Goal: Task Accomplishment & Management: Manage account settings

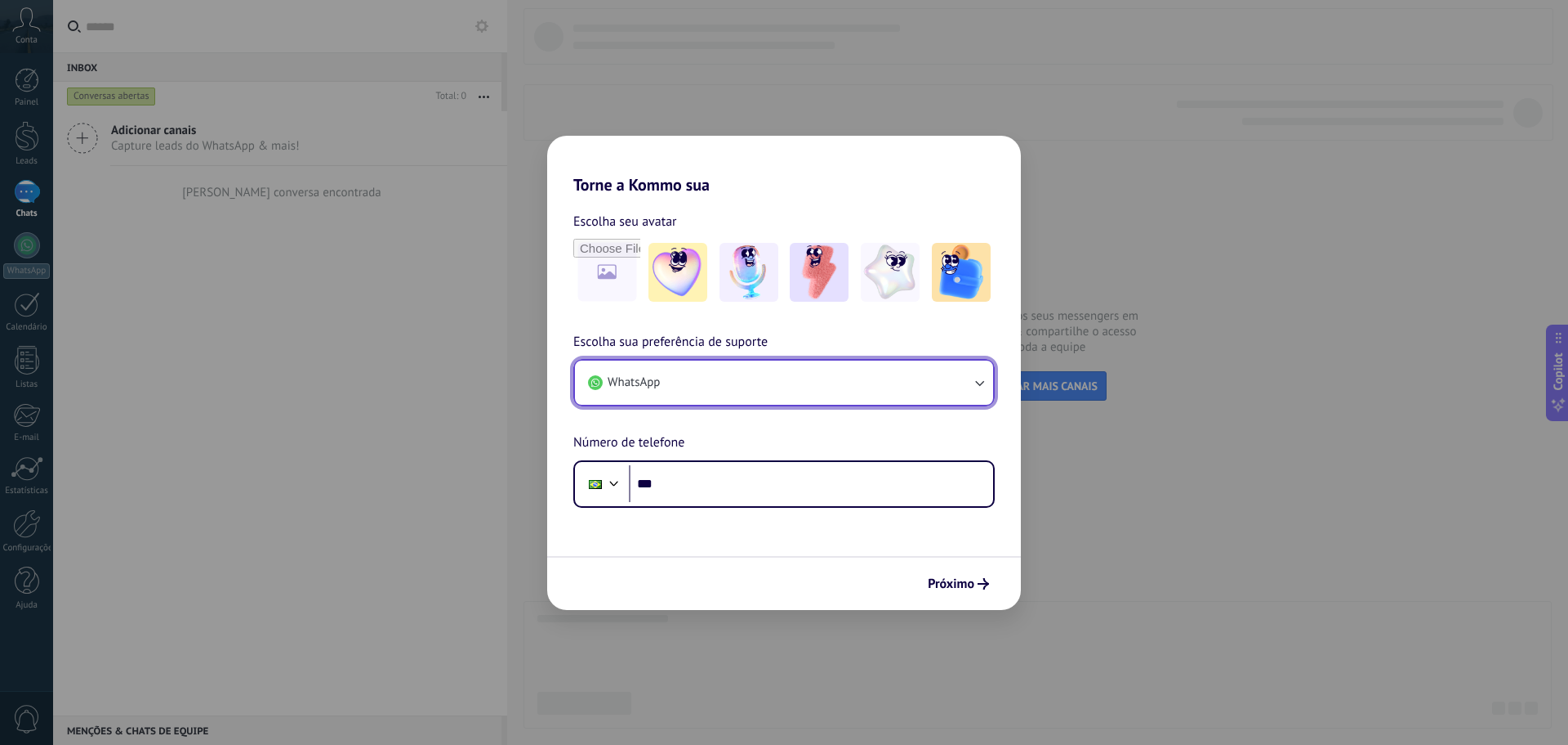
click at [763, 373] on button "WhatsApp" at bounding box center [784, 382] width 418 height 44
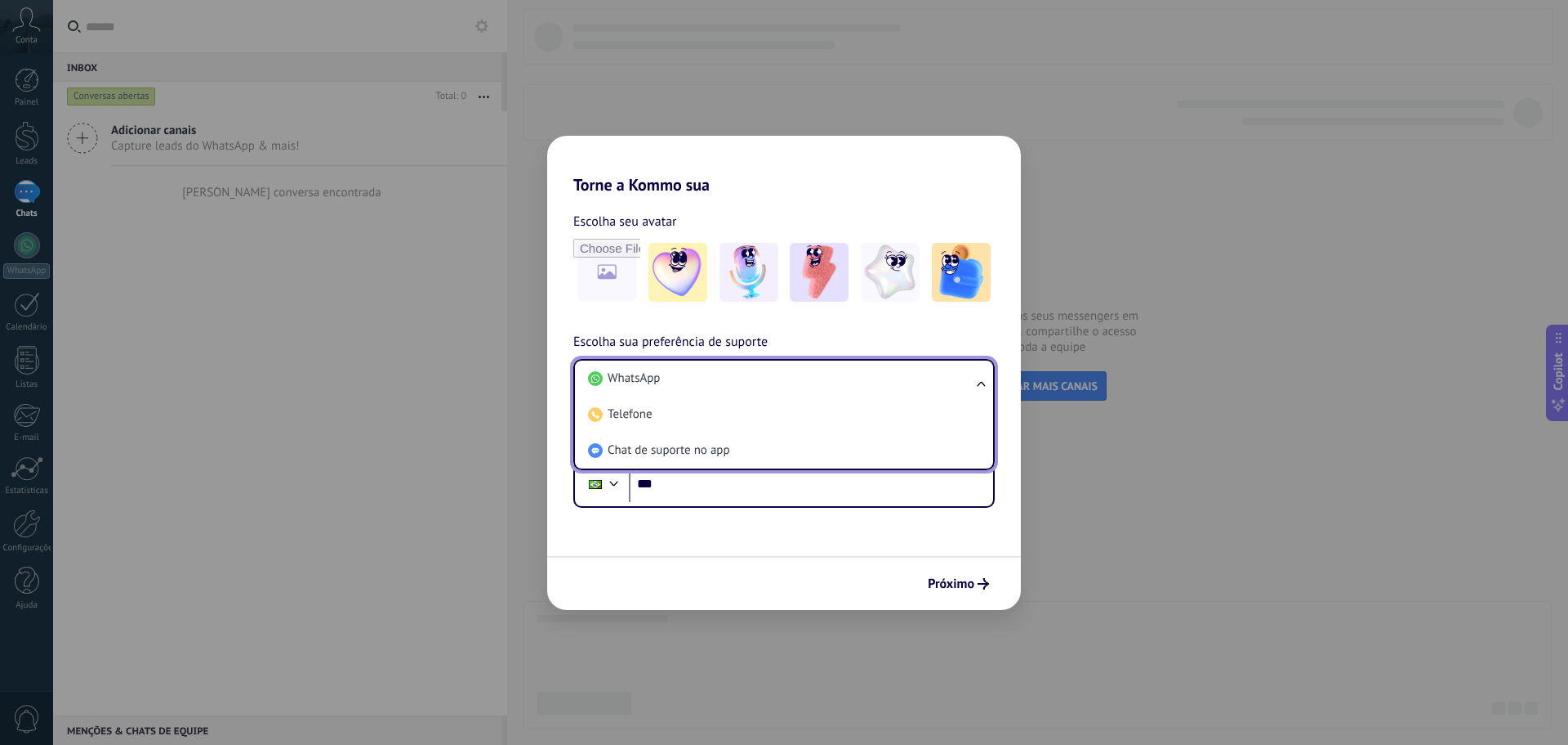
click at [763, 373] on li "WhatsApp" at bounding box center [781, 377] width 398 height 36
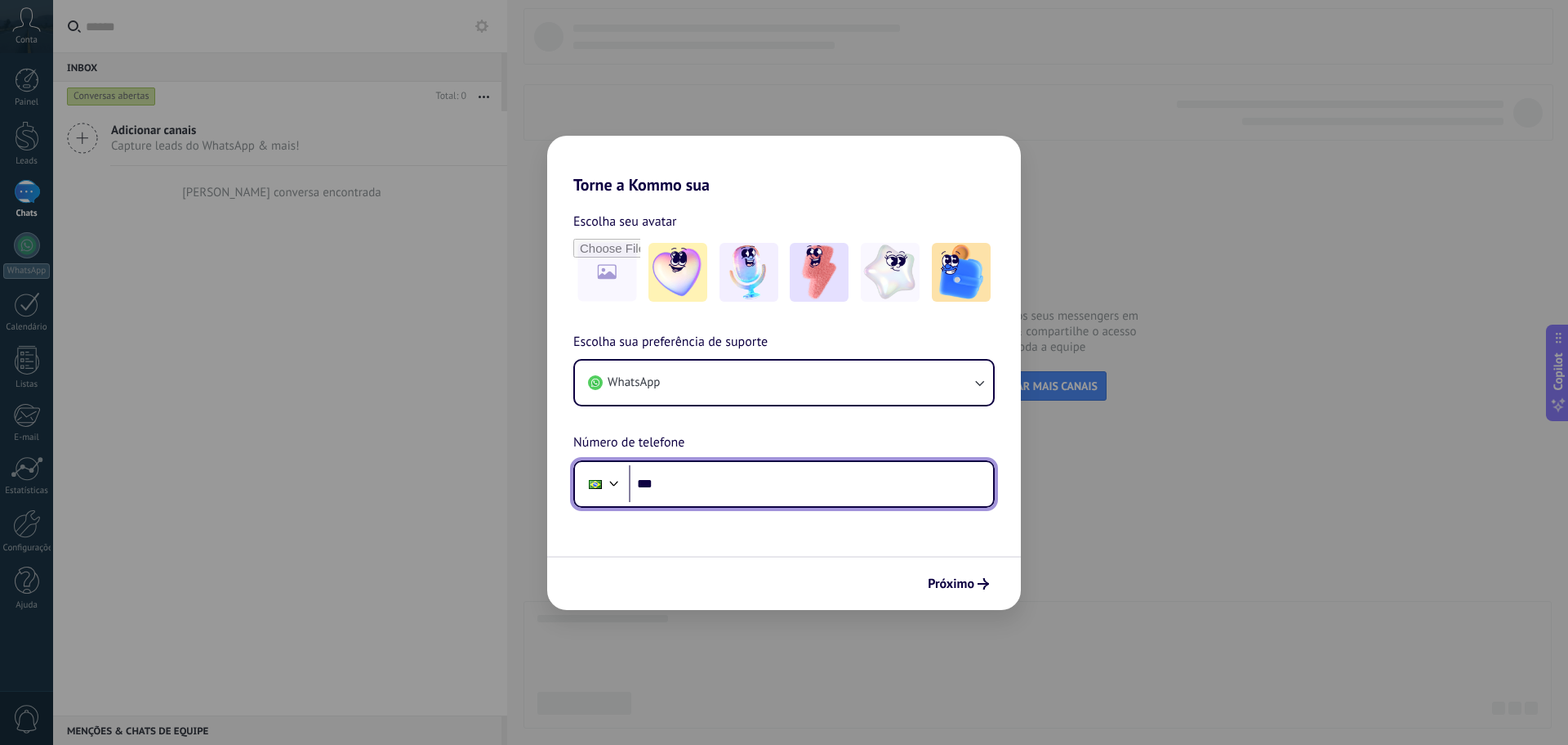
click at [742, 474] on input "***" at bounding box center [811, 483] width 365 height 38
type input "**********"
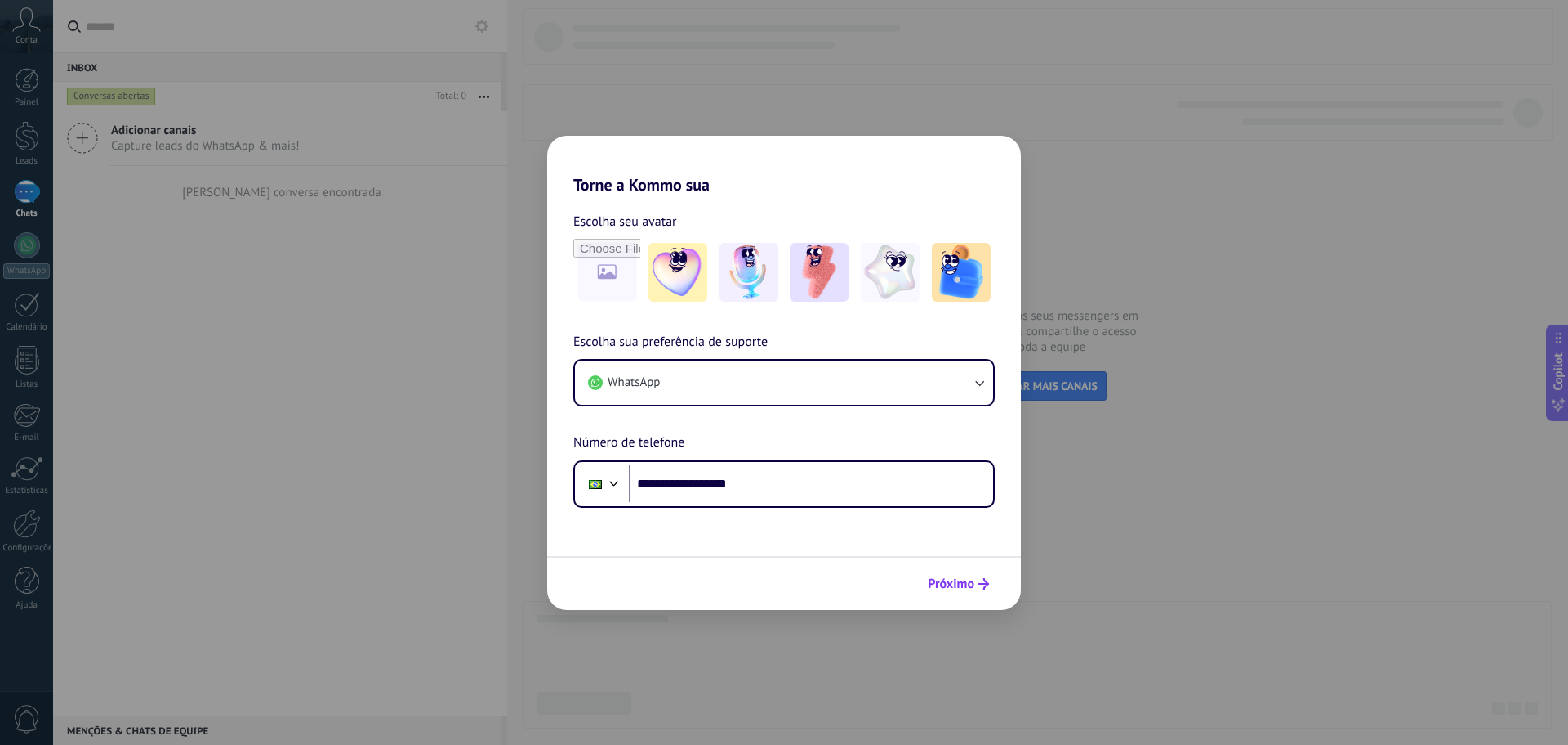
click at [941, 580] on span "Próximo" at bounding box center [951, 583] width 46 height 12
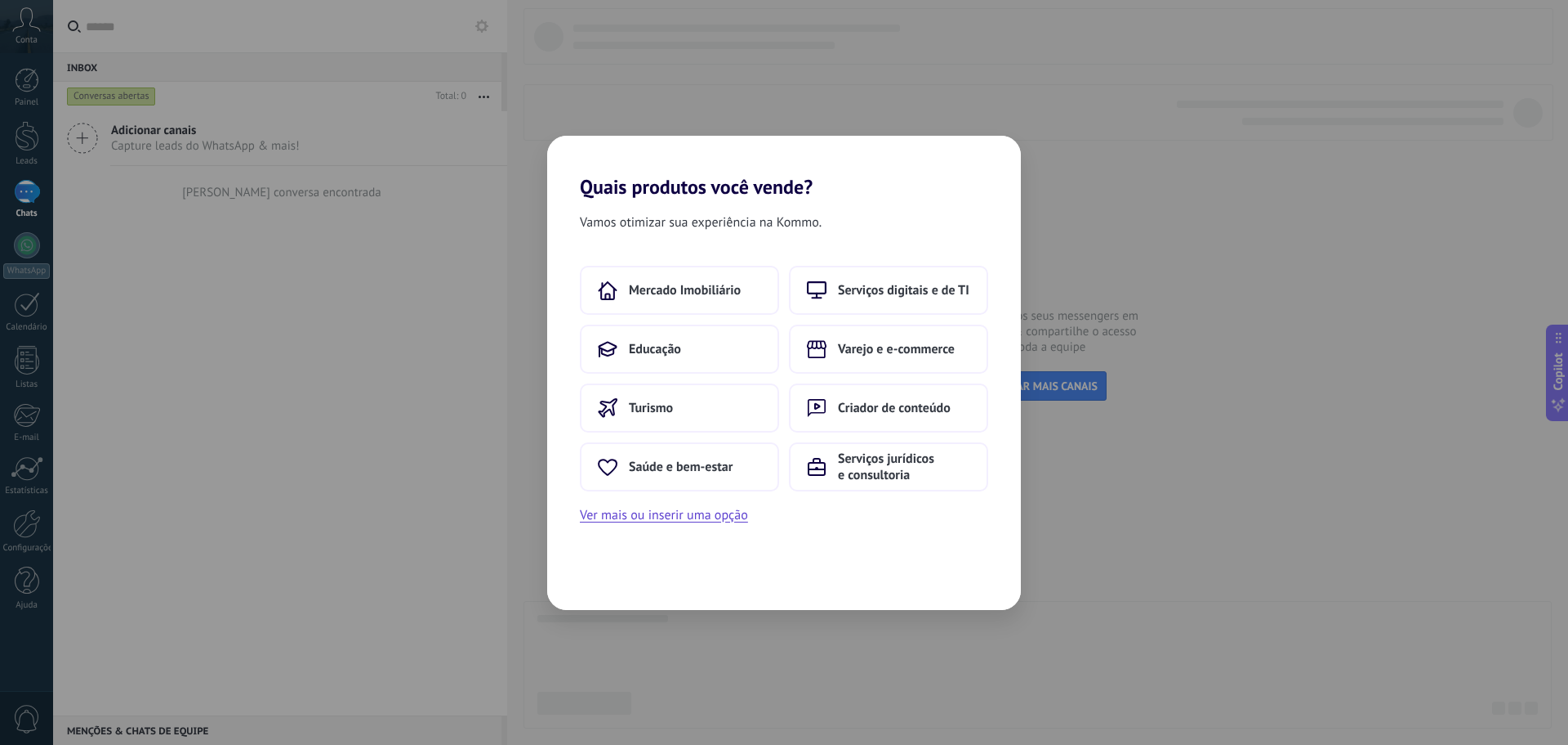
click at [891, 264] on div "Vamos otimizar sua experiência na Kommo. Mercado Imobiliário Serviços digitais …" at bounding box center [784, 403] width 474 height 411
click at [891, 286] on span "Serviços digitais e de TI" at bounding box center [903, 290] width 132 height 16
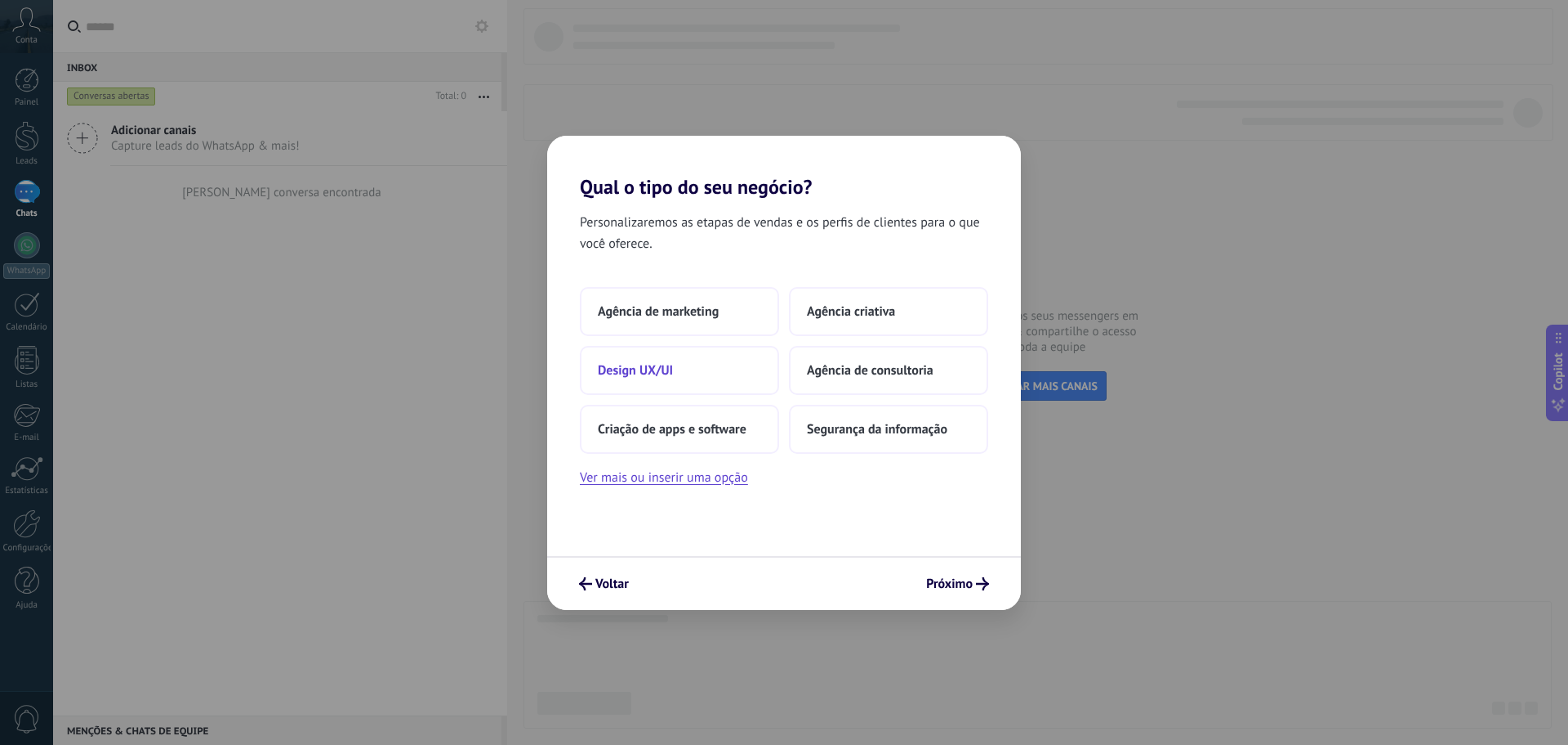
click at [667, 372] on span "Design UX/UI" at bounding box center [636, 370] width 75 height 16
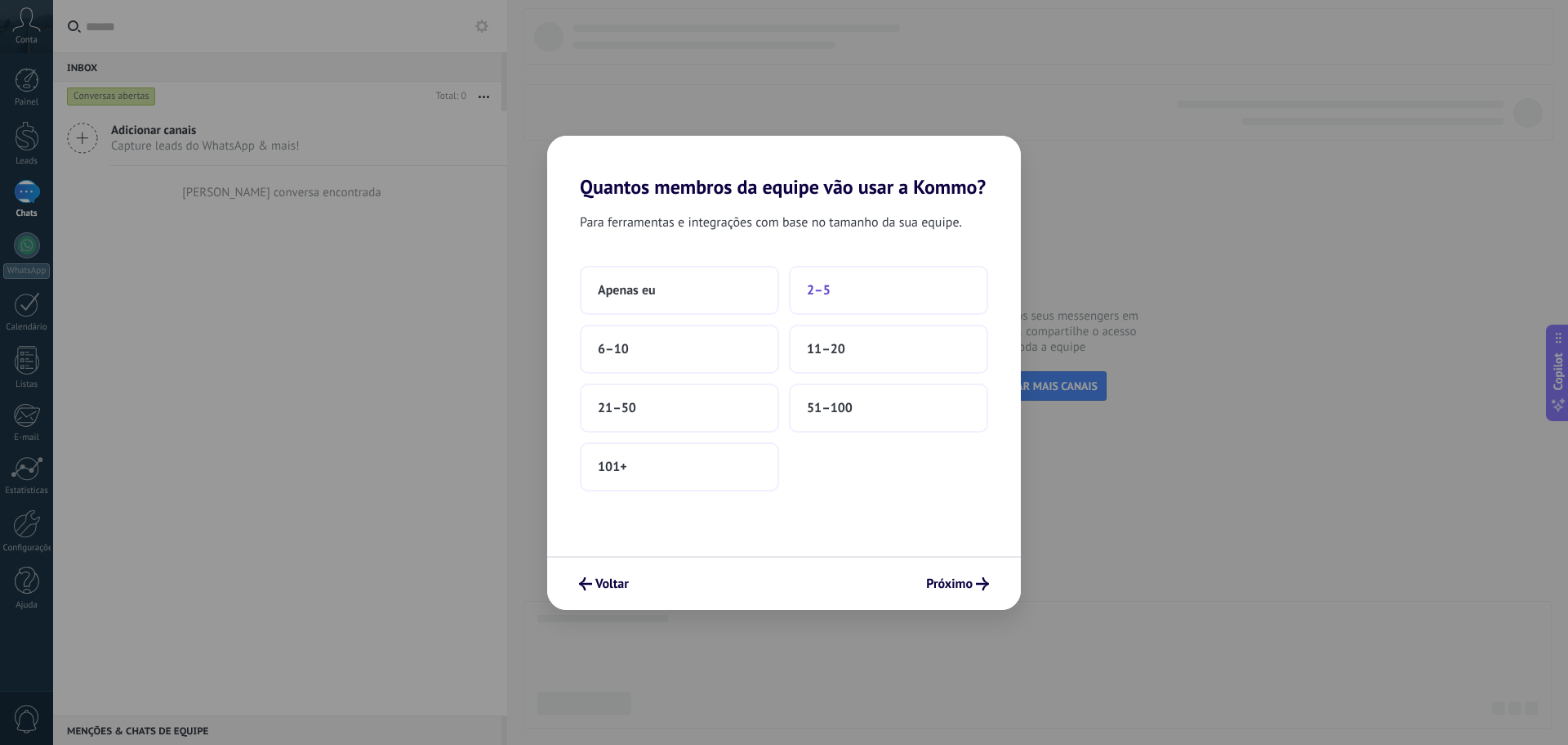
click at [847, 290] on button "2–5" at bounding box center [888, 290] width 199 height 49
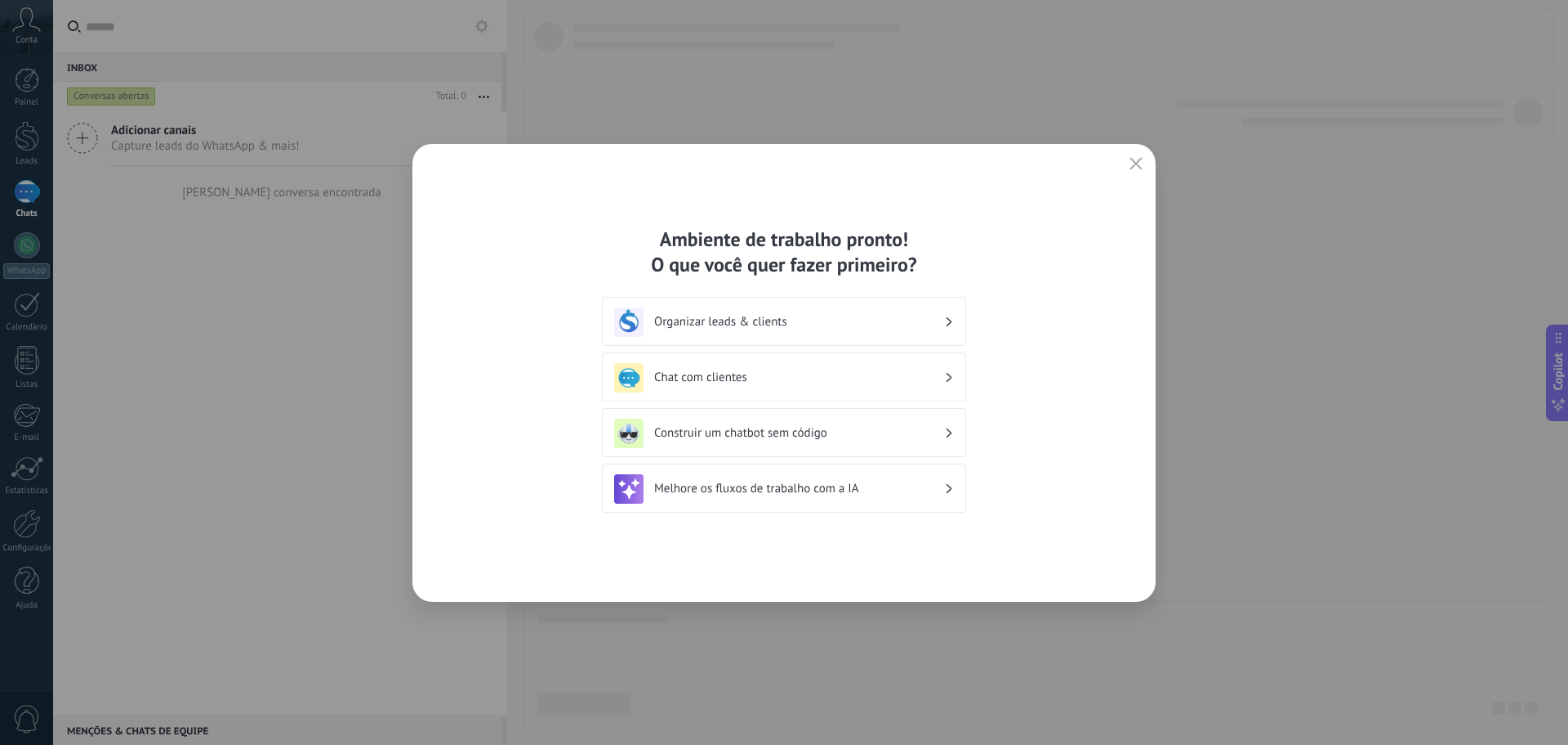
click at [803, 312] on div "Organizar leads & clients" at bounding box center [784, 321] width 340 height 30
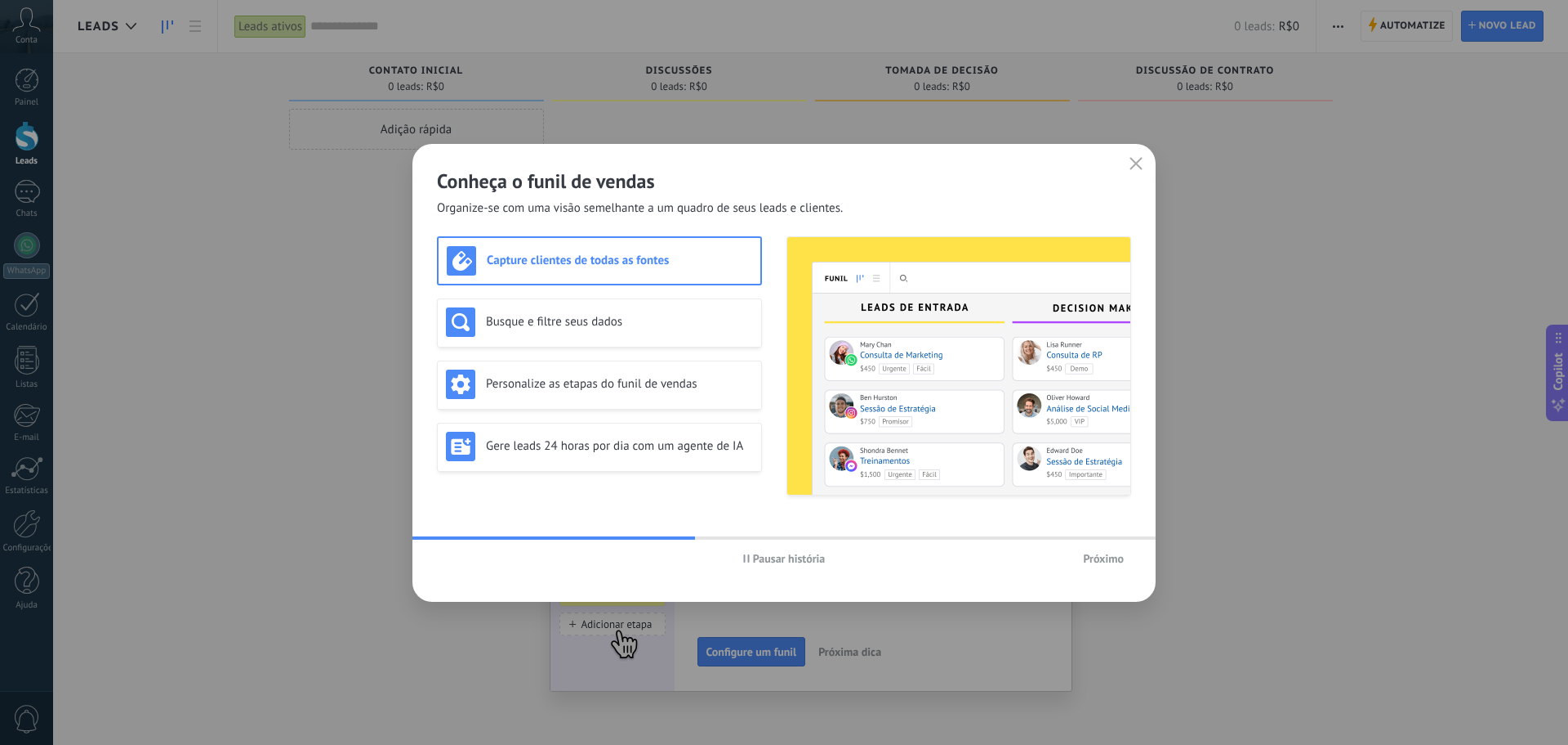
click at [1091, 558] on span "Próximo" at bounding box center [1103, 558] width 40 height 12
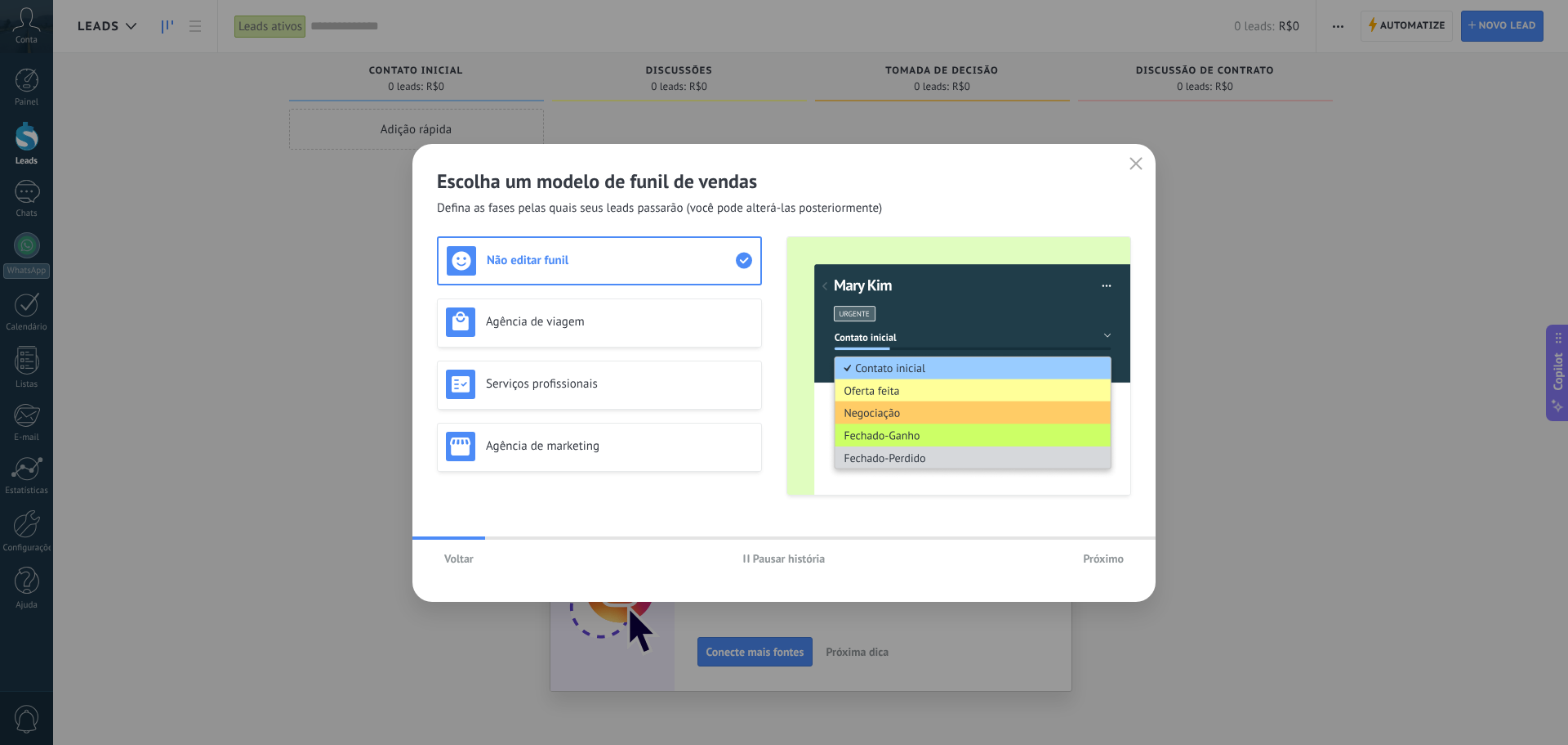
click at [1101, 561] on span "Próximo" at bounding box center [1103, 558] width 40 height 12
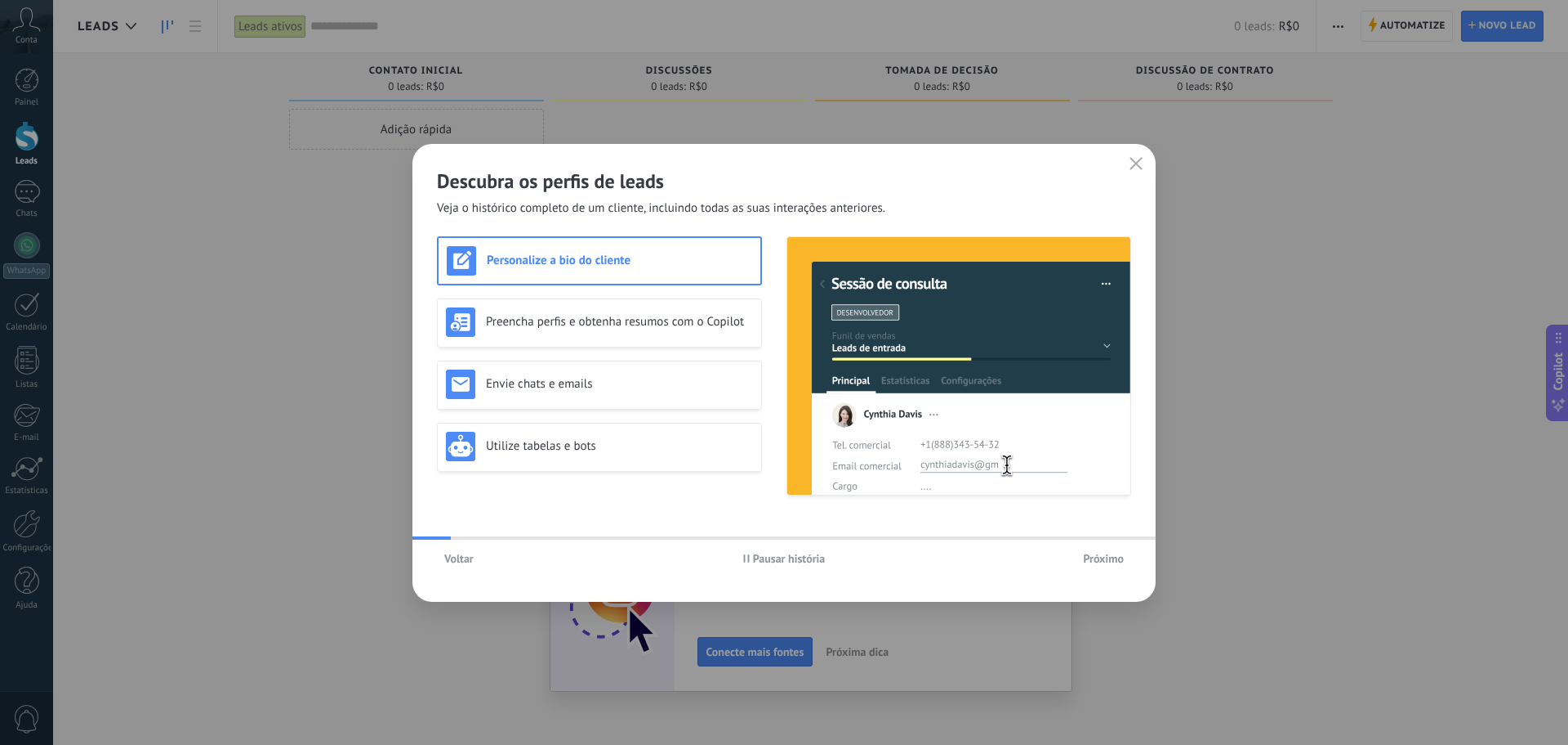
click at [1101, 561] on span "Próximo" at bounding box center [1103, 558] width 40 height 12
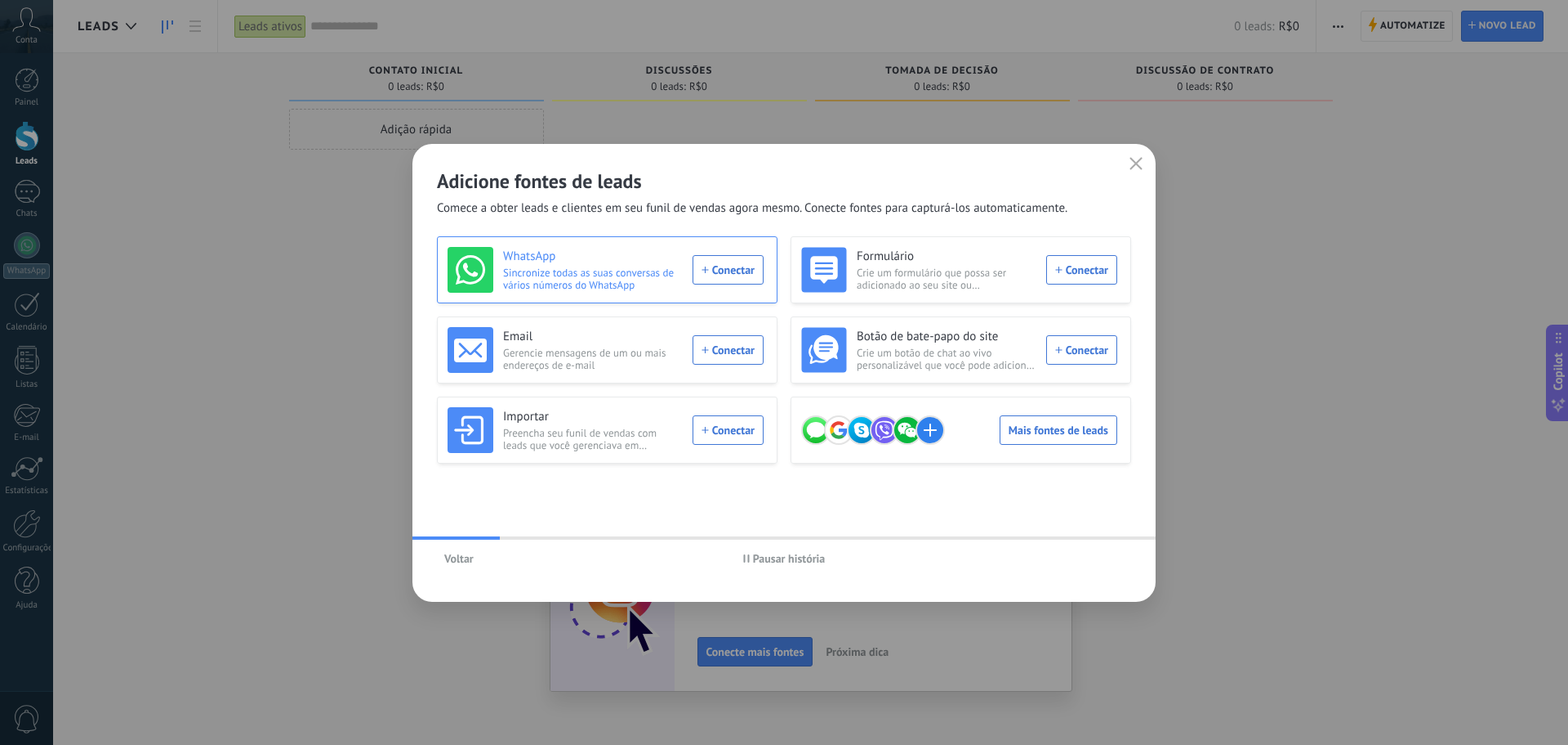
click at [714, 269] on div "WhatsApp Sincronize todas as suas conversas de vários números do WhatsApp Conec…" at bounding box center [605, 270] width 316 height 46
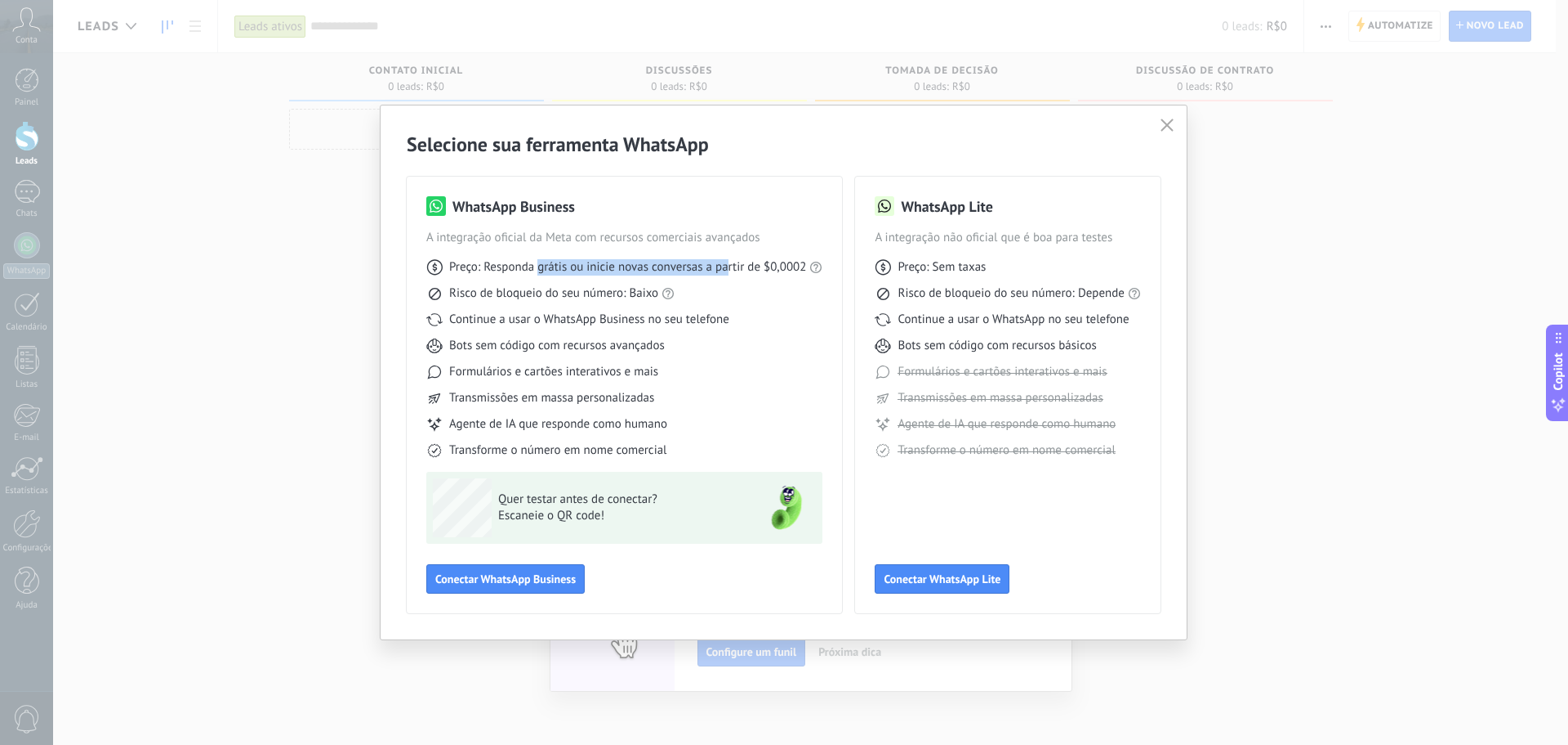
drag, startPoint x: 537, startPoint y: 264, endPoint x: 729, endPoint y: 266, distance: 192.0
click at [729, 266] on span "Preço: Responda grátis ou inicie novas conversas a partir de $0,0002" at bounding box center [627, 267] width 357 height 16
click at [1148, 263] on link "Regras do WhatsApp" at bounding box center [1154, 265] width 107 height 15
click at [934, 588] on button "Conectar WhatsApp Lite" at bounding box center [942, 578] width 135 height 30
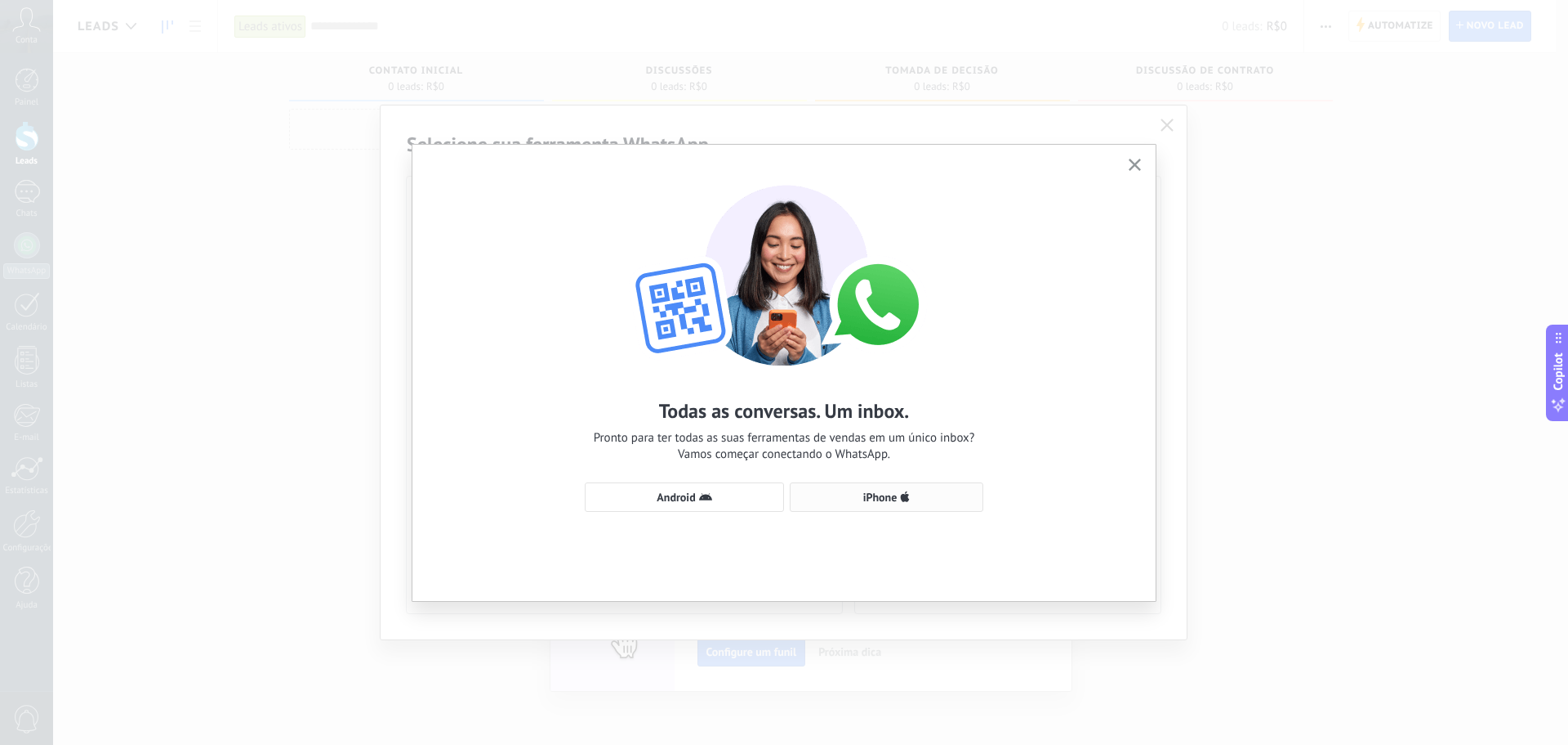
click at [864, 495] on span "iPhone" at bounding box center [881, 497] width 35 height 12
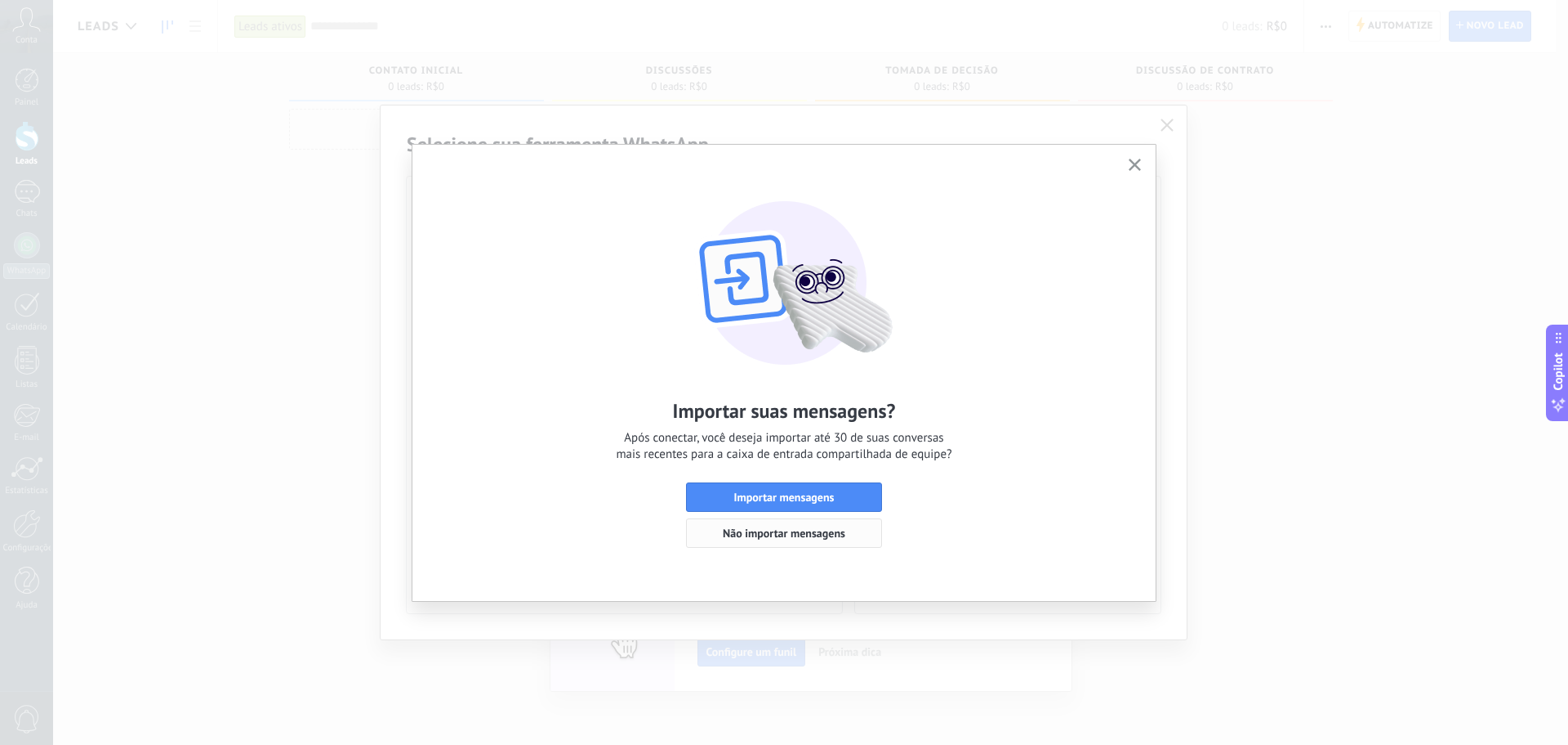
click at [791, 545] on button "Não importar mensagens" at bounding box center [784, 532] width 196 height 30
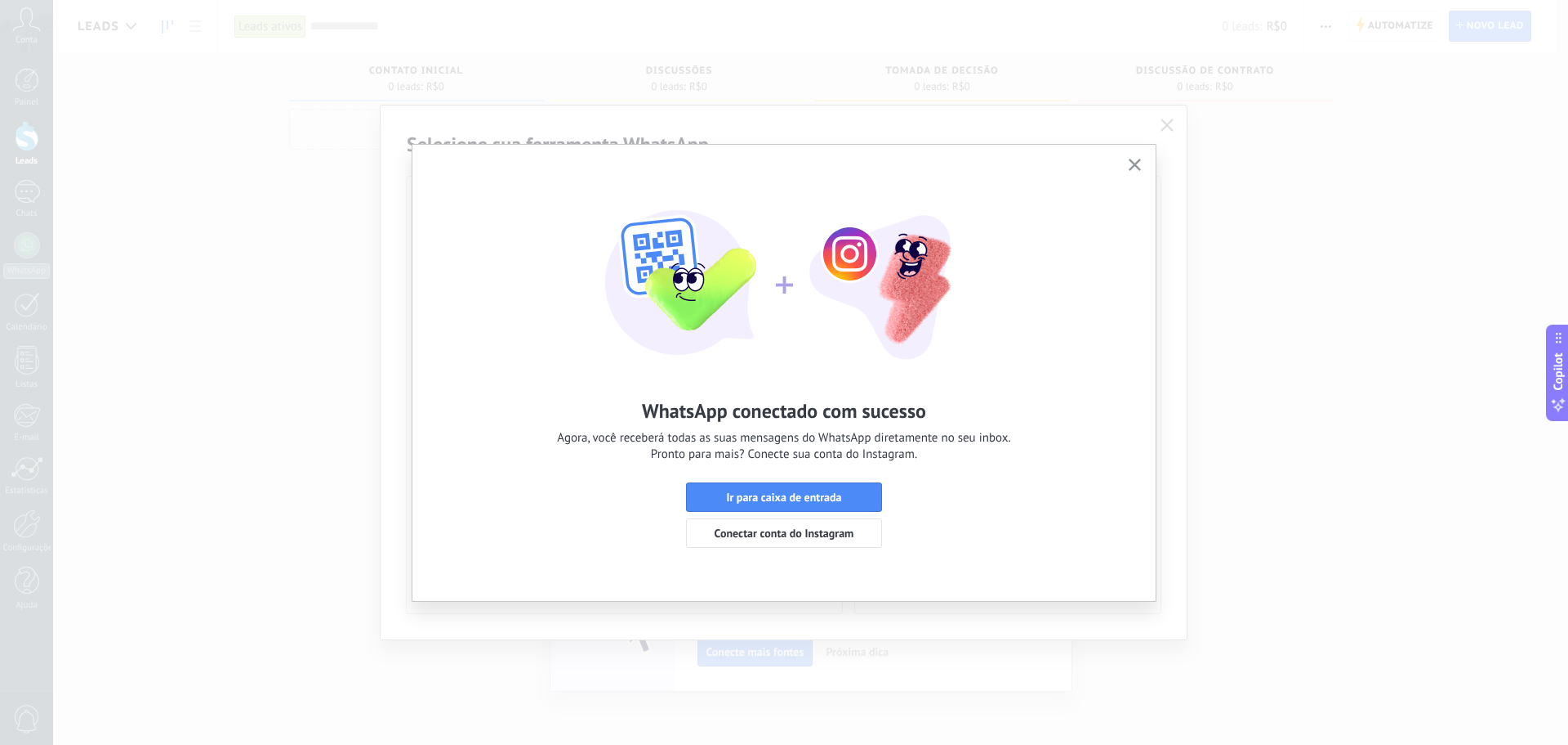
click at [1137, 168] on icon "button" at bounding box center [1135, 165] width 13 height 13
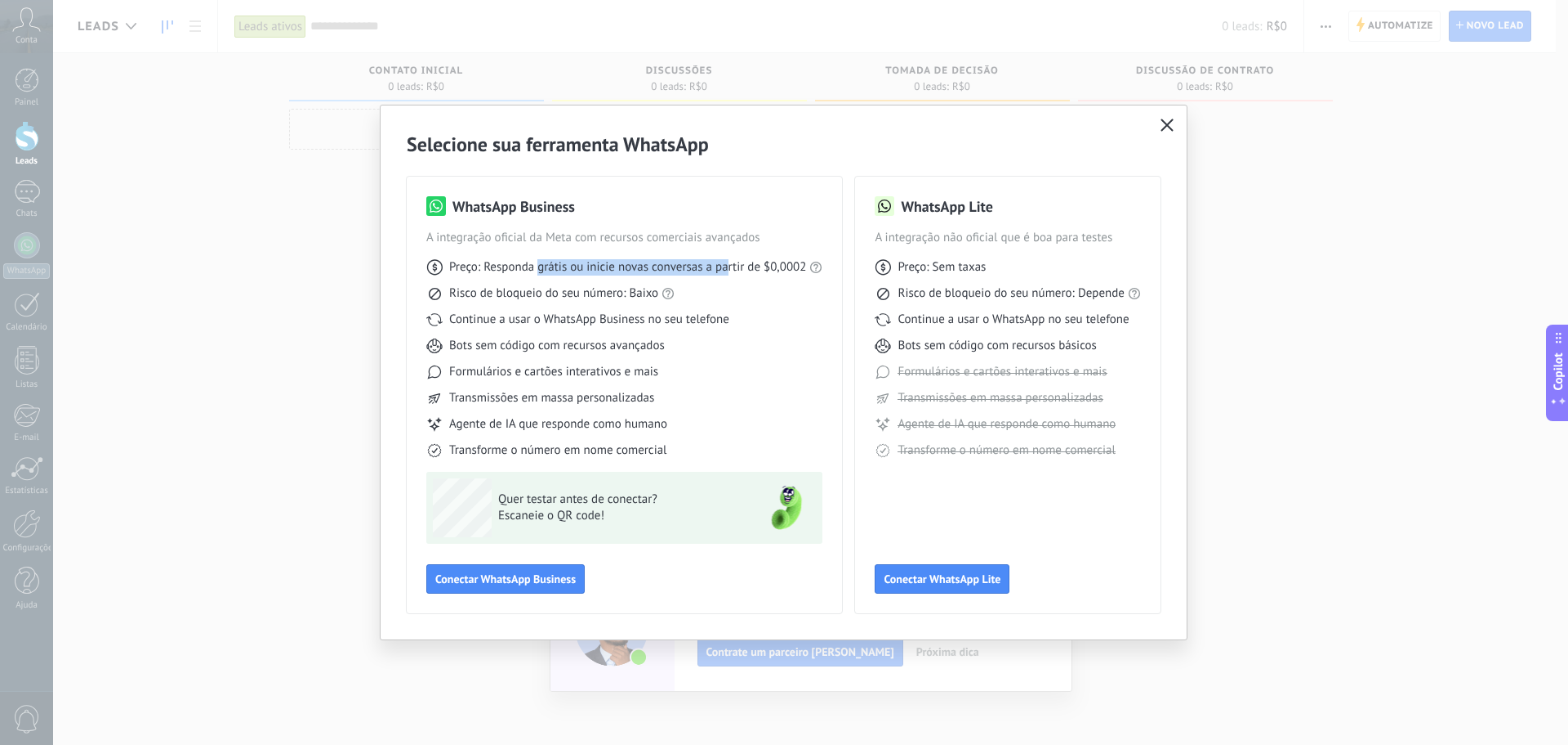
click at [1169, 130] on icon "button" at bounding box center [1168, 125] width 13 height 13
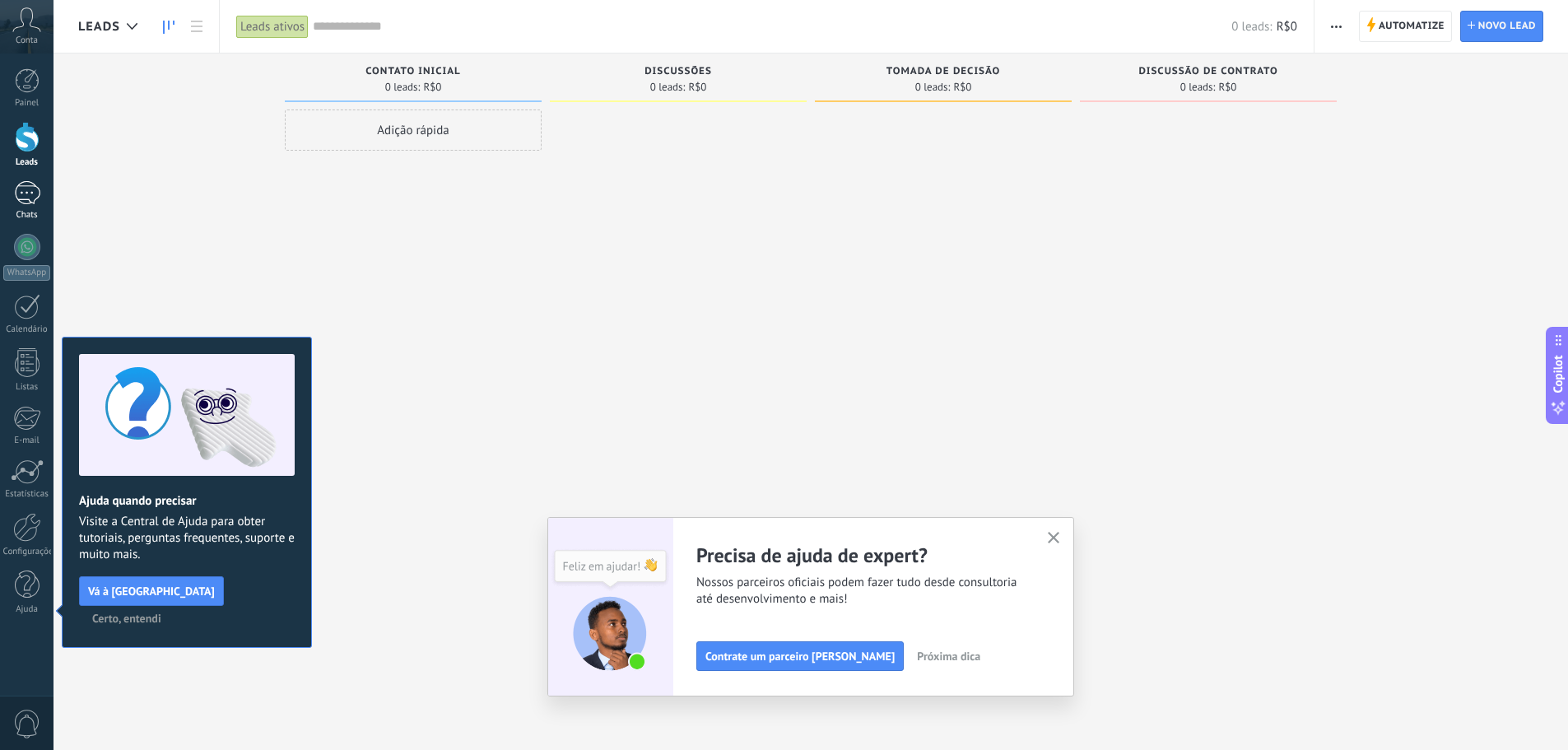
click at [24, 199] on div at bounding box center [26, 193] width 26 height 24
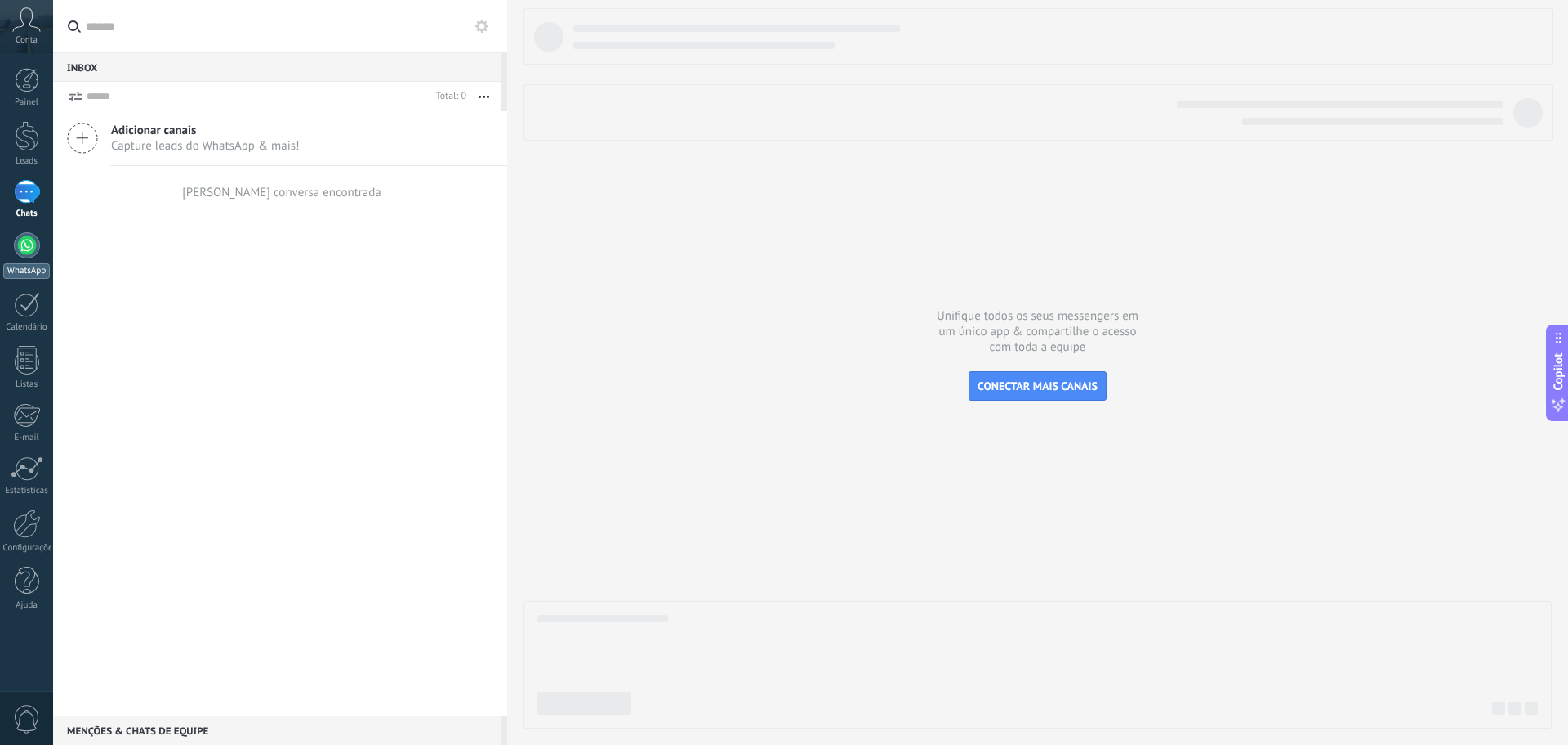
click at [24, 257] on div at bounding box center [26, 244] width 26 height 26
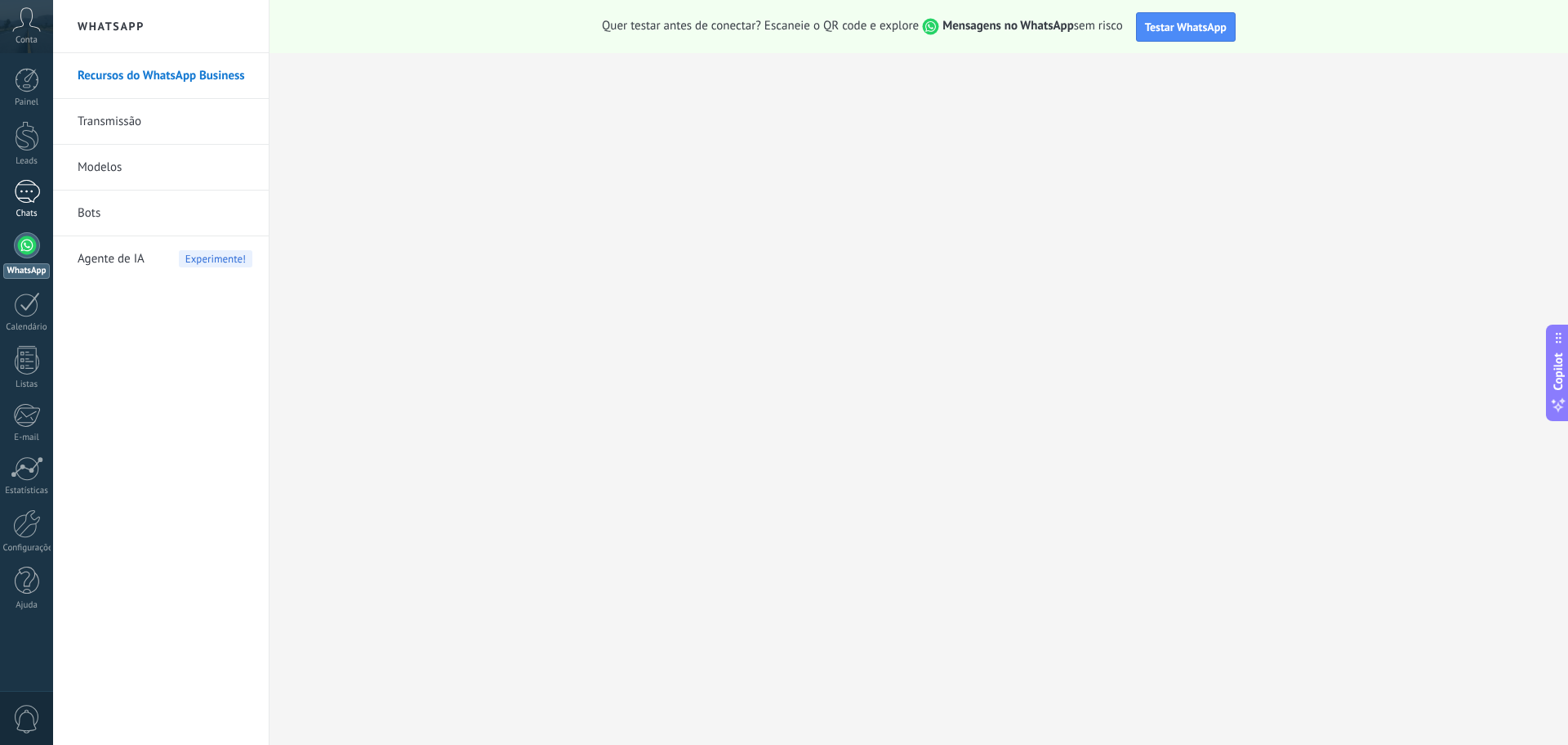
click at [35, 197] on div at bounding box center [26, 192] width 26 height 24
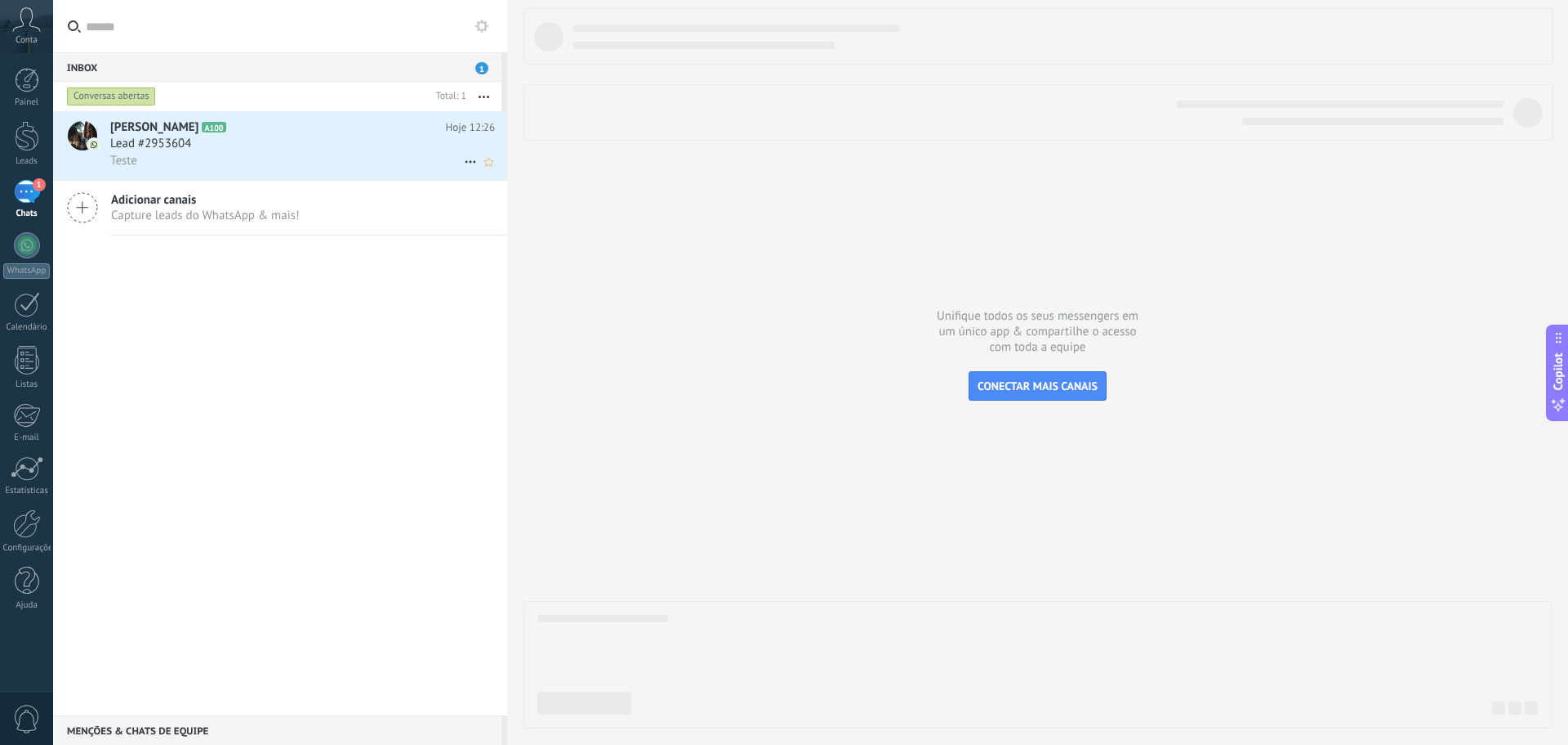
click at [253, 154] on div "Teste" at bounding box center [303, 161] width 385 height 17
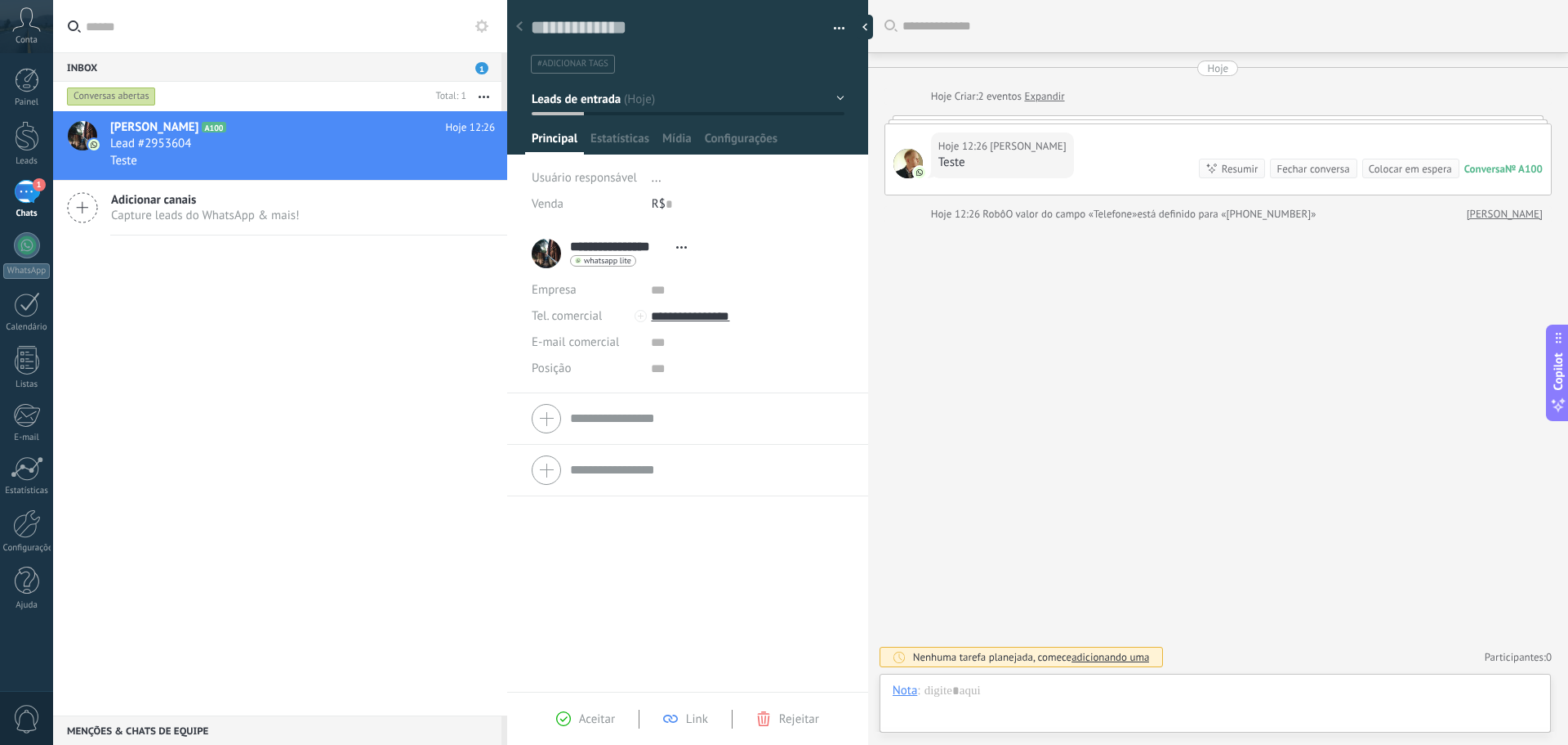
scroll to position [24, 0]
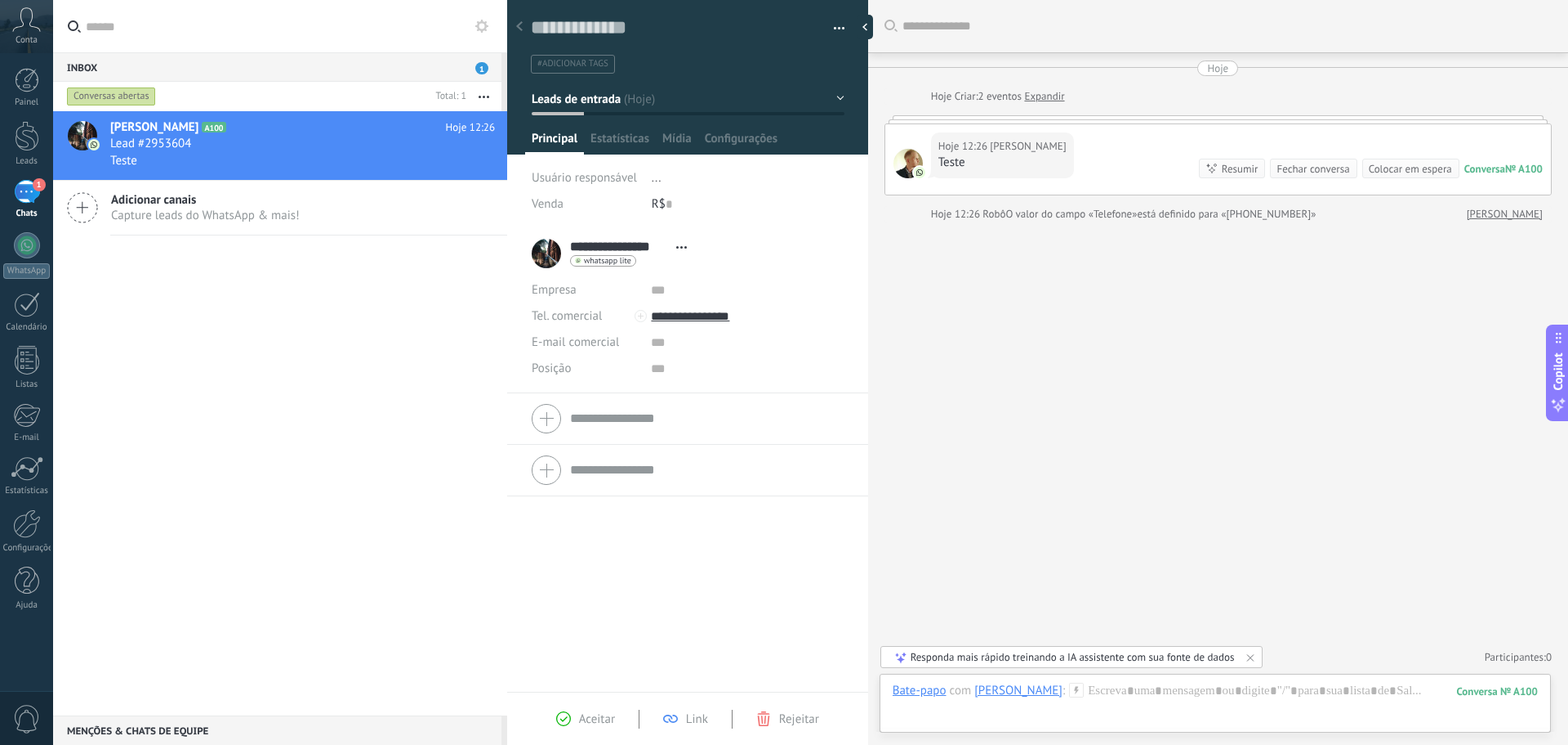
click at [1159, 299] on div "Buscar Carregar mais Hoje Hoje Criar: 2 eventos Expandir Hoje 12:26 Ailan Nasci…" at bounding box center [1219, 372] width 700 height 745
click at [1158, 696] on div at bounding box center [1215, 706] width 645 height 49
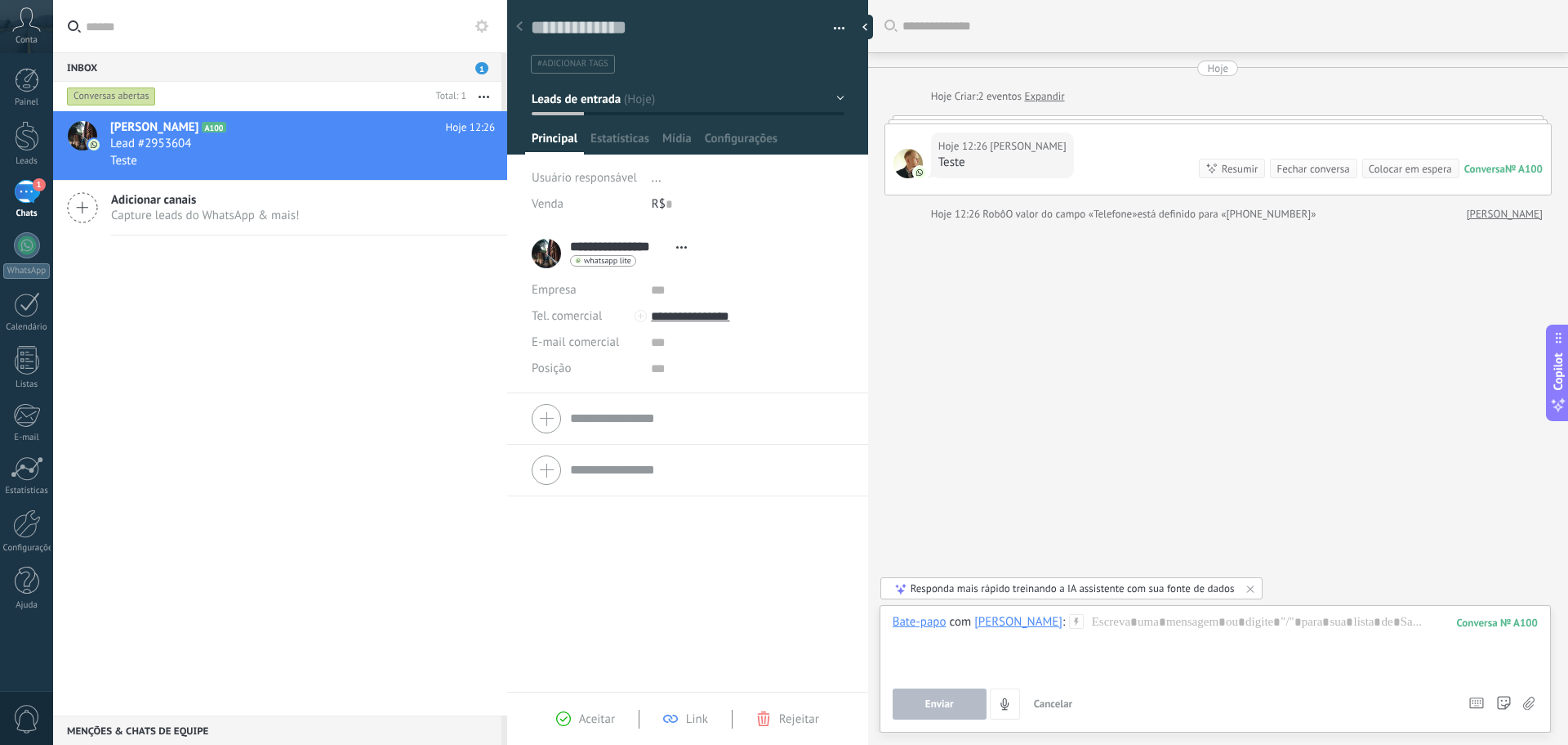
click at [1271, 401] on div "Buscar Carregar mais Hoje Hoje Criar: 2 eventos Expandir Hoje 12:26 Ailan Nasci…" at bounding box center [1219, 372] width 700 height 745
click at [907, 163] on div at bounding box center [908, 164] width 30 height 30
click at [1135, 620] on div at bounding box center [1215, 645] width 645 height 63
type input "**"
click at [165, 214] on span "Capture leads do WhatsApp & mais!" at bounding box center [205, 216] width 189 height 15
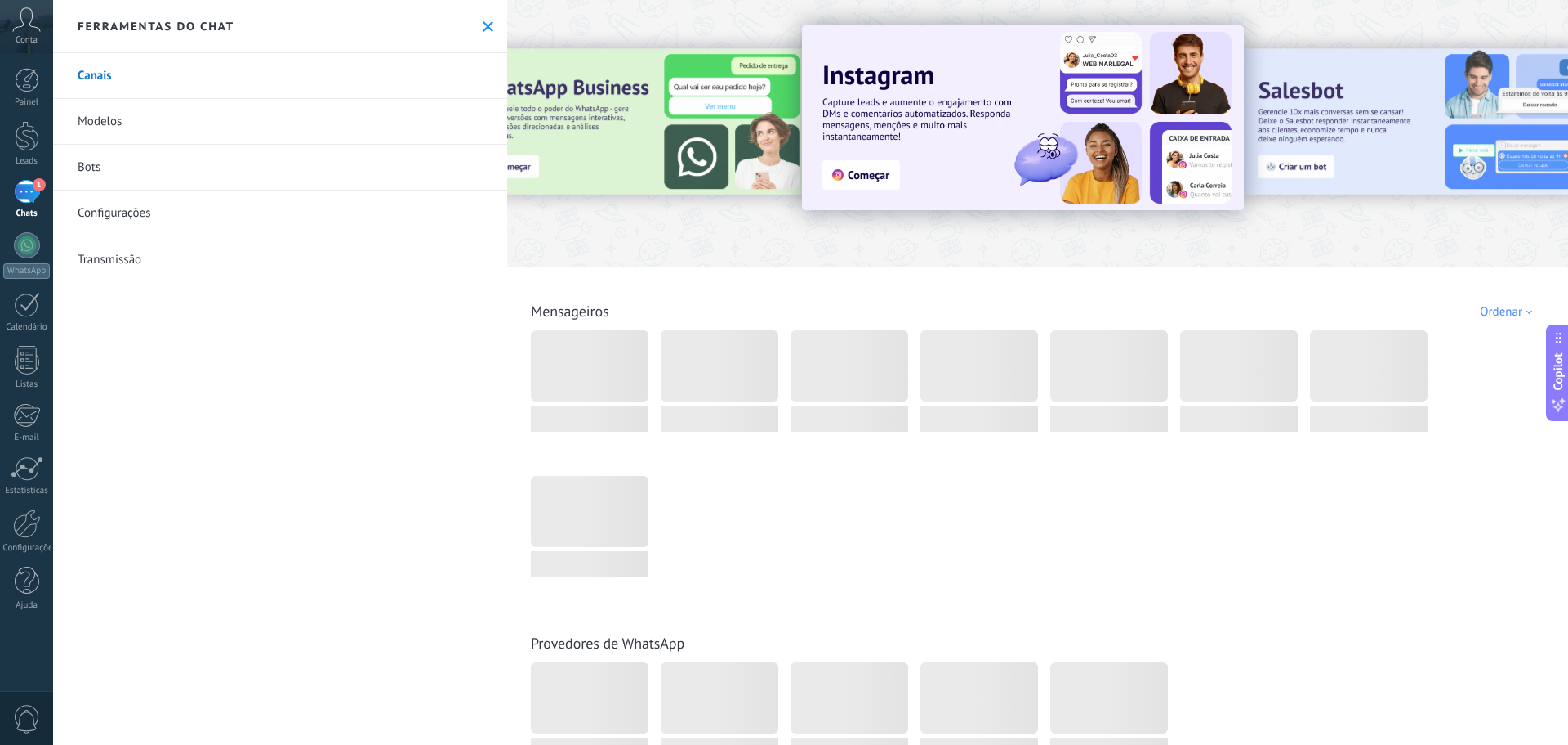
click at [485, 30] on icon at bounding box center [488, 26] width 11 height 11
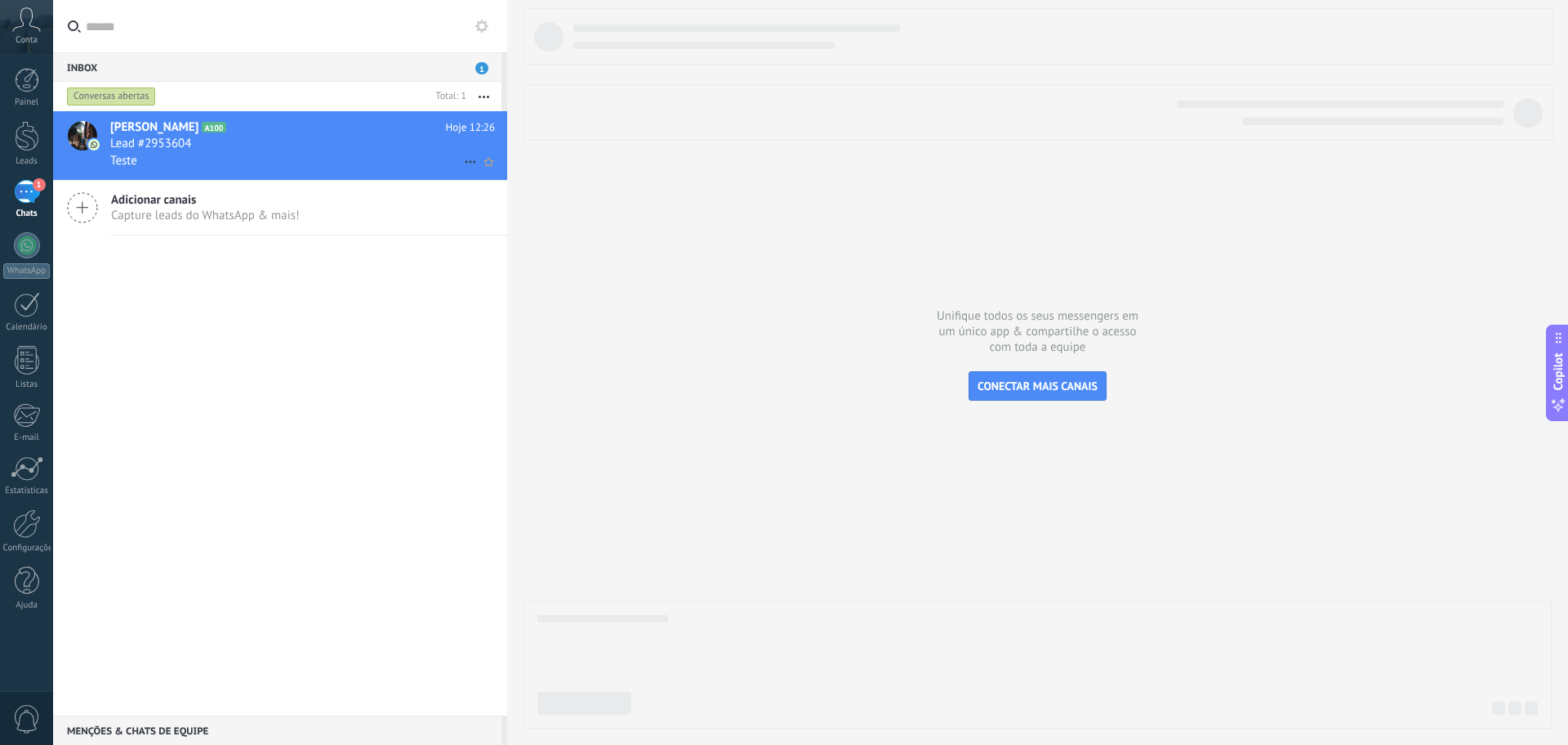
click at [165, 145] on span "Lead #2953604" at bounding box center [151, 143] width 81 height 16
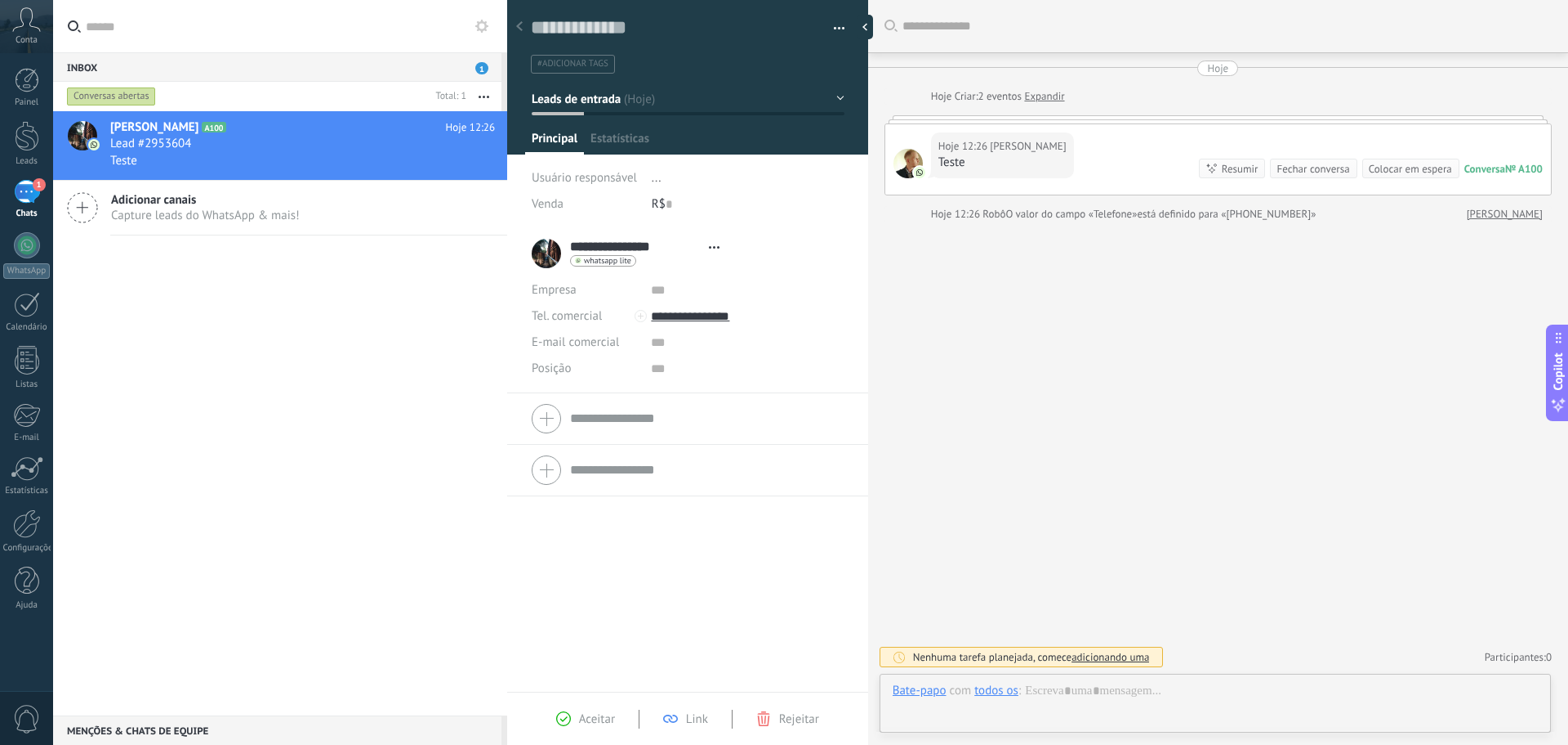
type textarea "**********"
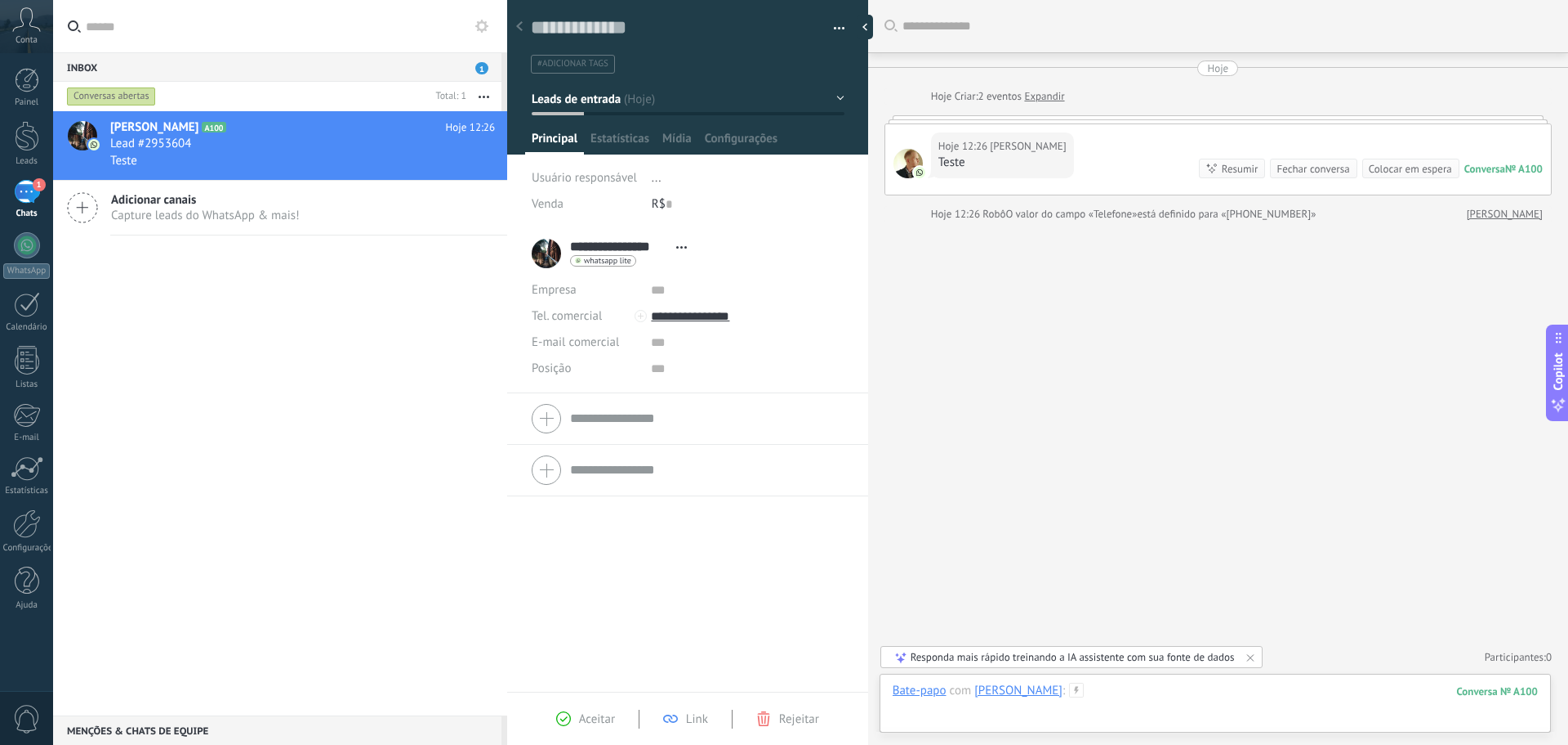
click at [1162, 689] on div at bounding box center [1215, 706] width 645 height 49
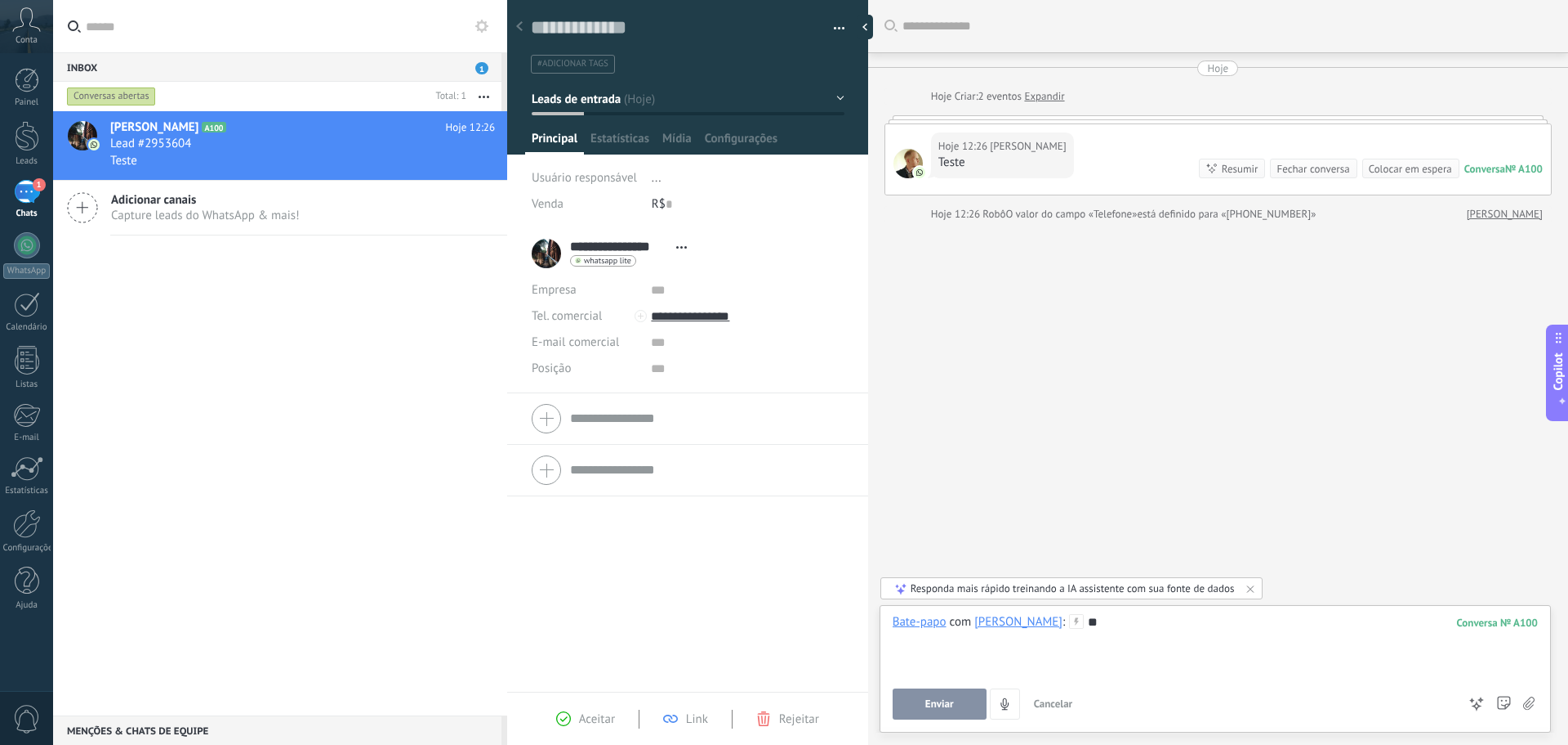
click at [928, 693] on button "Enviar" at bounding box center [940, 704] width 94 height 31
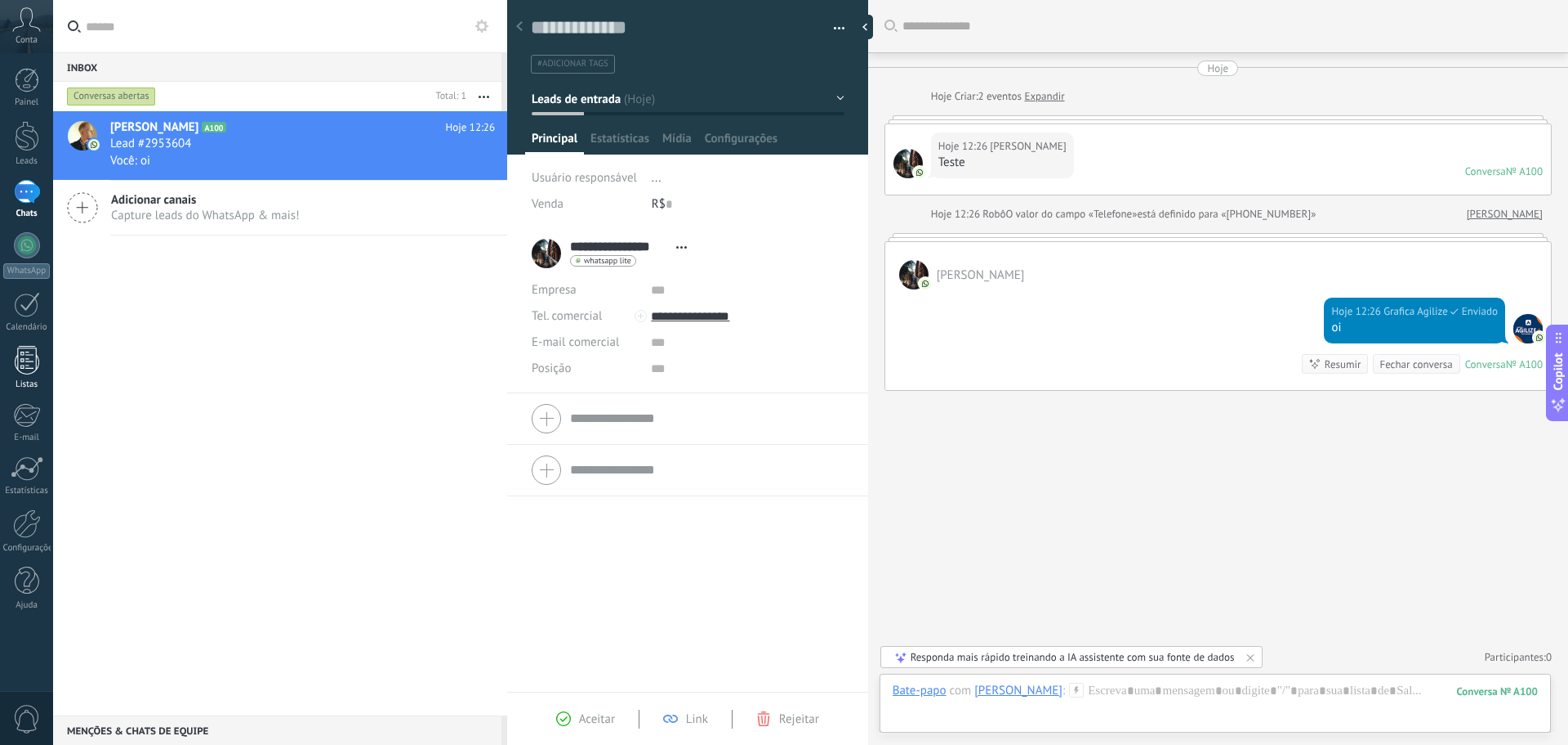
click at [28, 380] on div "Listas" at bounding box center [26, 384] width 47 height 11
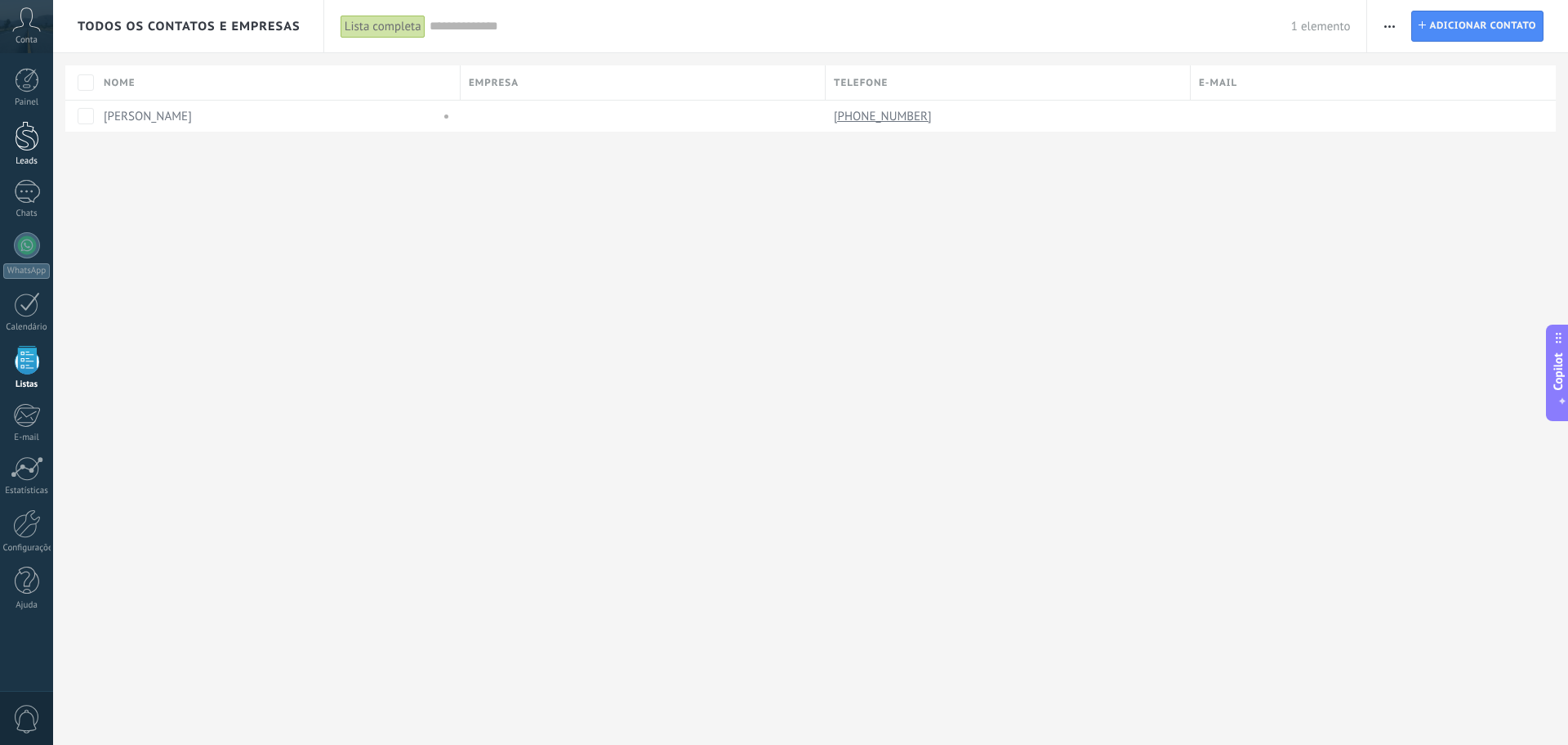
click at [24, 141] on div at bounding box center [26, 136] width 24 height 30
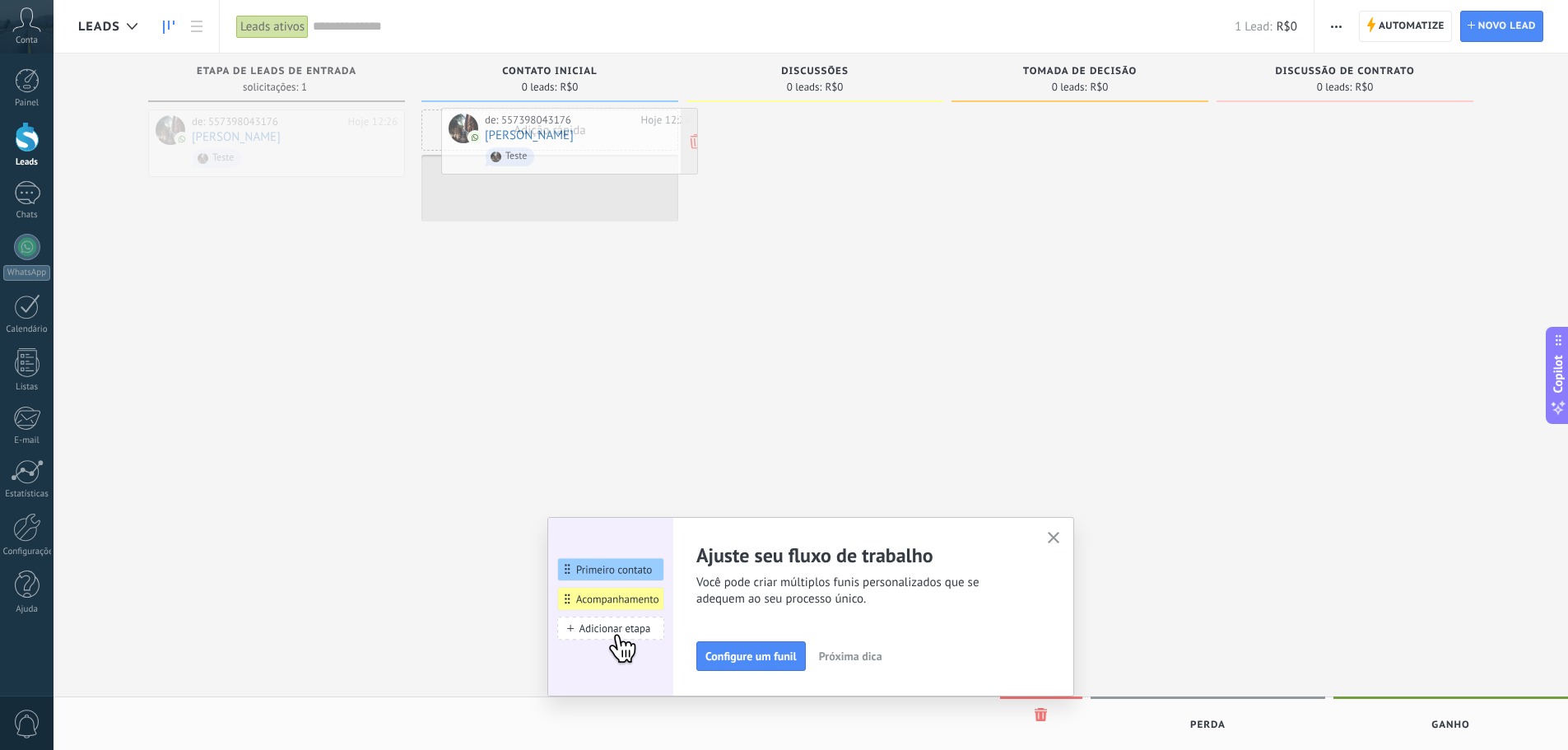
drag, startPoint x: 281, startPoint y: 144, endPoint x: 575, endPoint y: 142, distance: 294.0
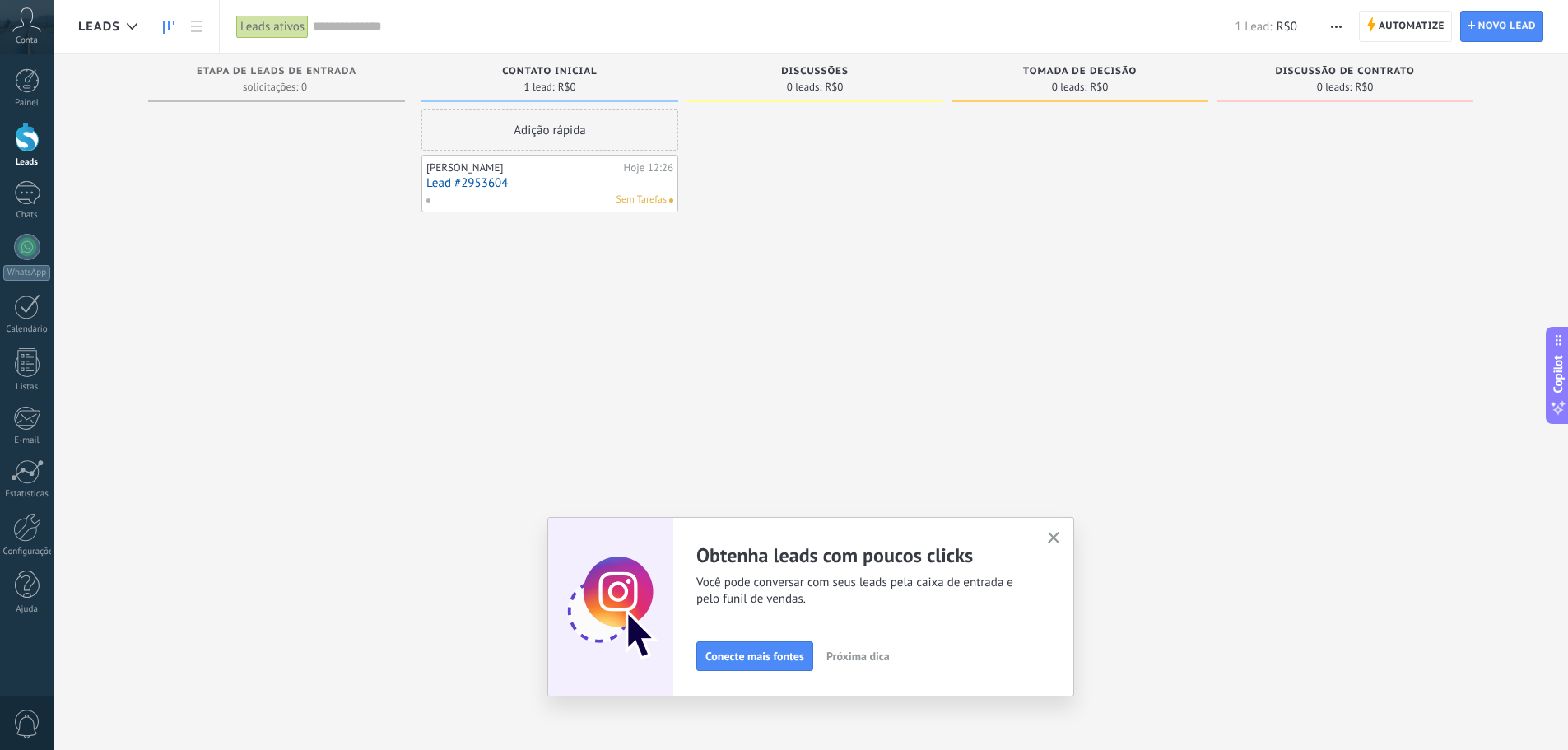
drag, startPoint x: 604, startPoint y: 134, endPoint x: 291, endPoint y: 123, distance: 313.2
click at [284, 123] on div "Etapa de leads de entrada solicitações: 0 0 0 0 1 Contato inicial 1 lead: R$0 A…" at bounding box center [823, 349] width 1490 height 591
drag, startPoint x: 615, startPoint y: 190, endPoint x: 314, endPoint y: 145, distance: 304.3
drag, startPoint x: 524, startPoint y: 199, endPoint x: 231, endPoint y: 154, distance: 296.4
click at [506, 134] on div "Adição rápida" at bounding box center [549, 130] width 257 height 41
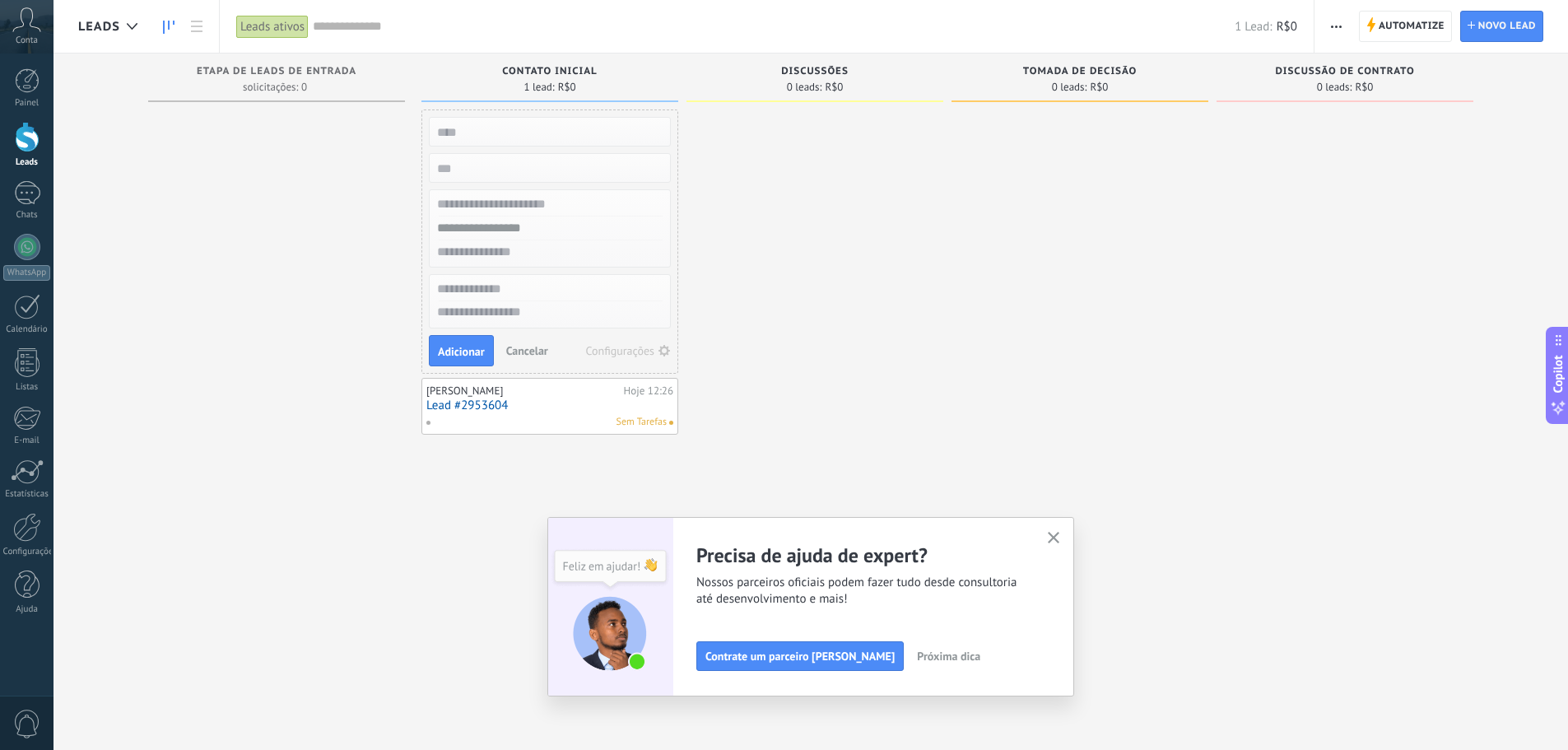
click at [837, 238] on div at bounding box center [814, 377] width 257 height 535
click at [1050, 532] on button "button" at bounding box center [1053, 538] width 20 height 22
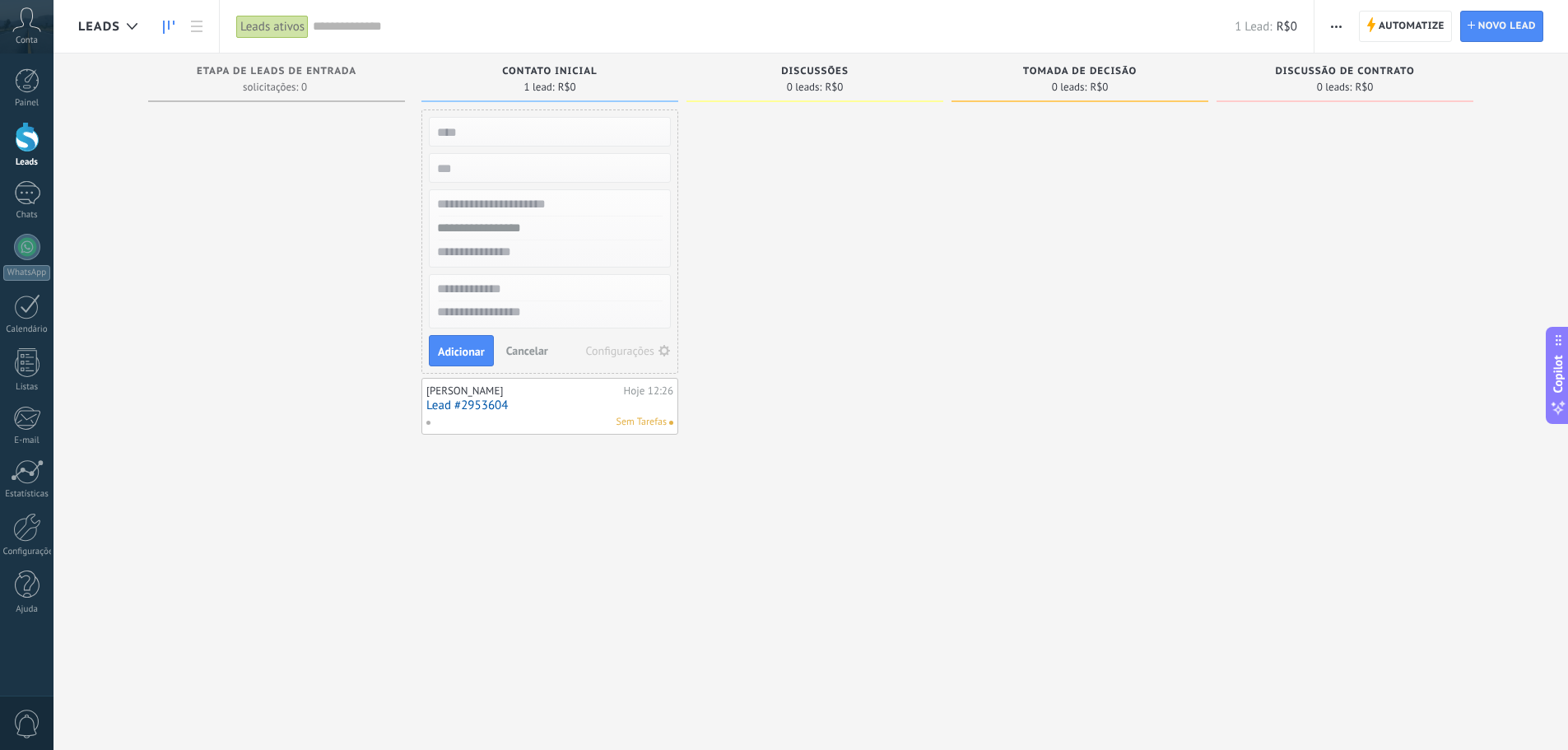
click at [820, 82] on span "0 leads:" at bounding box center [804, 87] width 36 height 10
click at [1505, 29] on span "Novo lead" at bounding box center [1506, 26] width 57 height 30
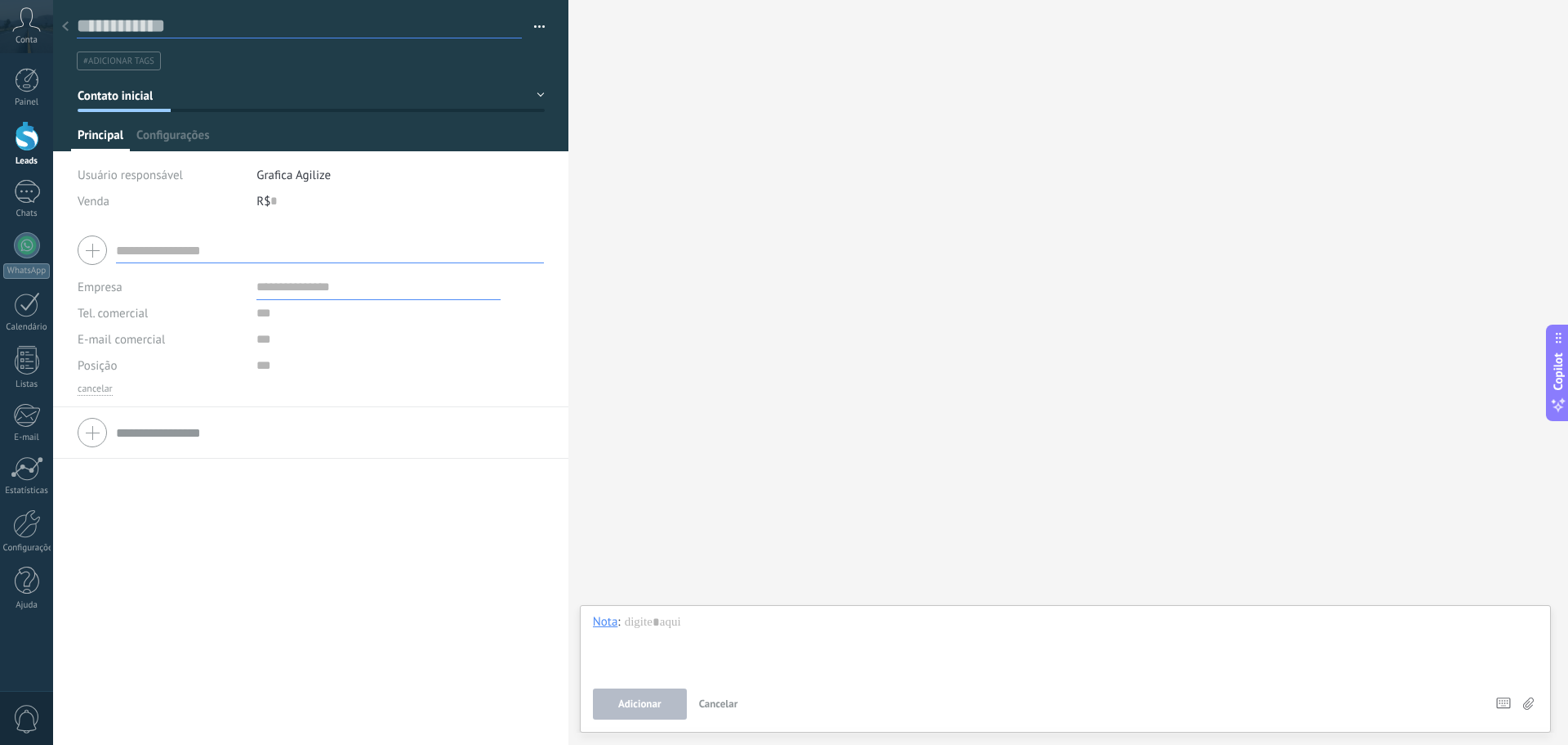
click at [80, 22] on input "text" at bounding box center [299, 25] width 445 height 24
click at [127, 24] on input "text" at bounding box center [299, 25] width 445 height 24
type input "*"
type input "*********"
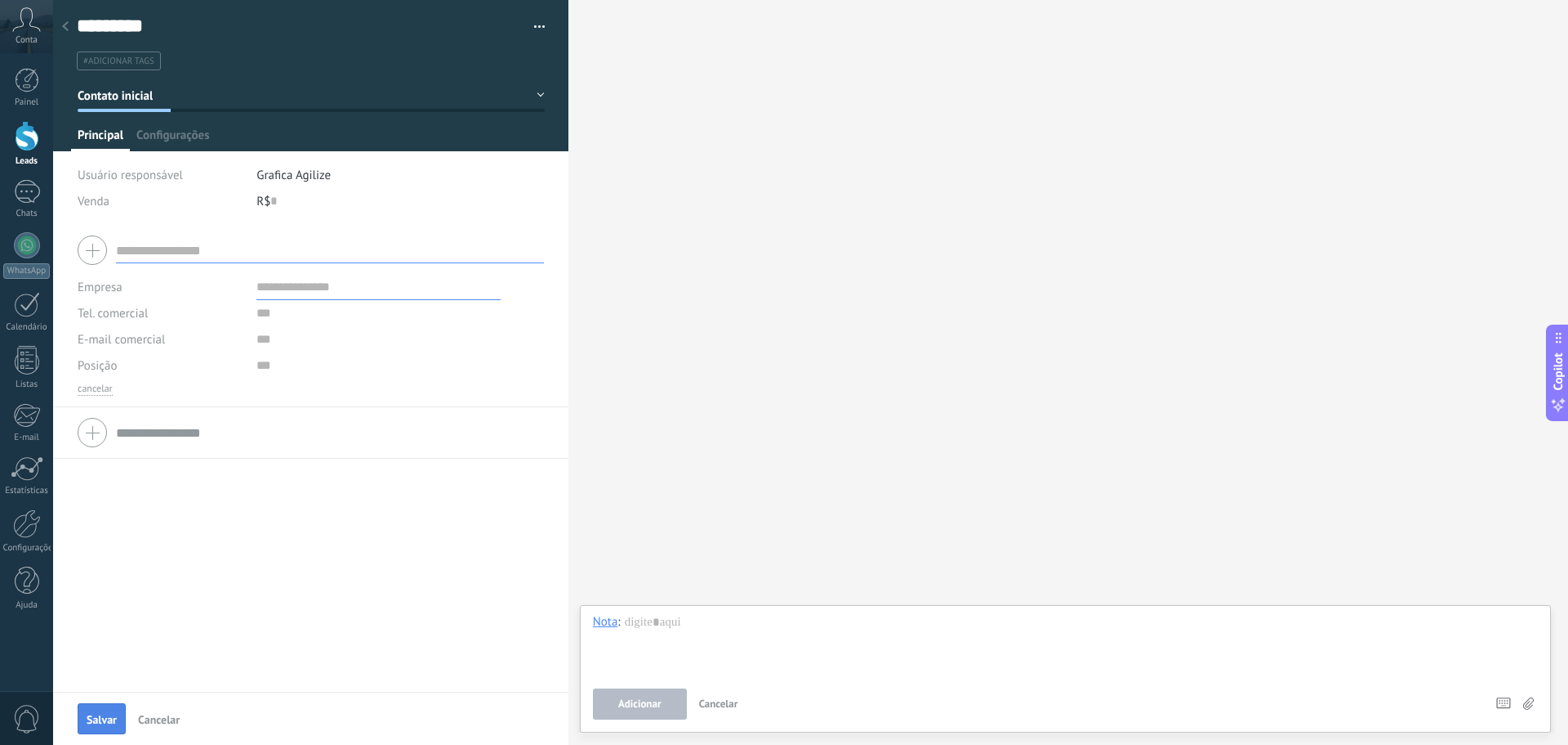
click at [111, 721] on span "Salvar" at bounding box center [101, 719] width 30 height 12
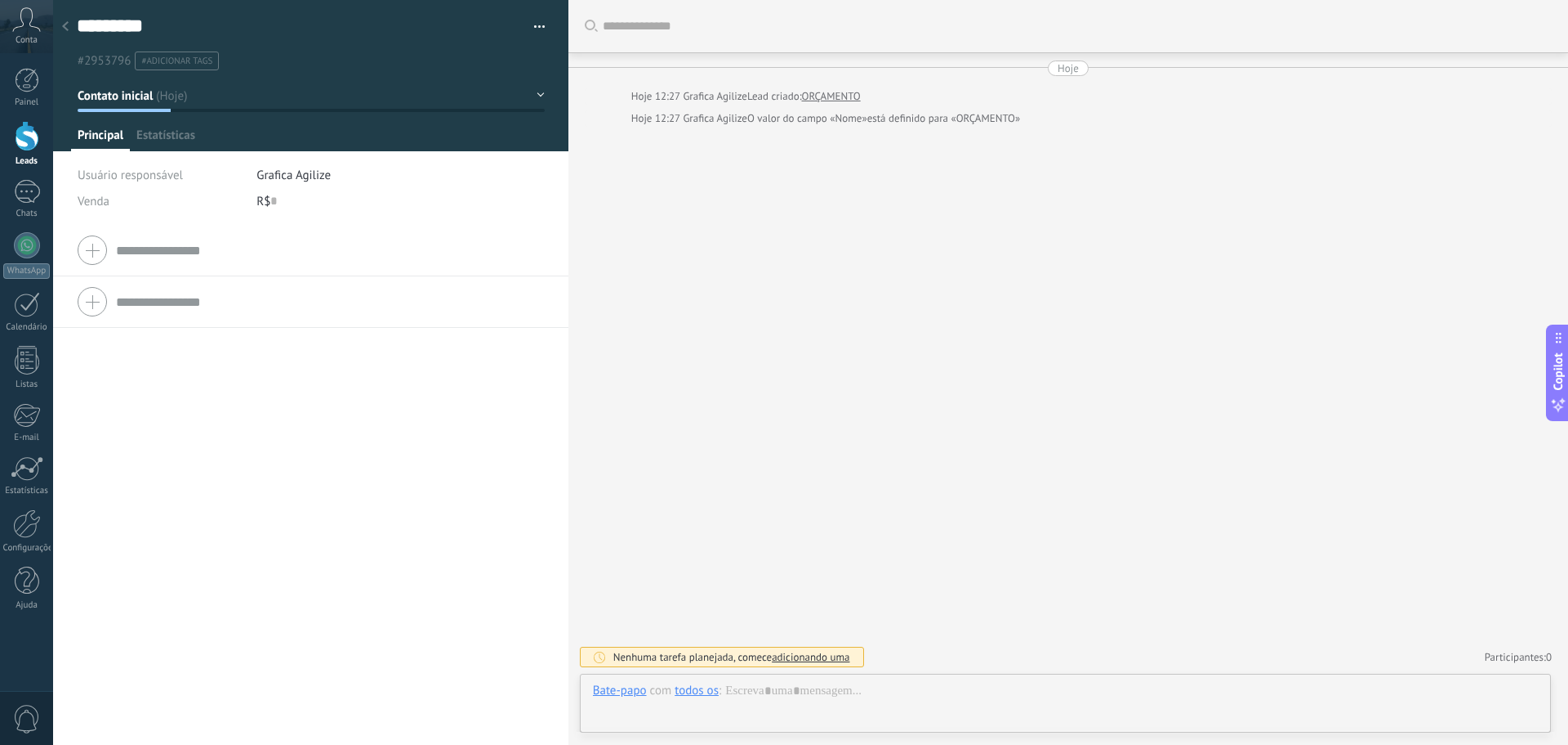
scroll to position [24, 0]
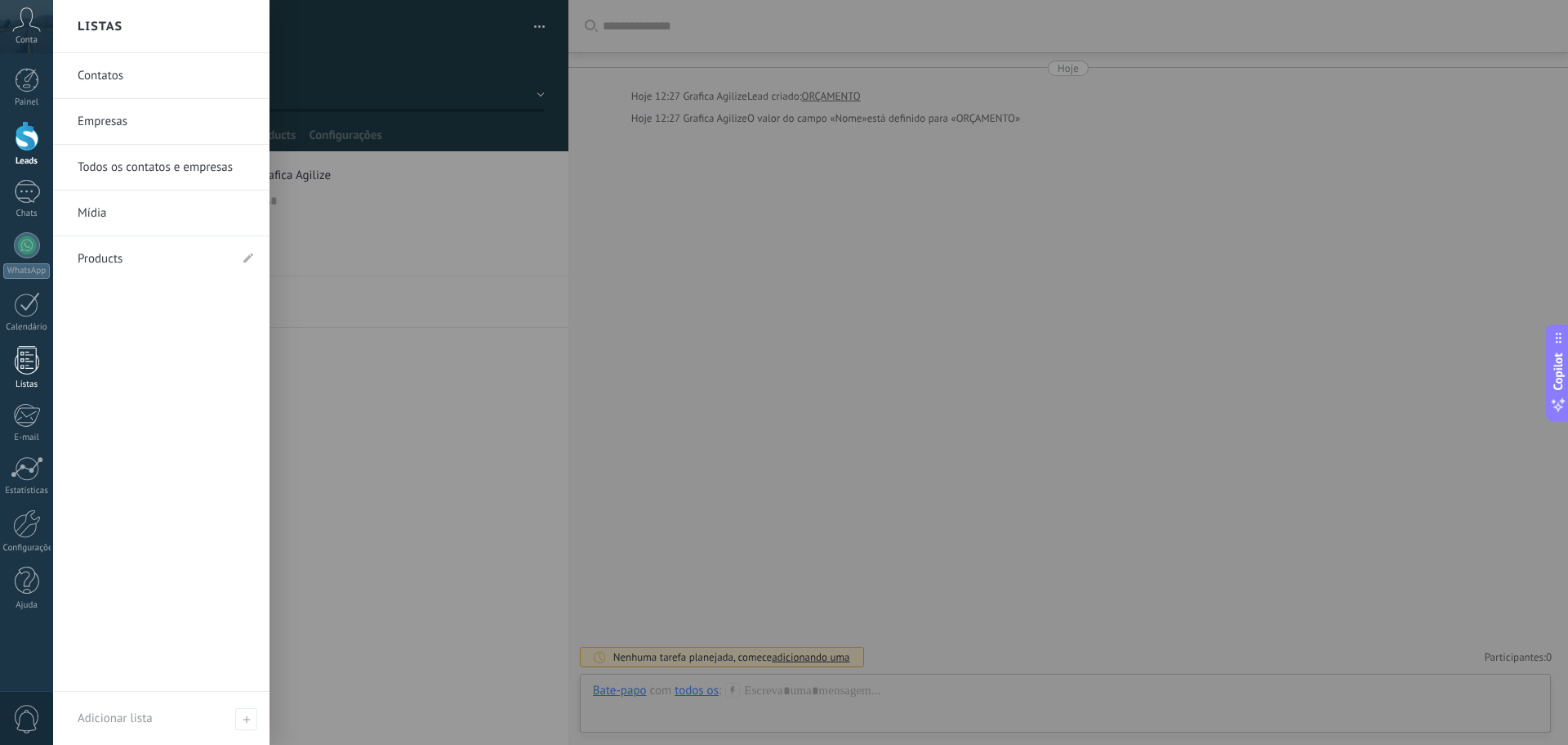
click at [32, 369] on div at bounding box center [26, 360] width 24 height 29
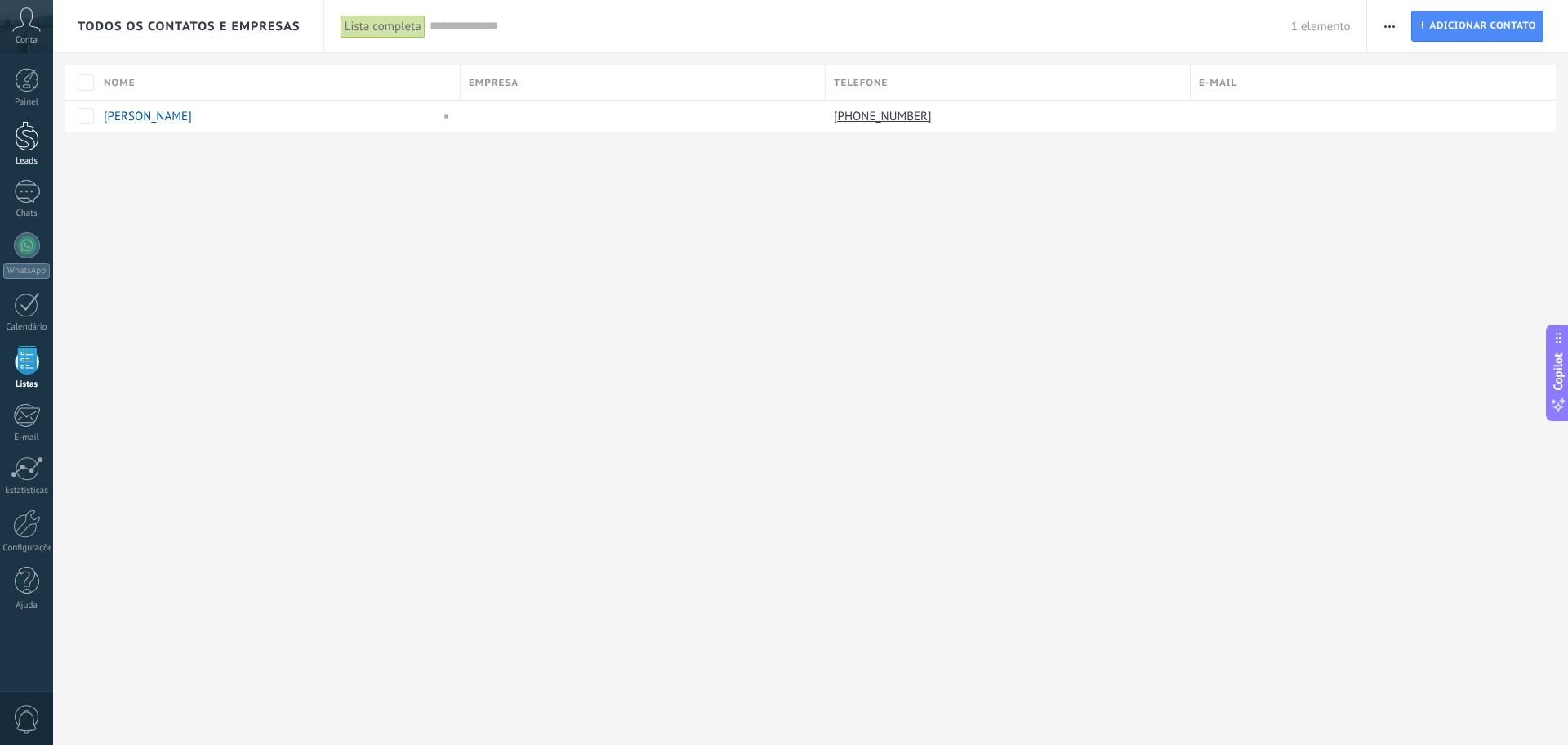
click at [27, 139] on div at bounding box center [26, 136] width 24 height 30
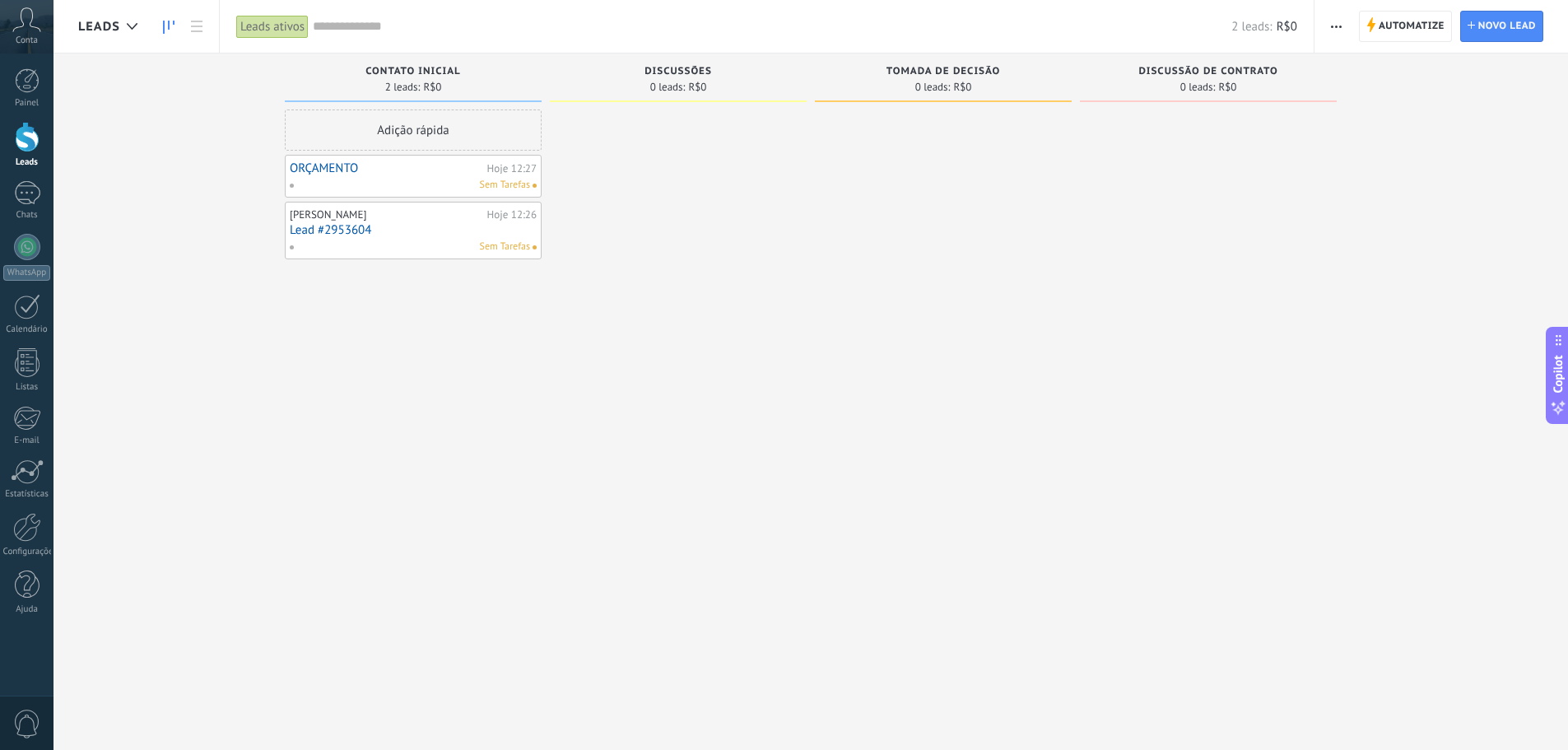
click at [379, 172] on link "ORÇAMENTO" at bounding box center [387, 168] width 194 height 14
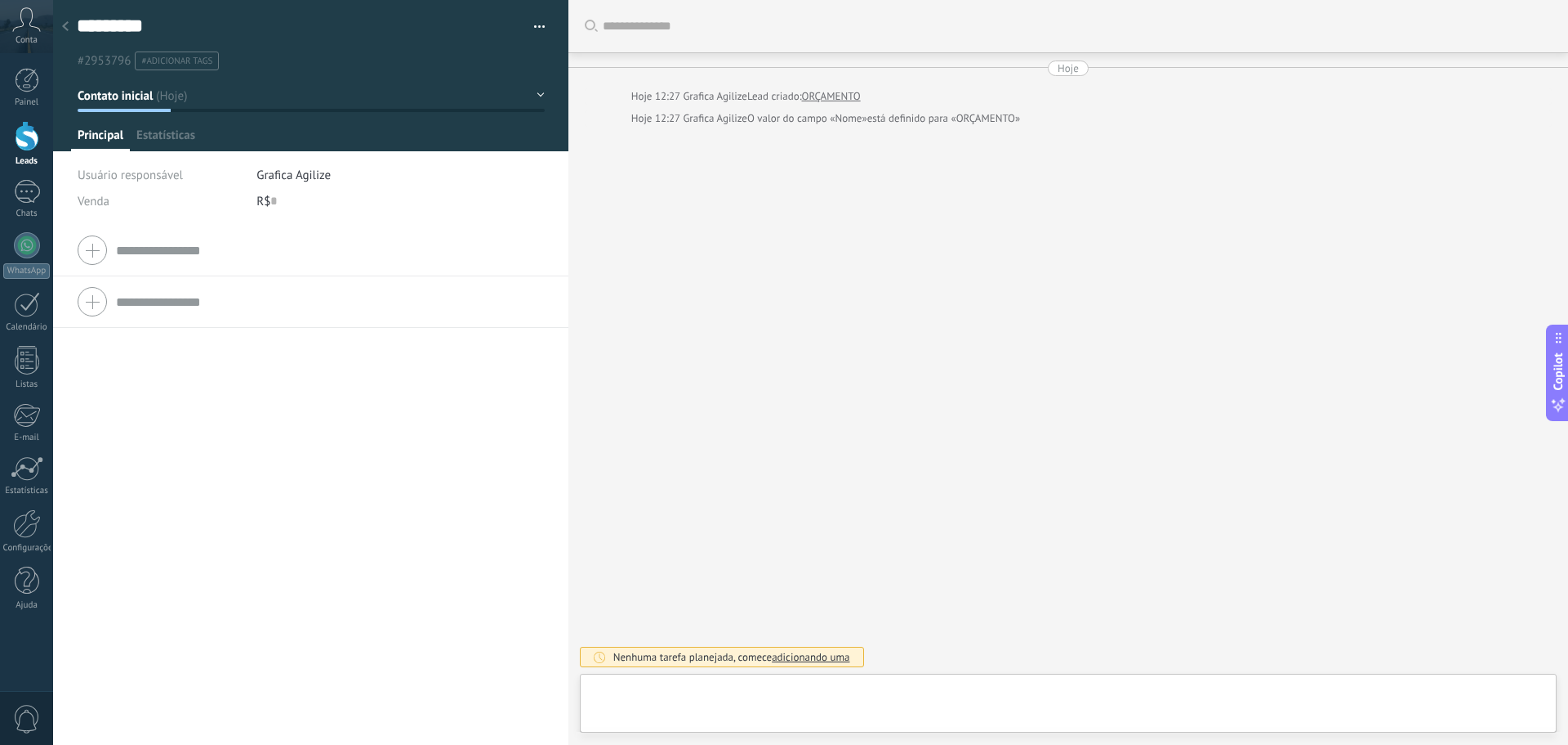
type textarea "*********"
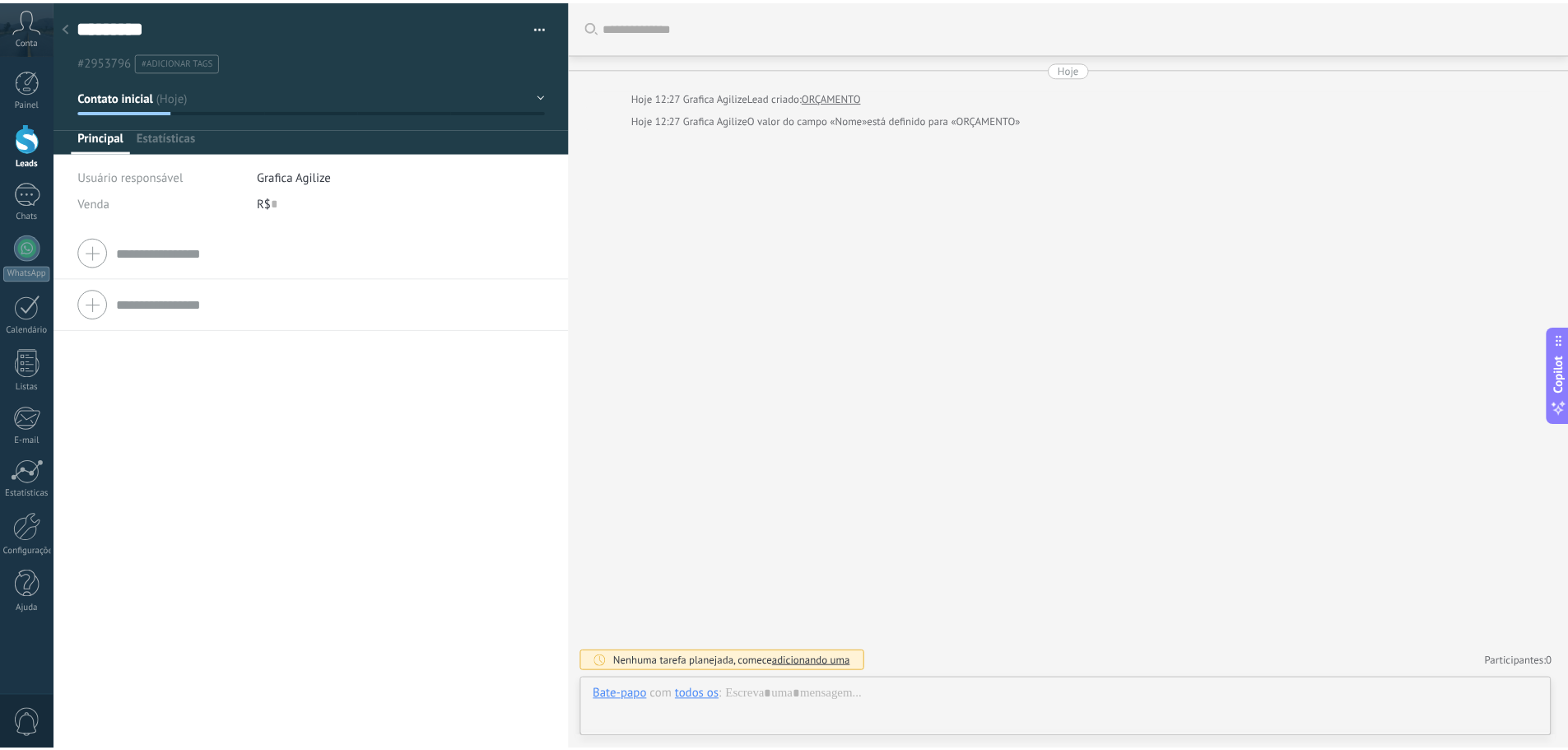
scroll to position [24, 0]
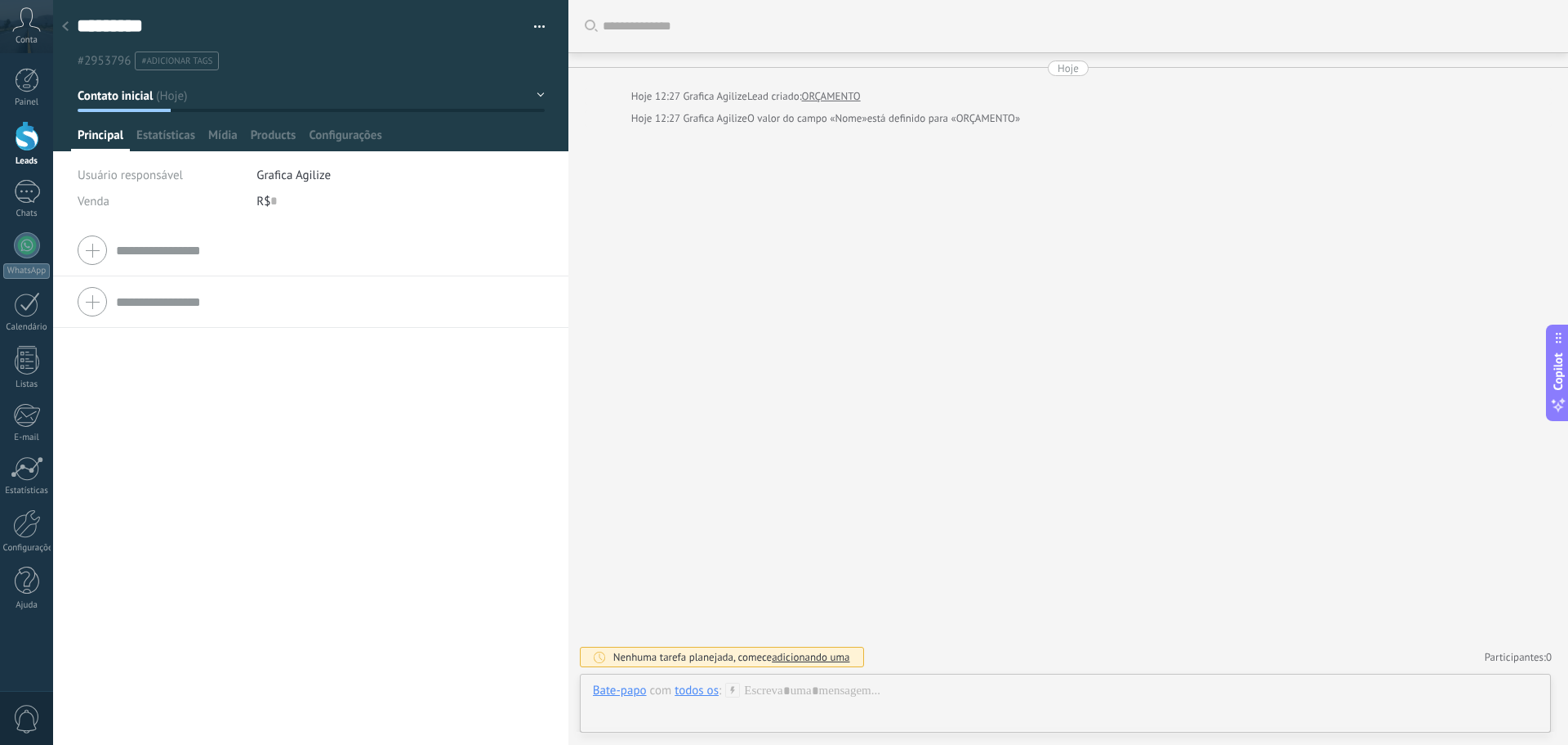
click at [67, 19] on div at bounding box center [65, 27] width 23 height 32
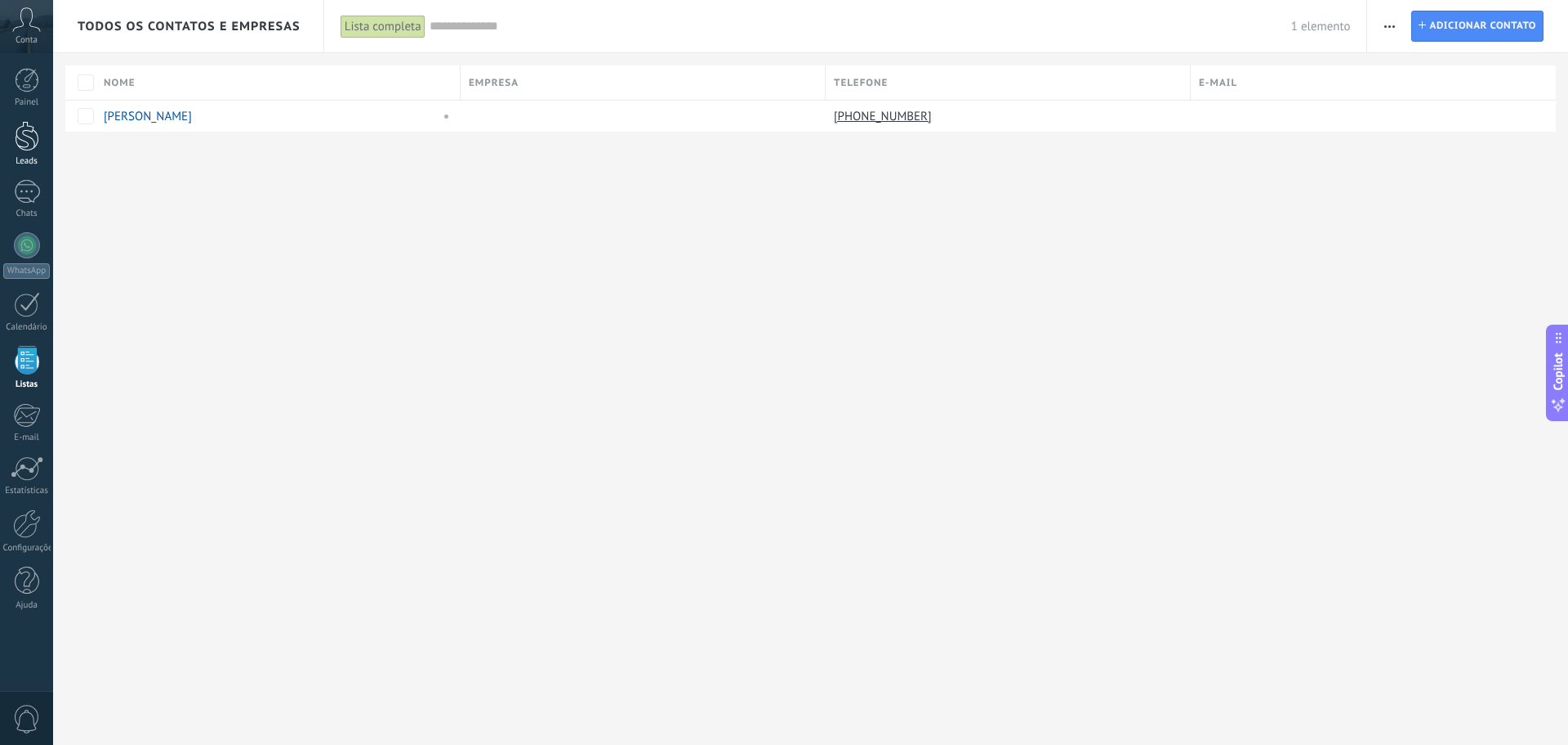
click at [27, 135] on div at bounding box center [26, 136] width 24 height 30
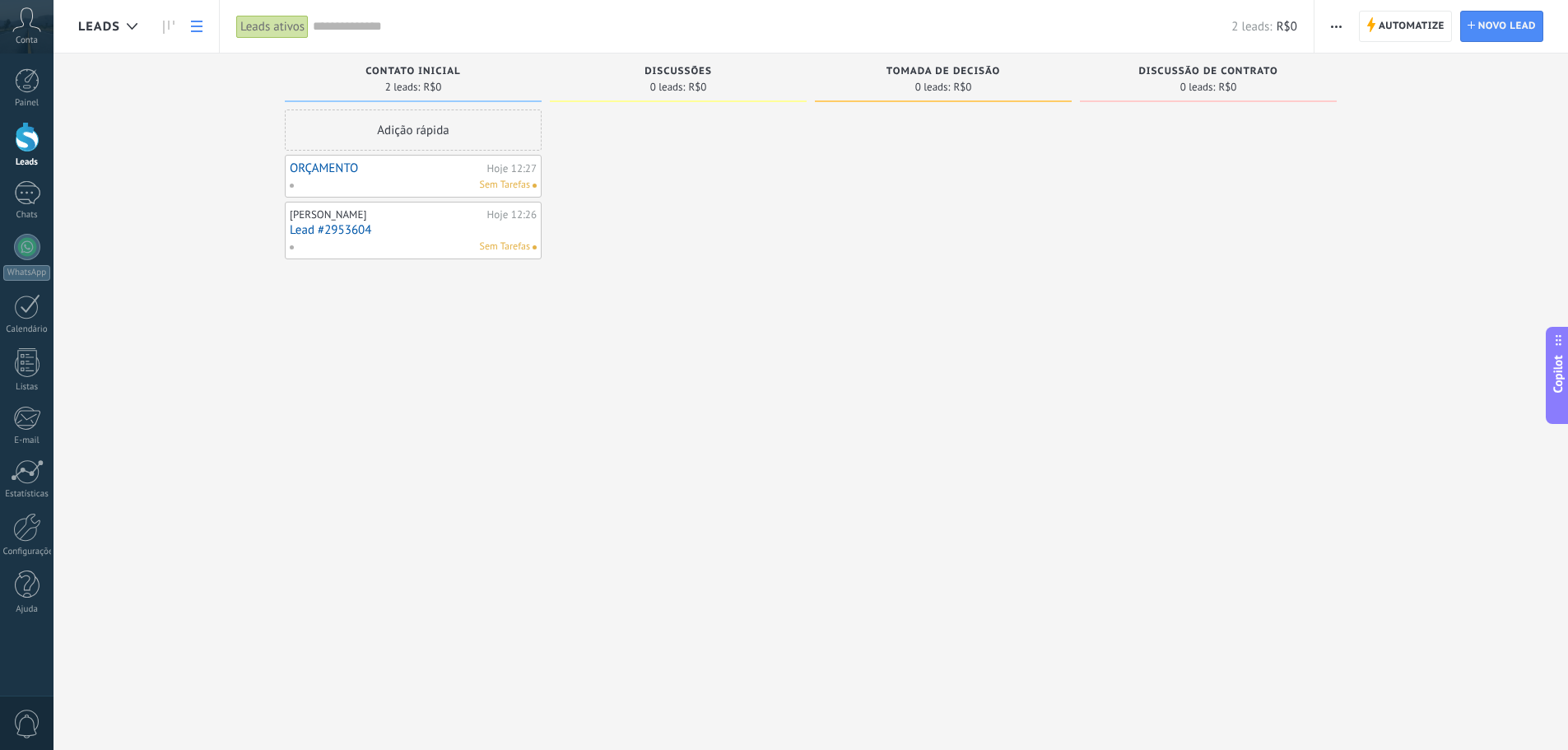
click at [194, 30] on icon at bounding box center [197, 26] width 12 height 12
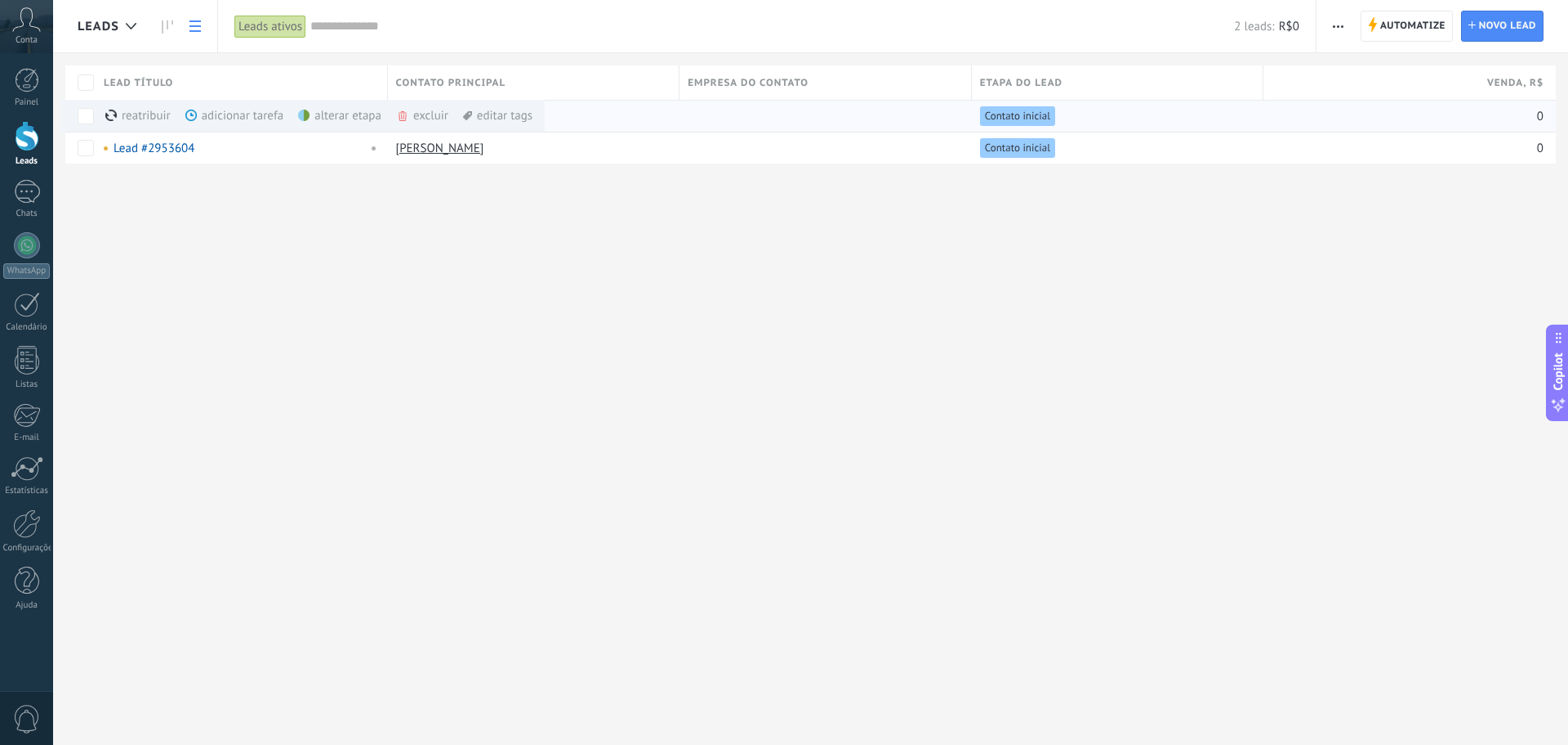
click at [419, 119] on div "excluir mais" at bounding box center [451, 116] width 111 height 32
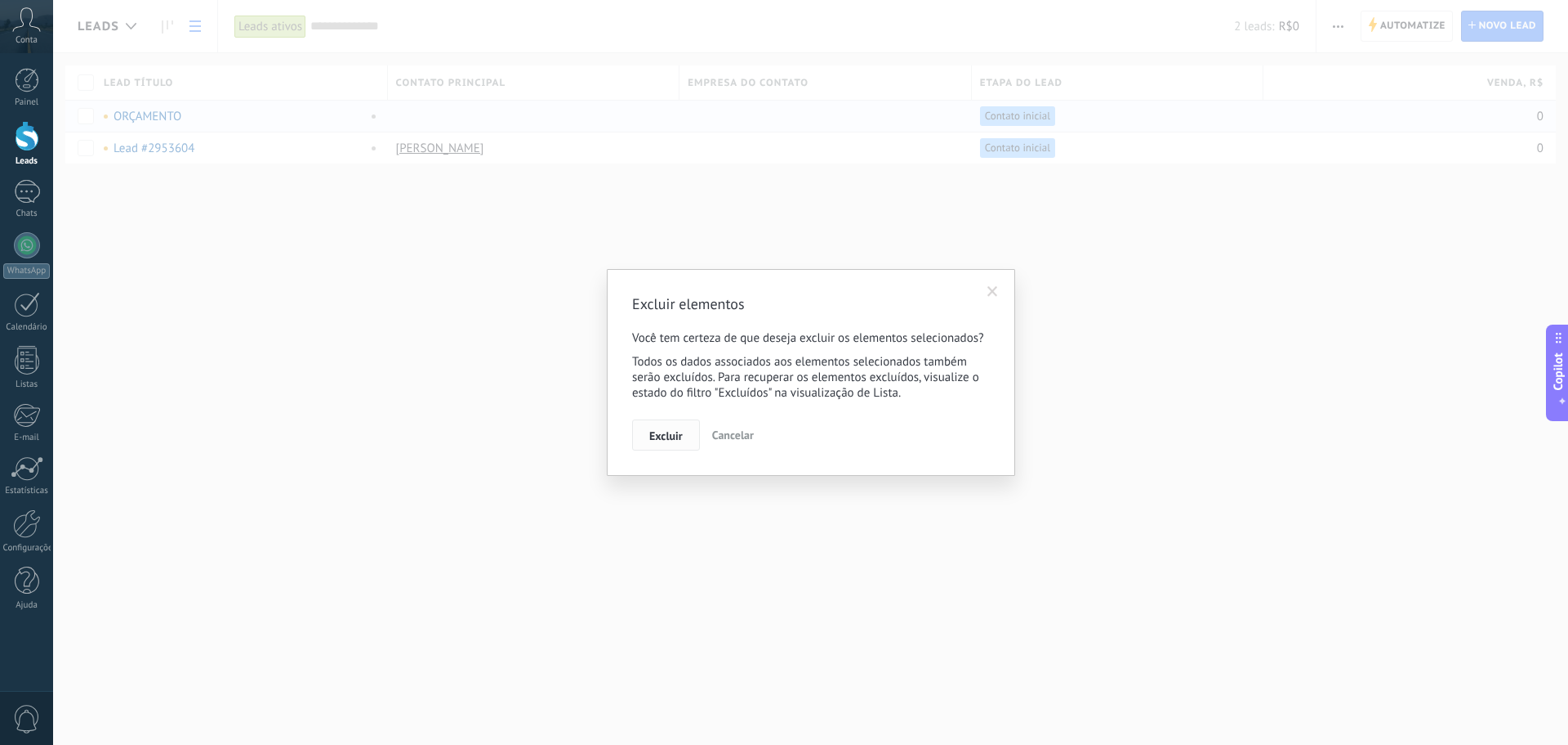
click at [646, 436] on button "Excluir" at bounding box center [666, 435] width 67 height 31
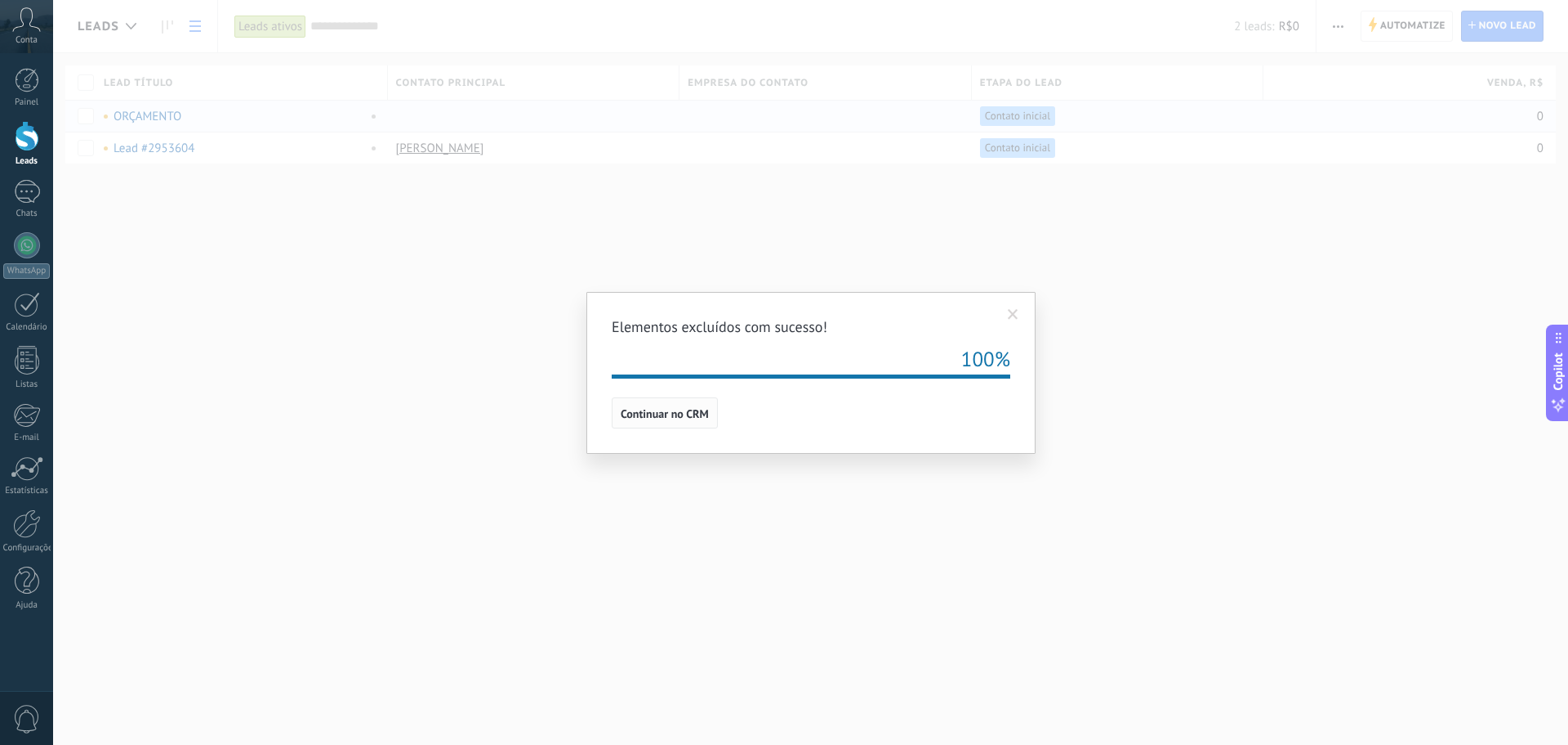
click at [682, 423] on button "Continuar no CRM" at bounding box center [665, 413] width 106 height 31
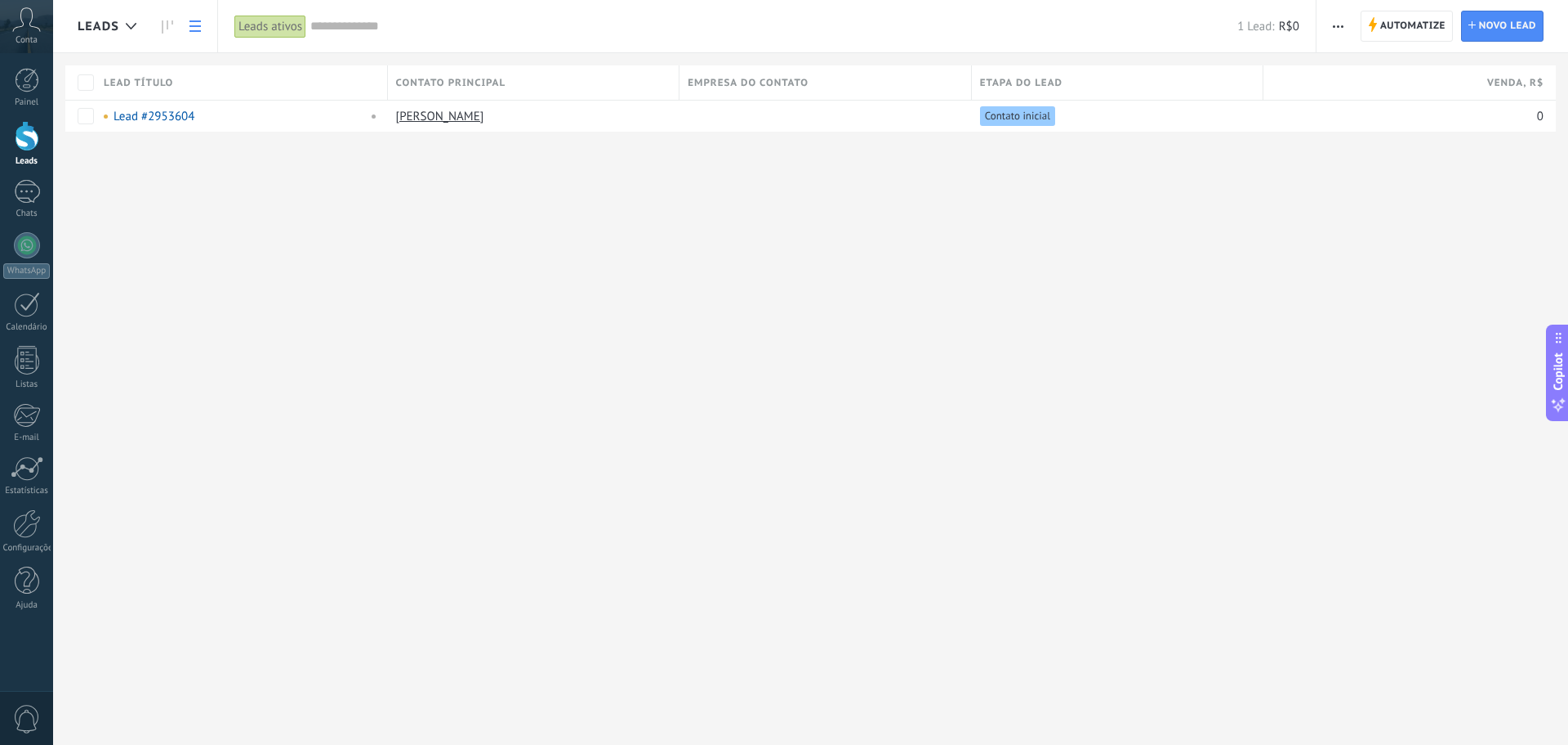
click at [31, 143] on div at bounding box center [26, 136] width 24 height 30
click at [26, 540] on link "Configurações" at bounding box center [26, 531] width 53 height 44
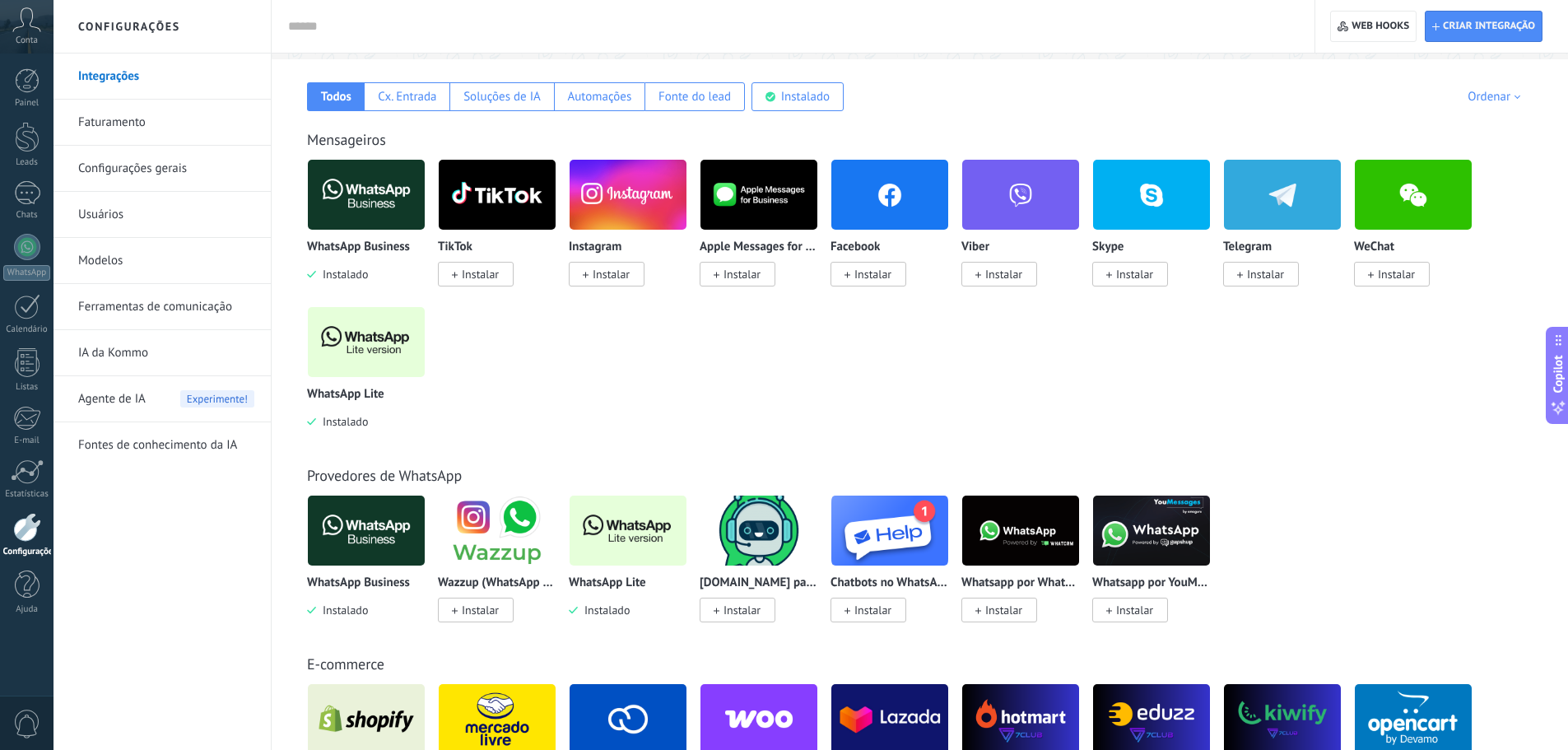
scroll to position [82, 0]
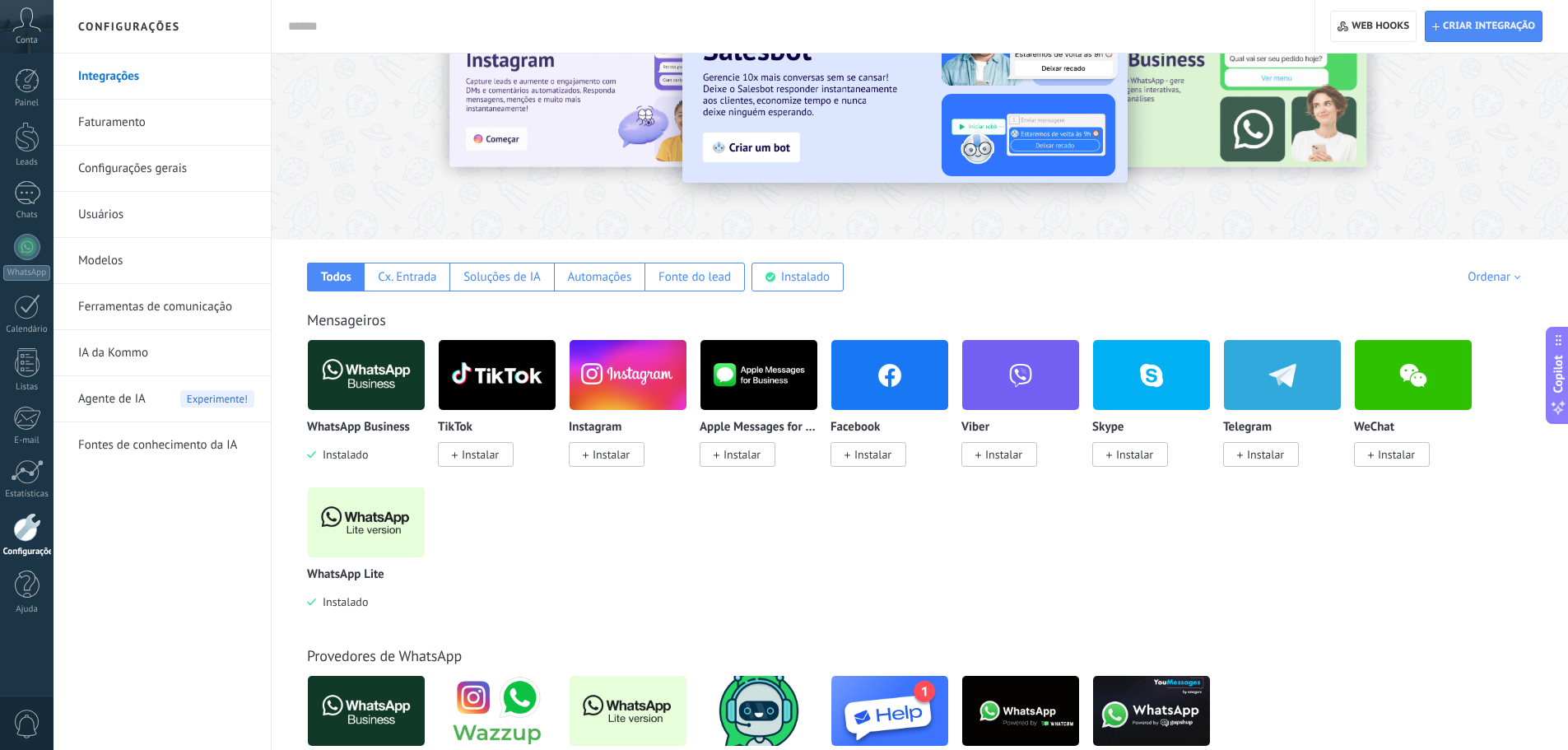
click at [115, 119] on link "Faturamento" at bounding box center [167, 123] width 176 height 47
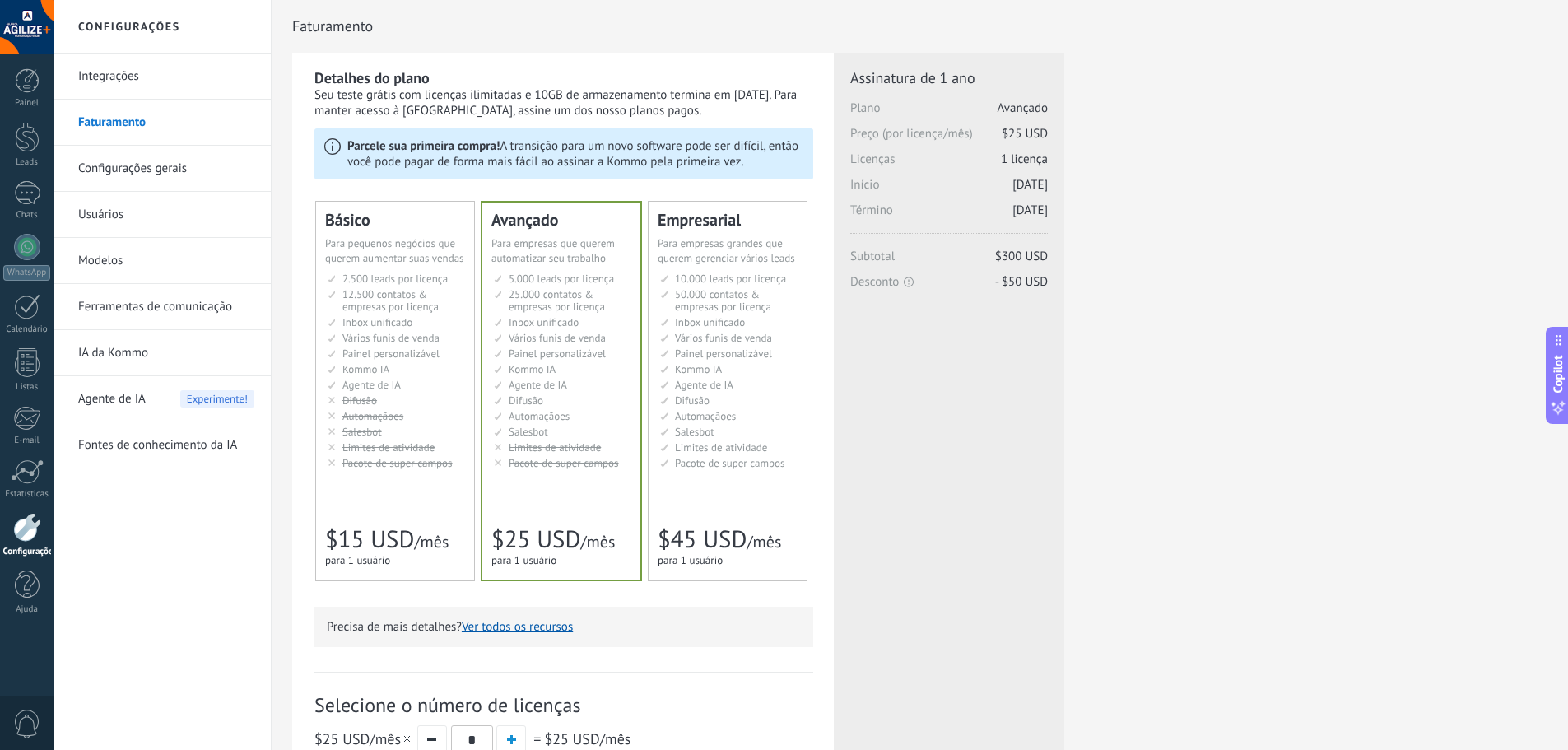
click at [110, 211] on link "Usuários" at bounding box center [167, 215] width 176 height 47
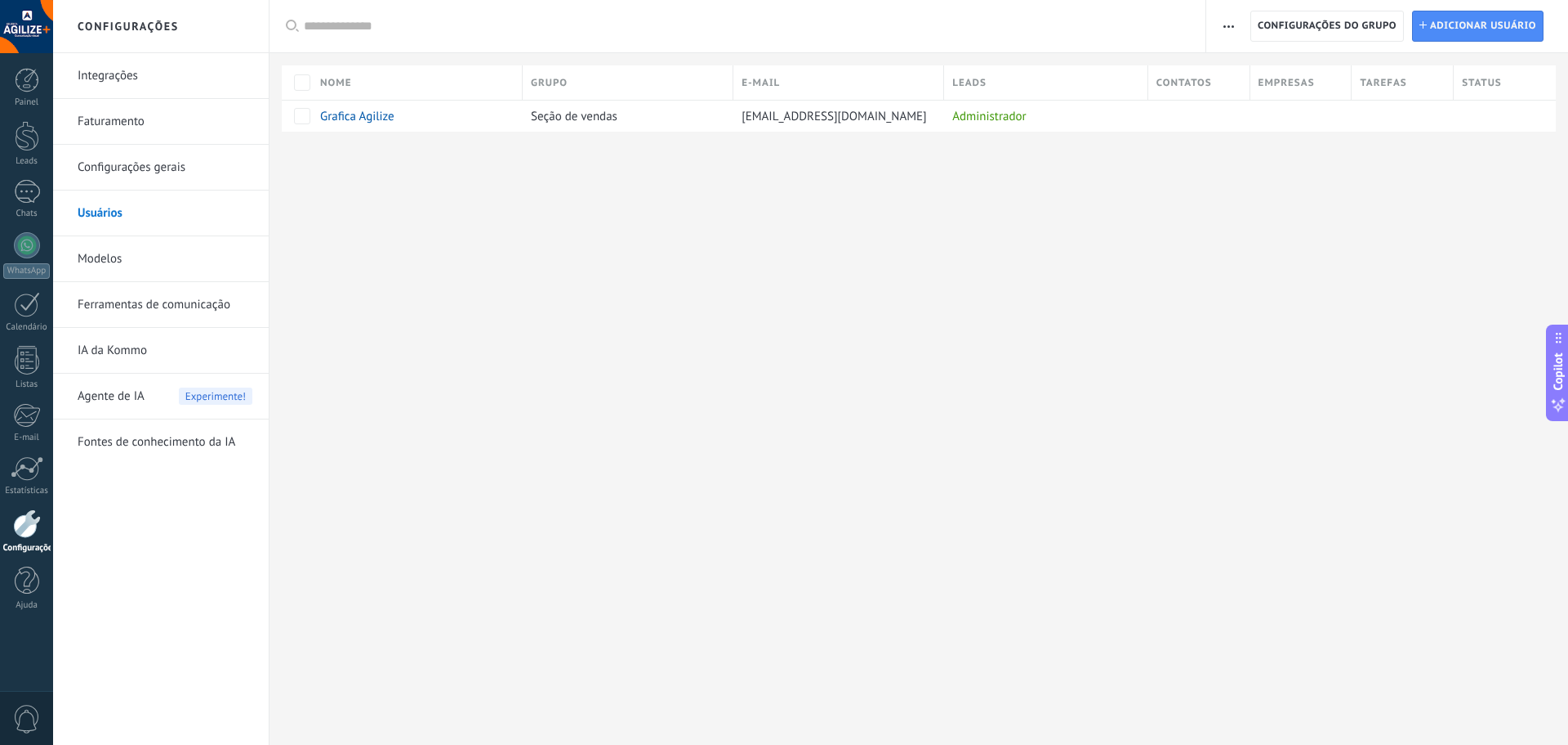
click at [112, 264] on link "Modelos" at bounding box center [165, 259] width 175 height 46
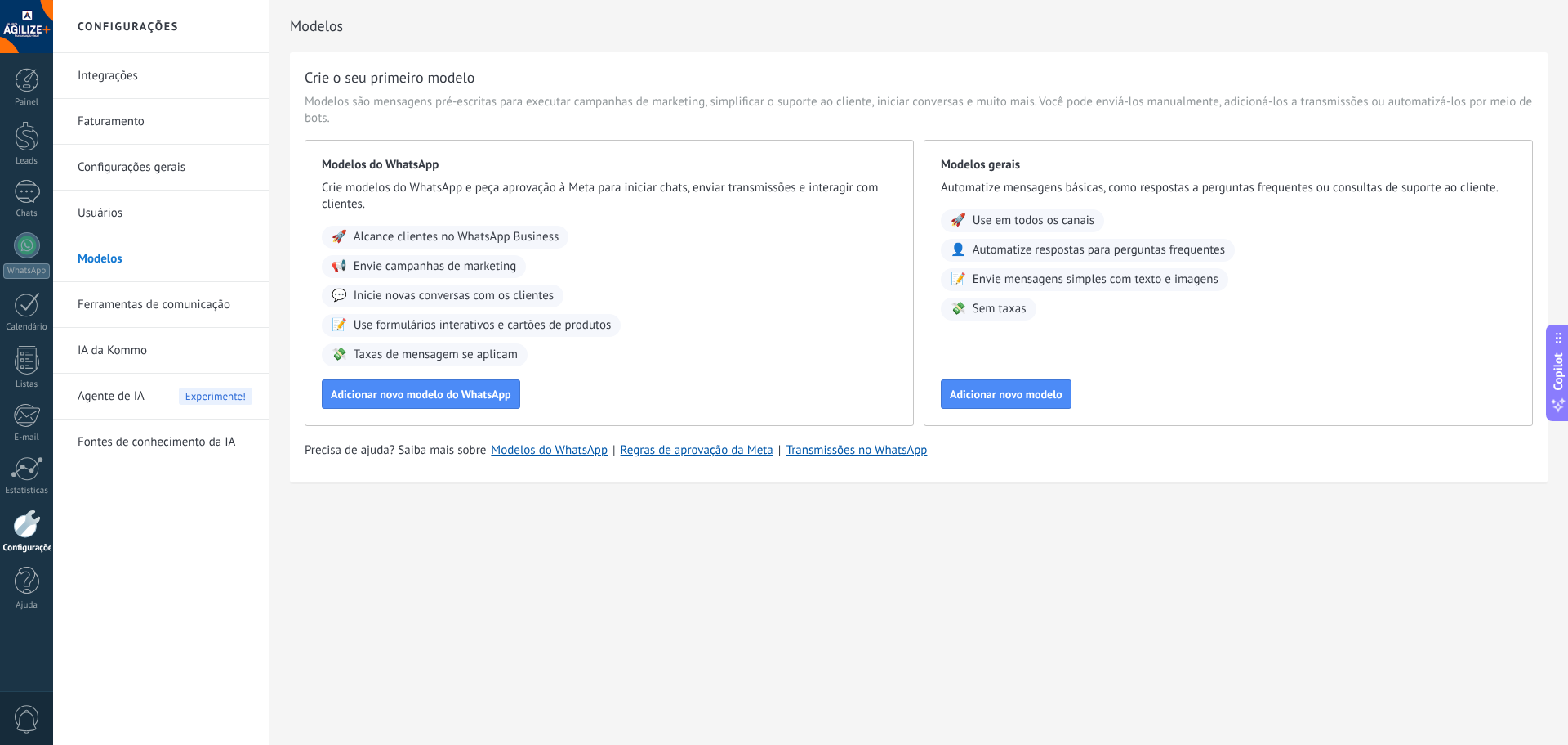
click at [113, 78] on link "Integrações" at bounding box center [165, 76] width 175 height 46
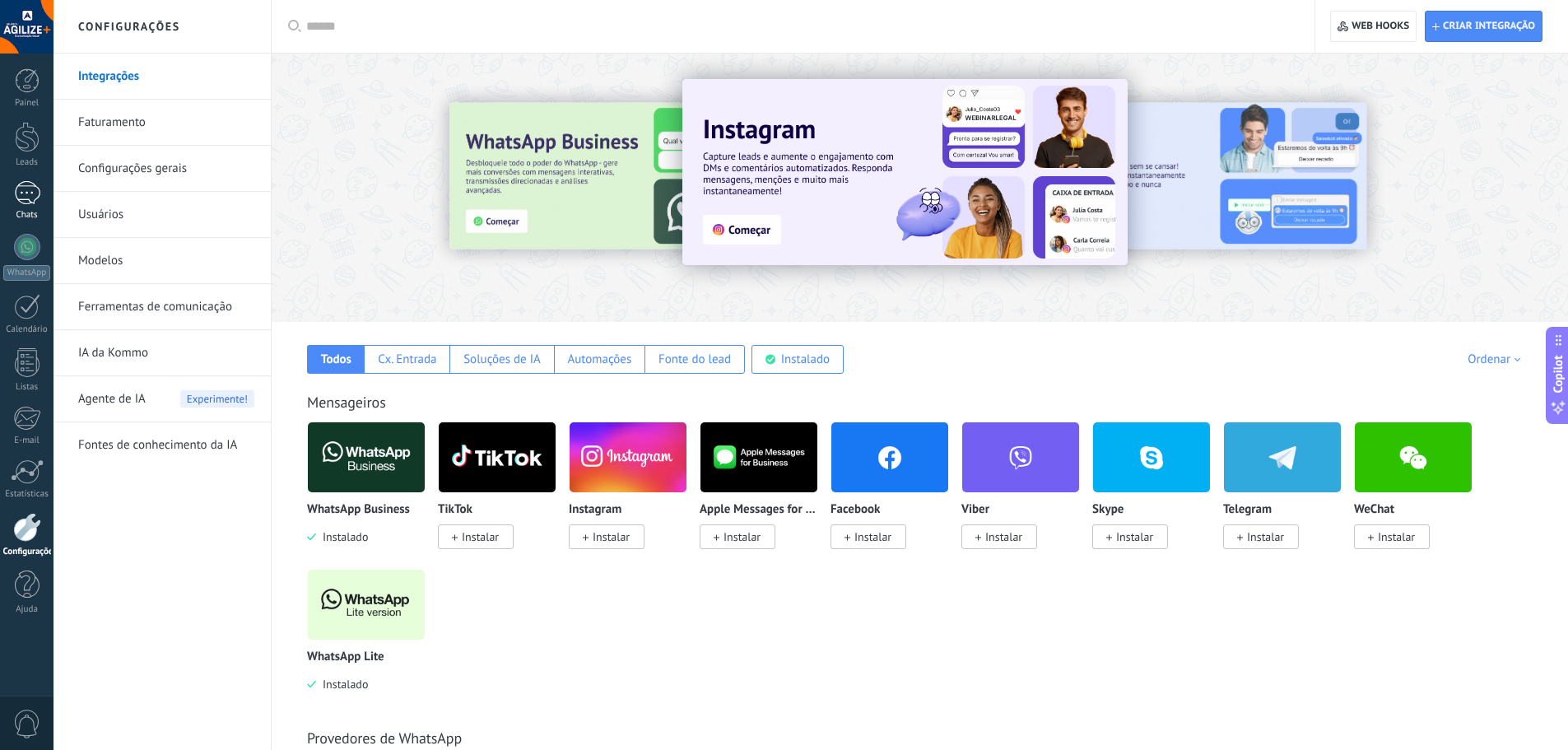
click at [24, 203] on div at bounding box center [26, 193] width 26 height 24
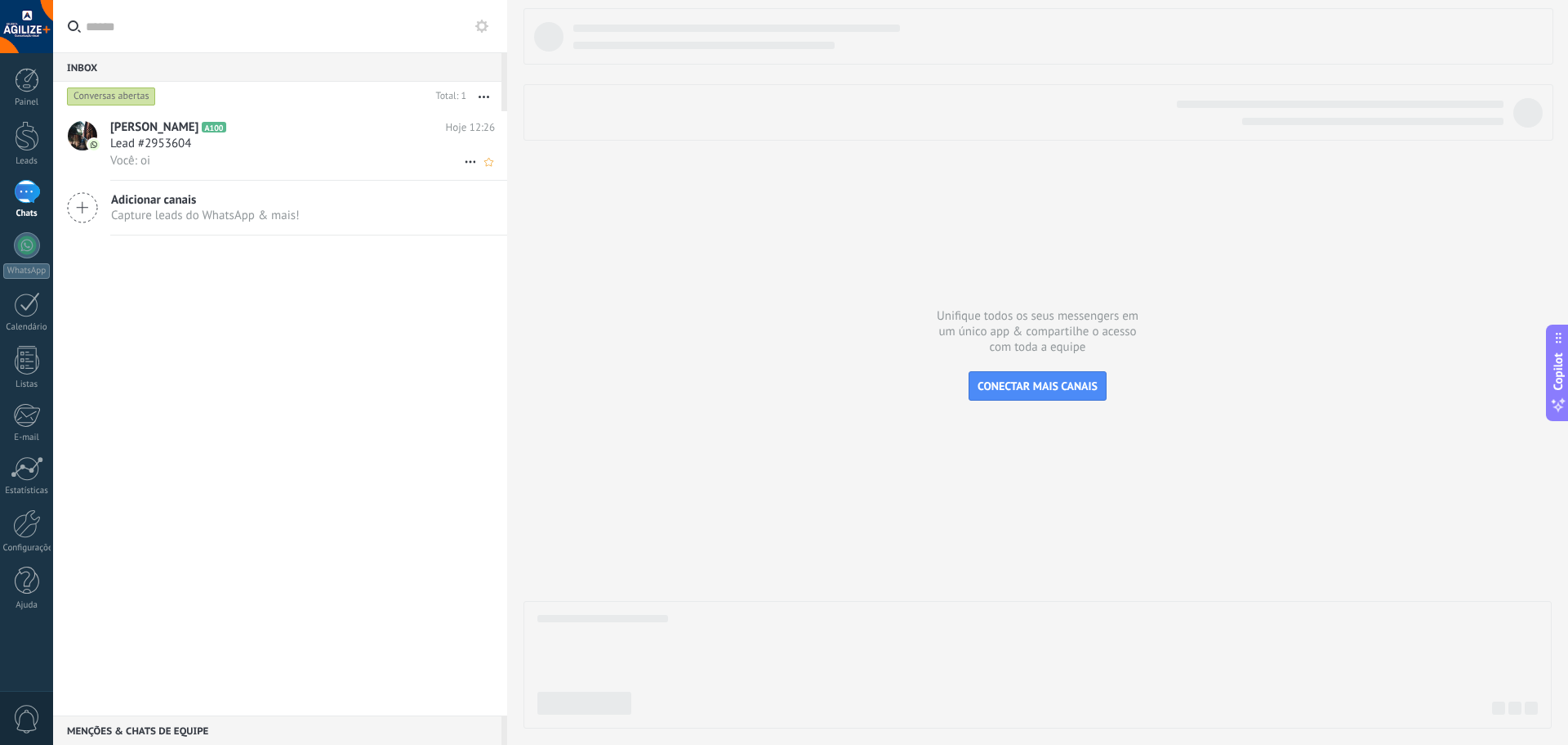
click at [468, 163] on icon at bounding box center [470, 162] width 19 height 19
click at [492, 102] on div at bounding box center [784, 372] width 1568 height 745
click at [492, 101] on button "button" at bounding box center [484, 96] width 36 height 30
click at [463, 167] on span "Ações múltiplas" at bounding box center [439, 162] width 83 height 33
click at [203, 430] on div "[PERSON_NAME] A100 Hoje 12:26 Lead #2953604 Você: oi Conversa fechada Adicionar…" at bounding box center [280, 413] width 454 height 604
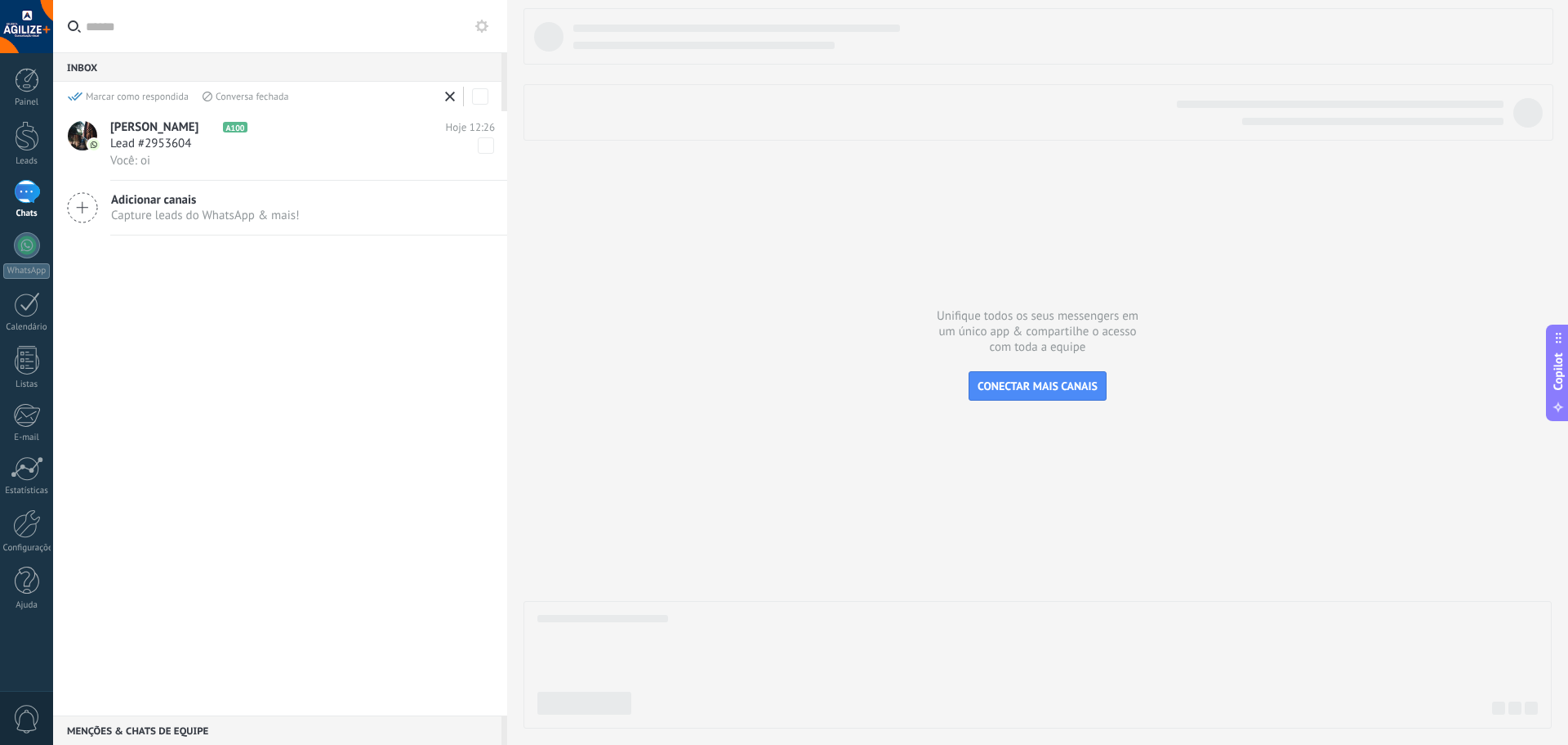
click at [137, 144] on span "Lead #2953604" at bounding box center [162, 143] width 102 height 16
click at [378, 141] on div "Lead #2953604" at bounding box center [303, 143] width 385 height 16
click at [26, 270] on div "WhatsApp" at bounding box center [26, 270] width 46 height 15
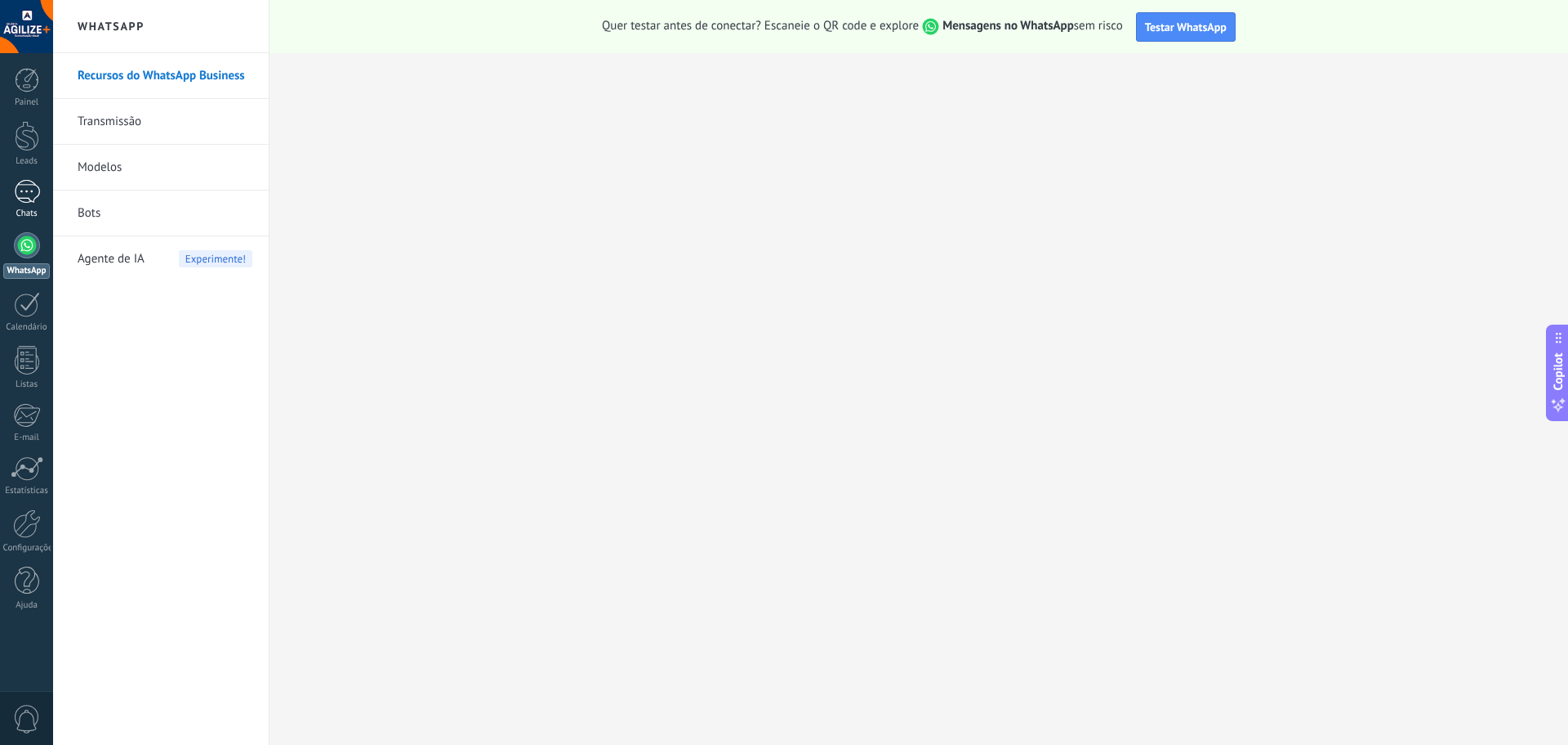
click at [30, 207] on link "Chats" at bounding box center [26, 199] width 53 height 39
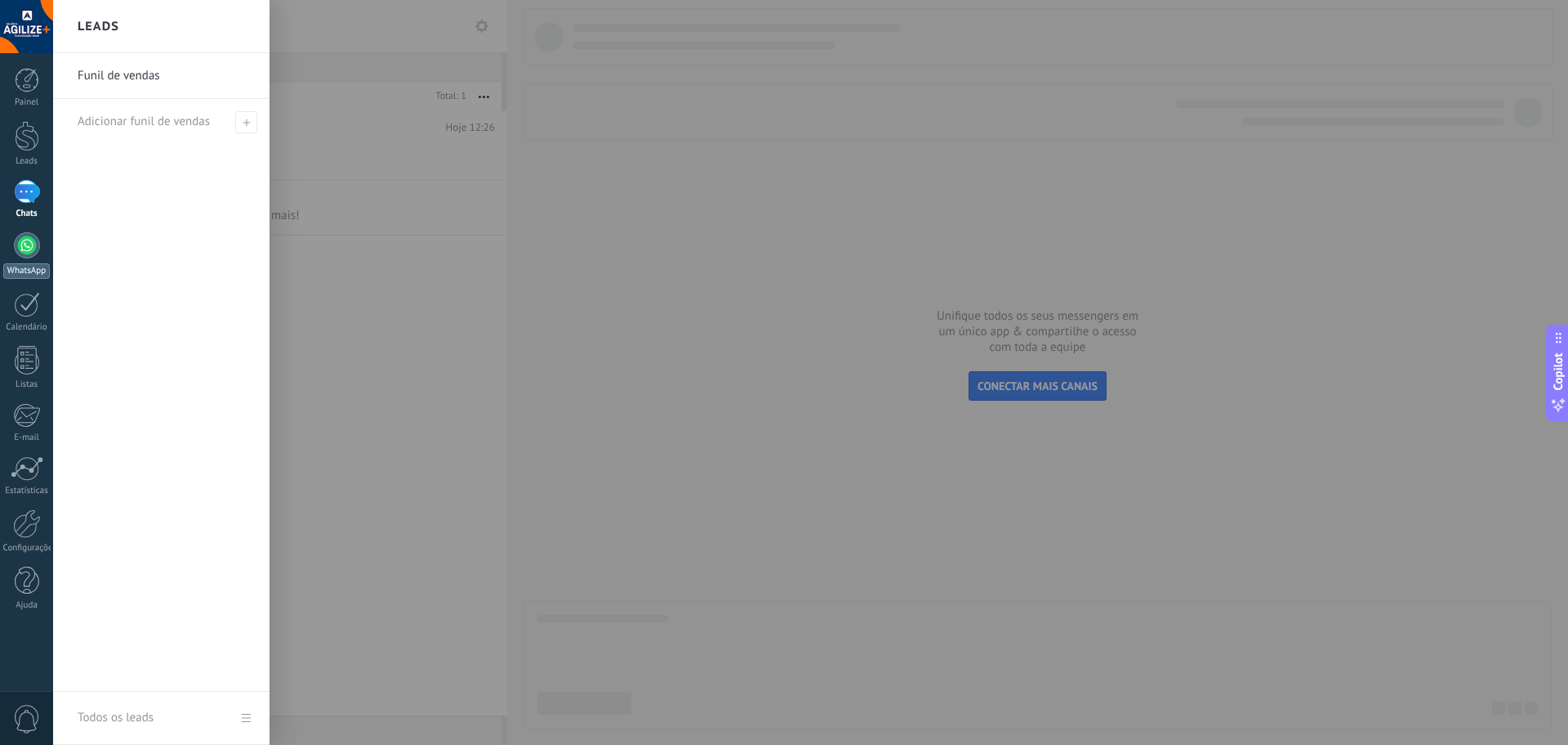
click at [23, 244] on div at bounding box center [26, 244] width 26 height 26
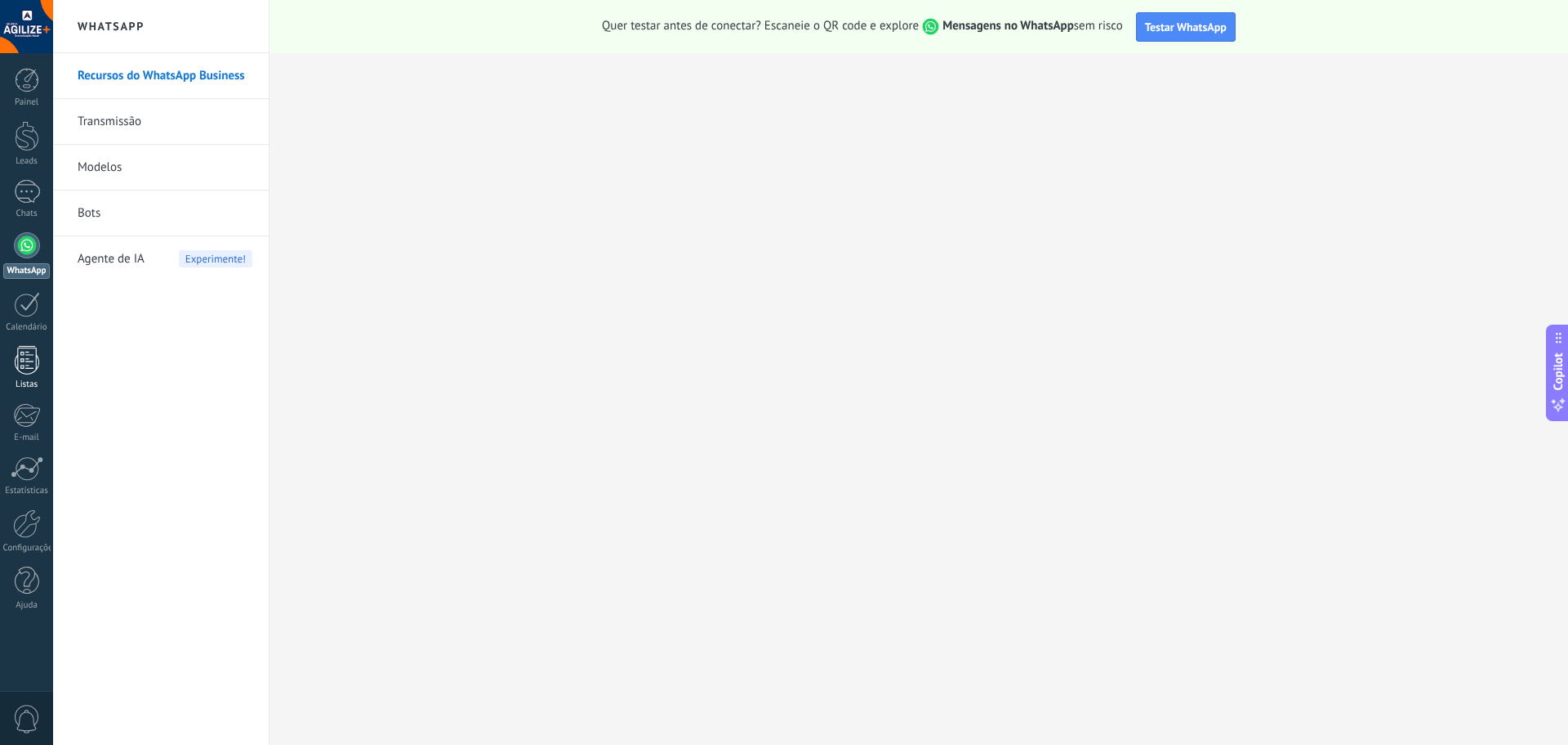
click at [28, 370] on div at bounding box center [26, 360] width 24 height 29
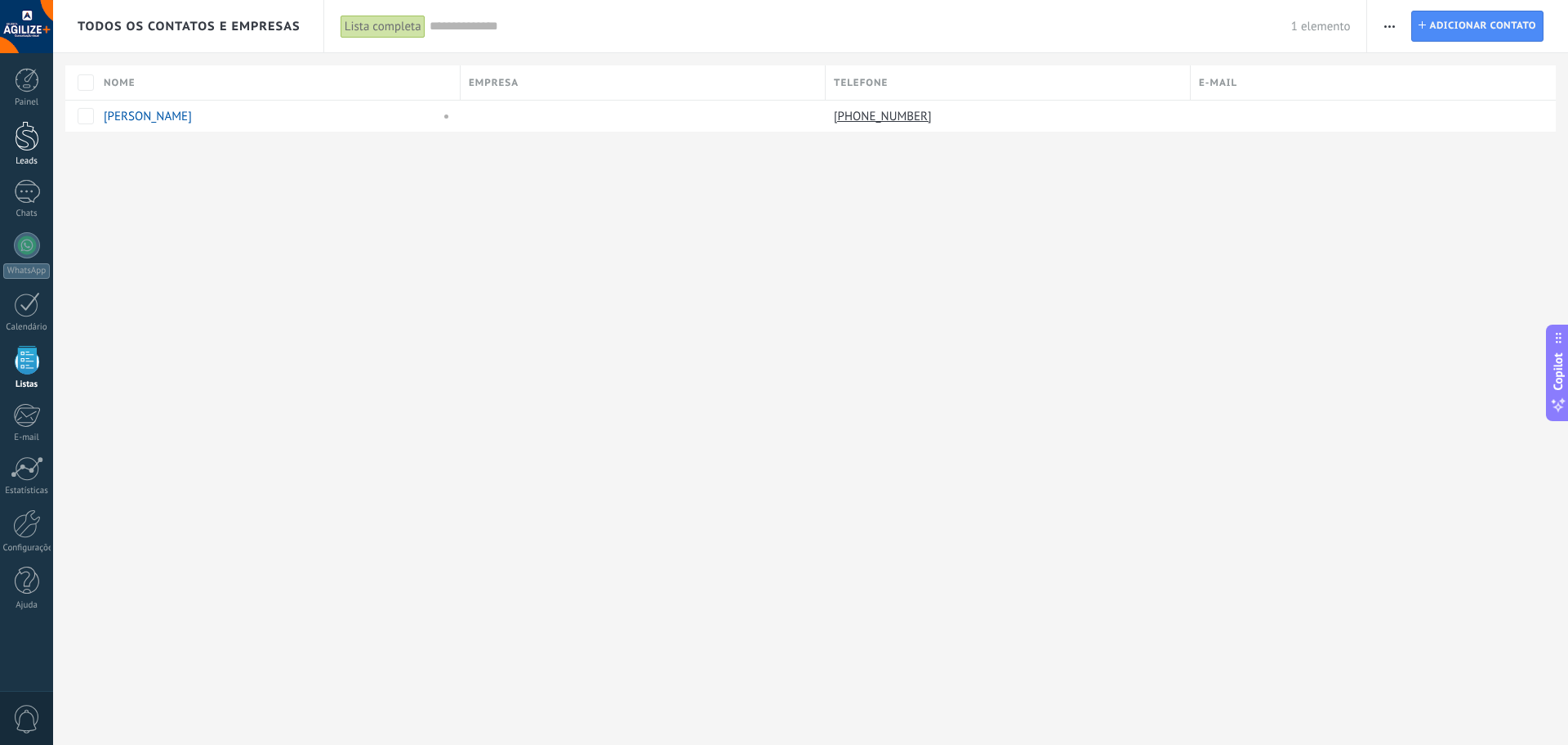
click at [22, 138] on div at bounding box center [26, 136] width 24 height 30
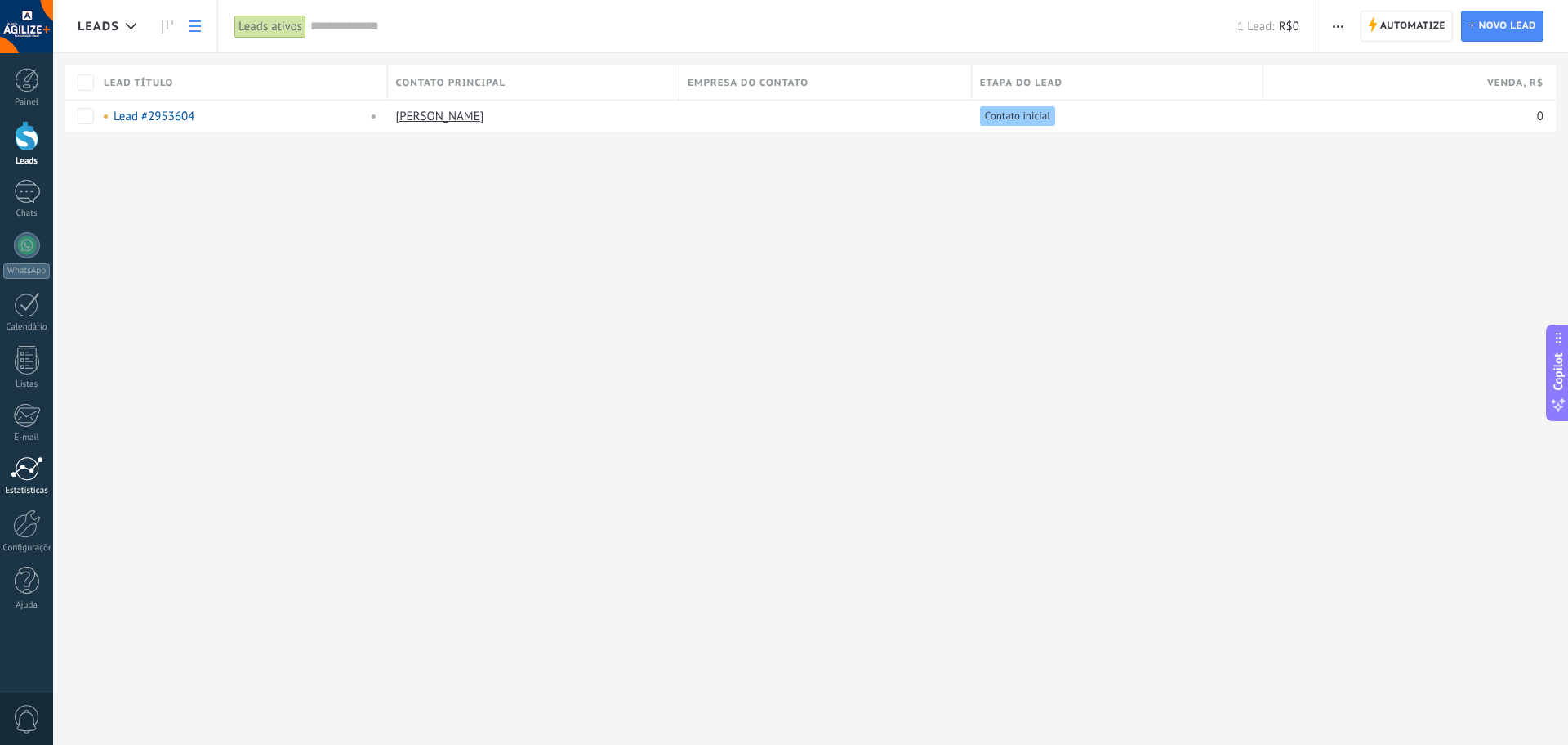
click at [16, 472] on div at bounding box center [27, 468] width 33 height 24
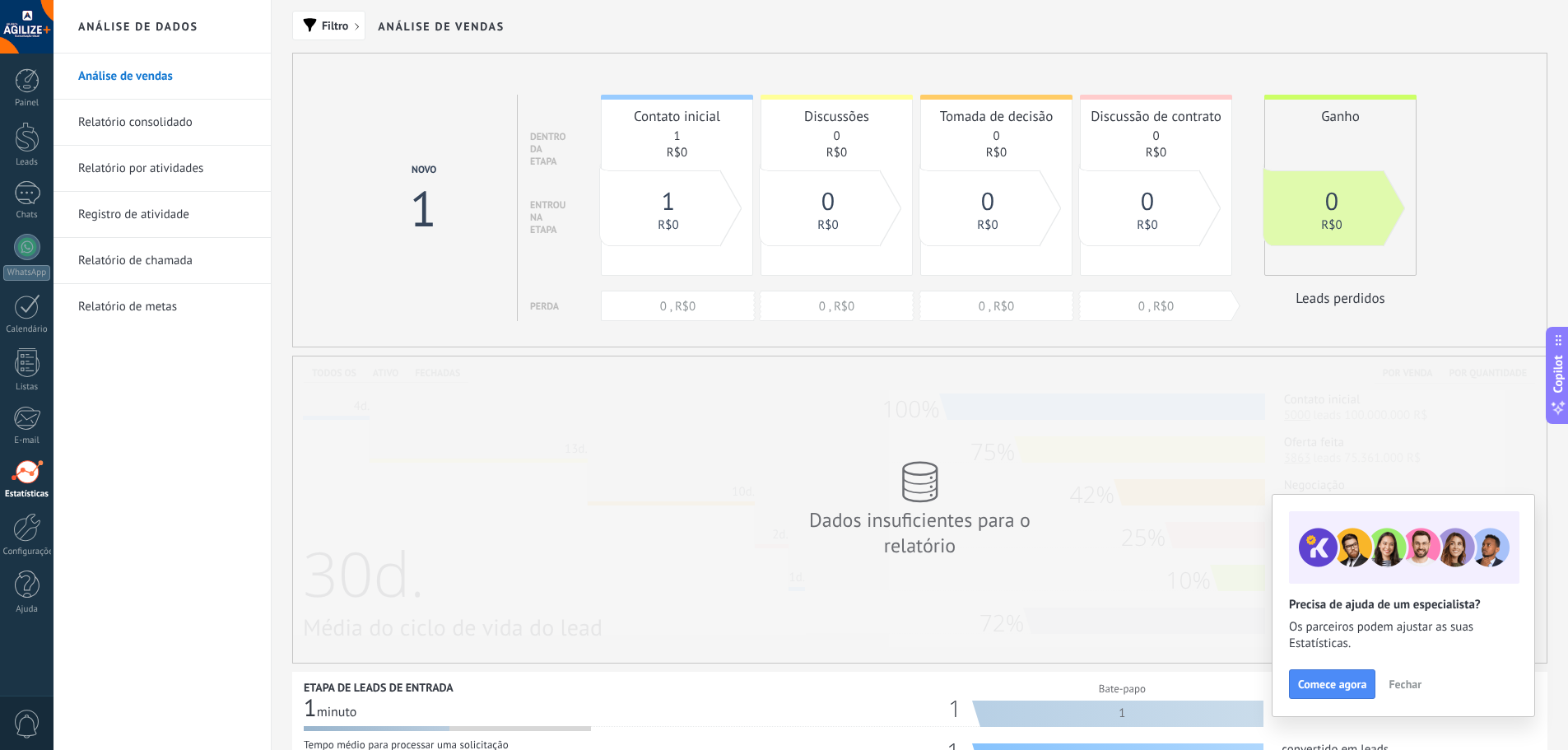
click at [1397, 687] on span "Fechar" at bounding box center [1405, 684] width 33 height 12
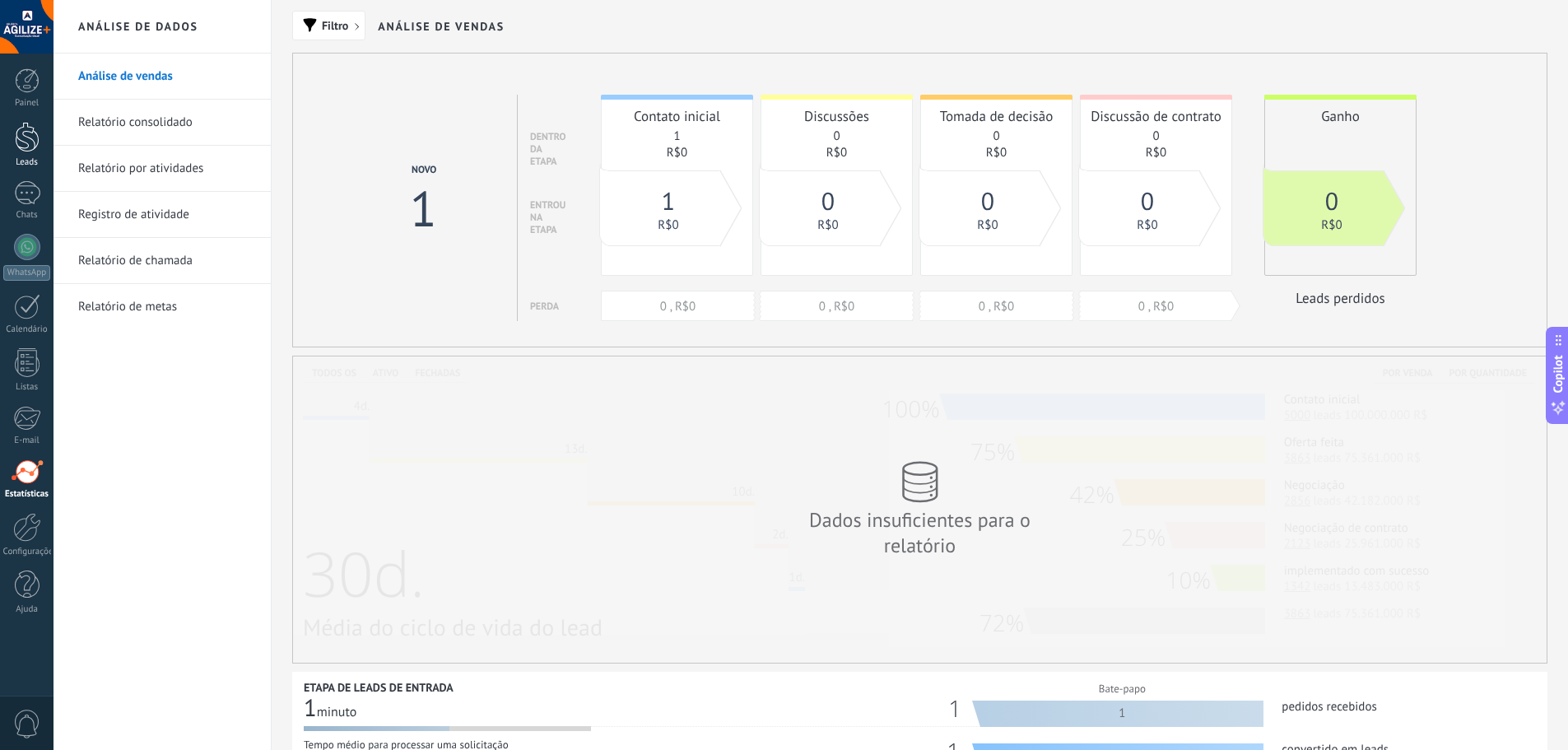
click at [27, 144] on div at bounding box center [26, 137] width 24 height 30
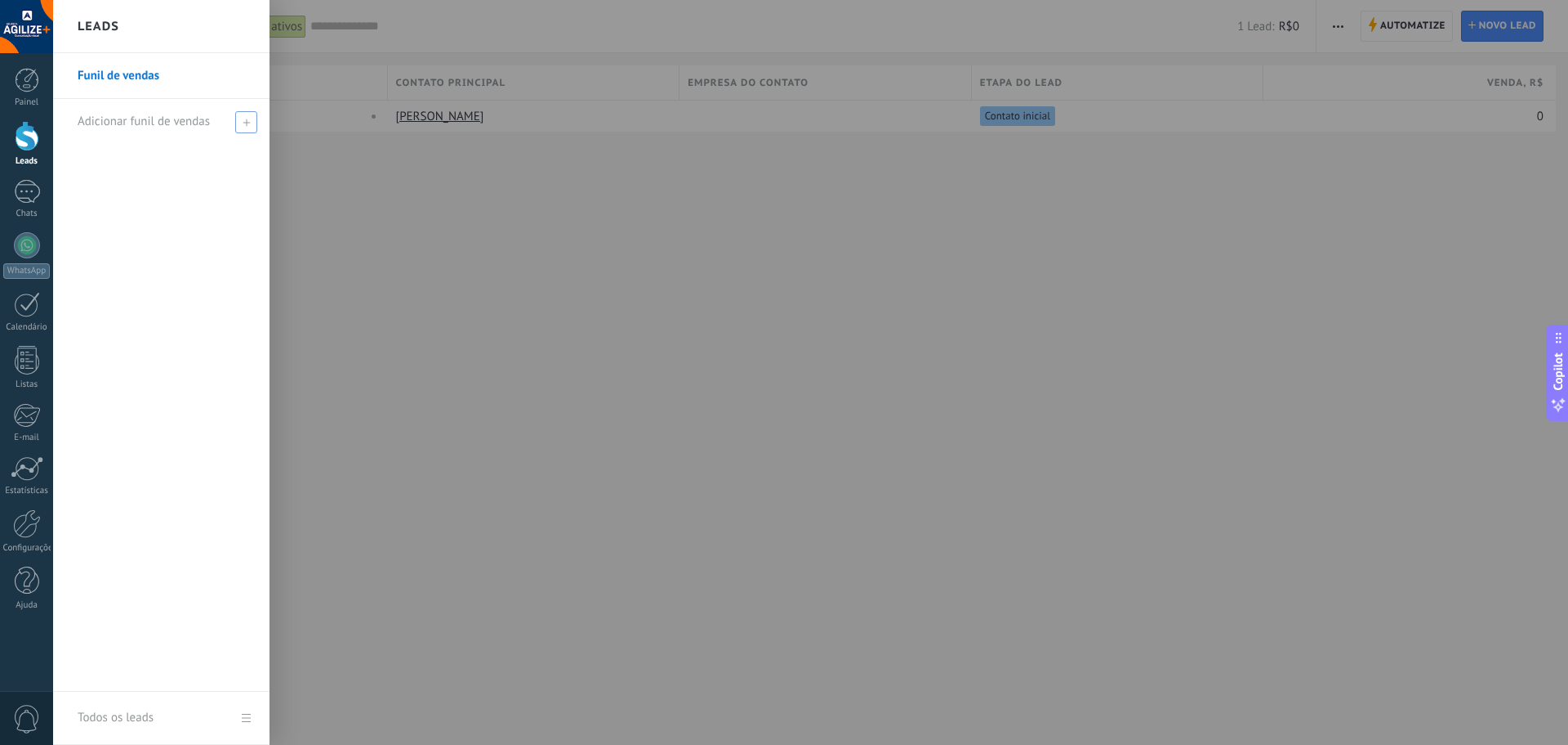
click at [246, 124] on use at bounding box center [246, 122] width 8 height 8
click at [144, 123] on input "text" at bounding box center [155, 121] width 154 height 26
type input "*"
type input "*********"
click at [170, 218] on div "Funil de vendas *********" at bounding box center [161, 372] width 216 height 638
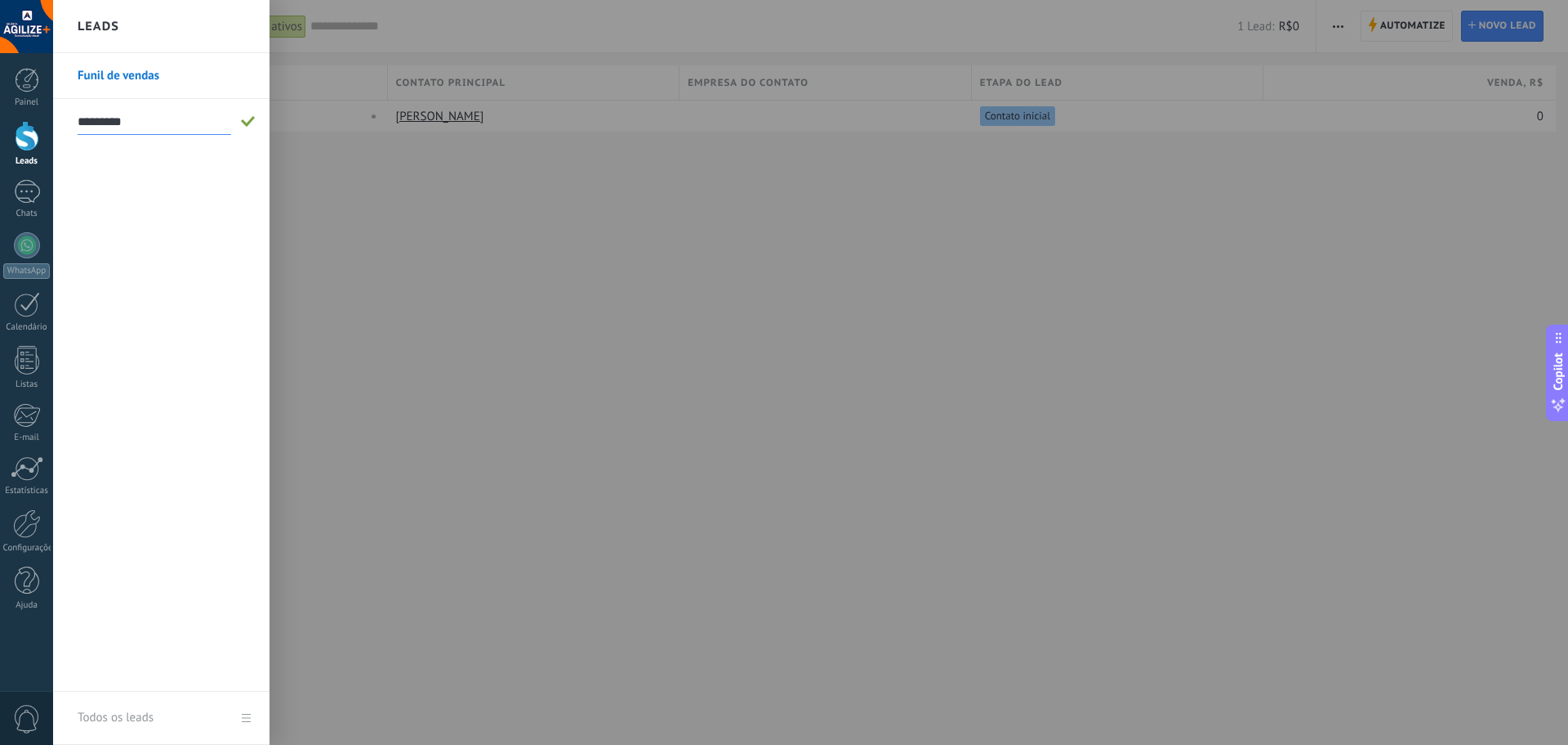
click at [255, 123] on span at bounding box center [248, 122] width 14 height 12
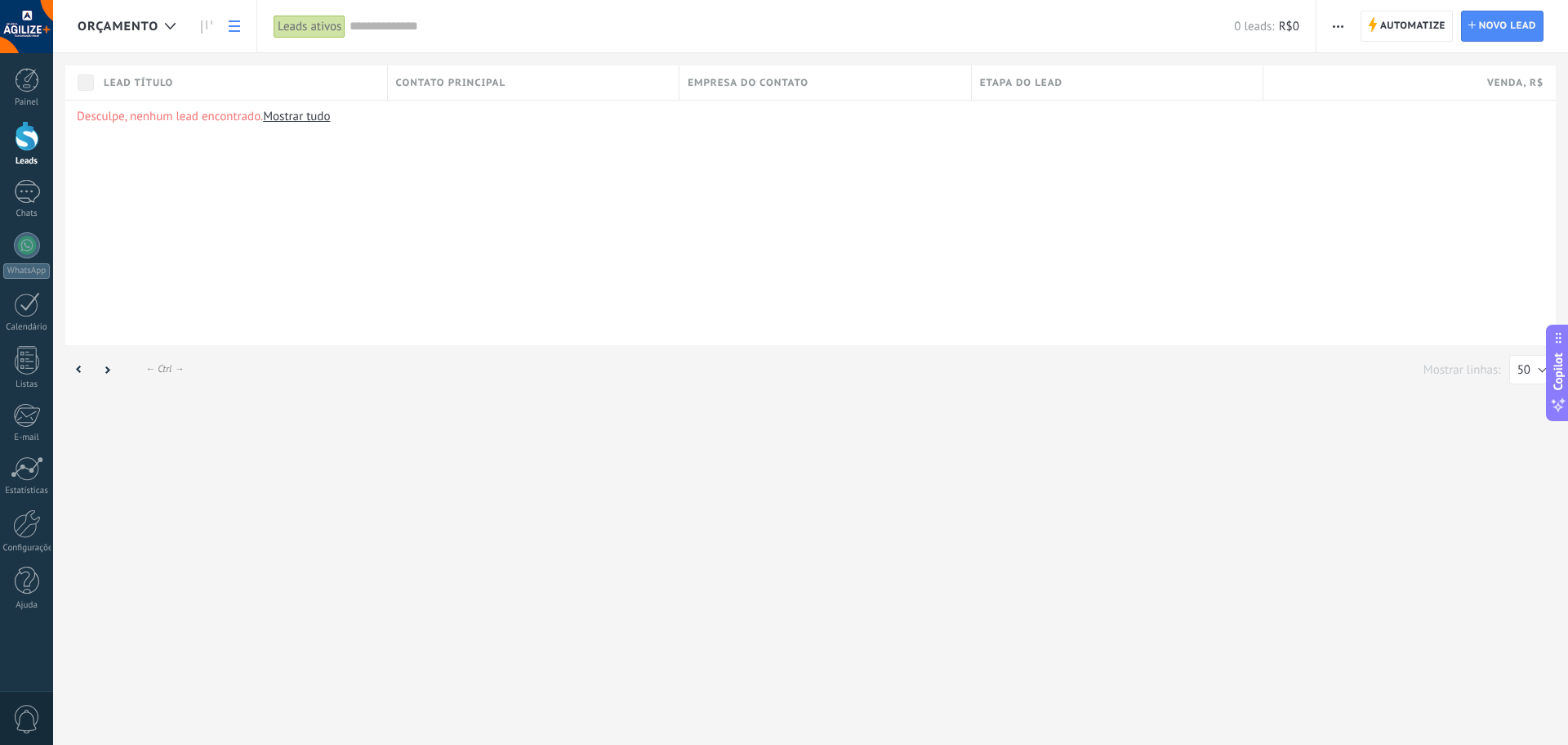
click at [1357, 192] on div "Desculpe, nenhum lead encontrado. Mostrar tudo" at bounding box center [811, 222] width 1491 height 245
click at [23, 141] on div at bounding box center [26, 136] width 24 height 30
click at [320, 114] on link "Mostrar tudo" at bounding box center [296, 116] width 67 height 15
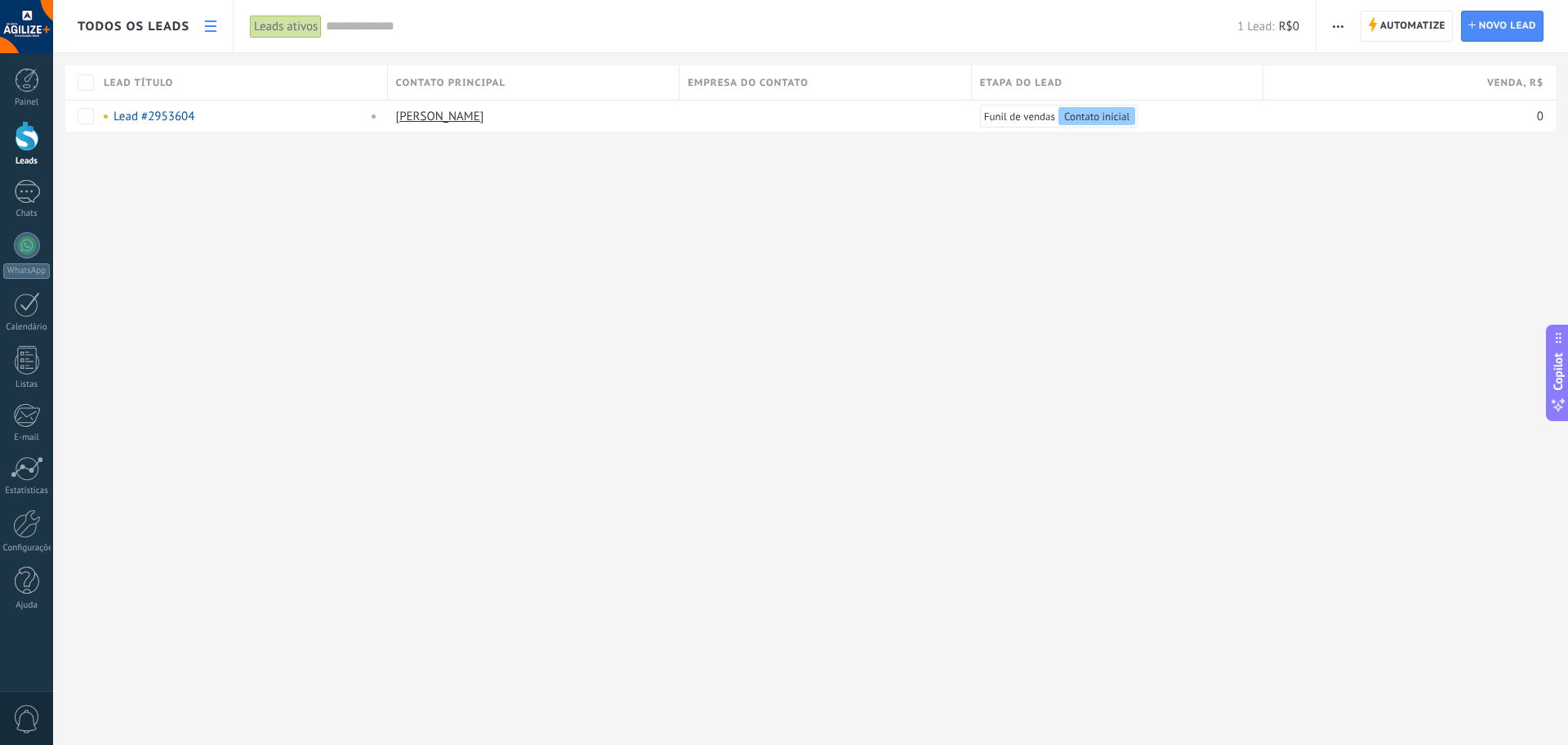
click at [219, 22] on link at bounding box center [211, 26] width 28 height 32
click at [162, 116] on link "Lead #2953604" at bounding box center [154, 116] width 81 height 15
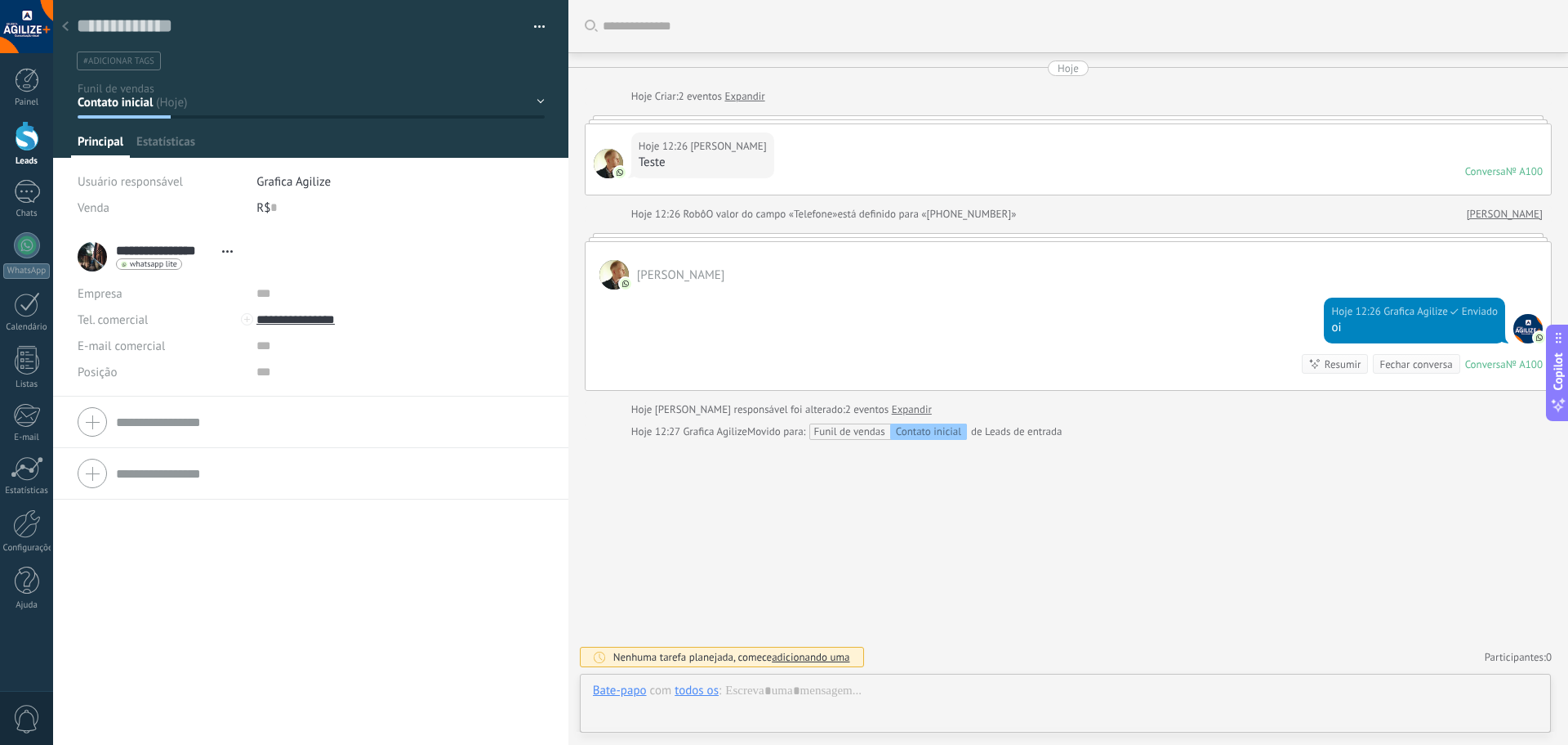
scroll to position [24, 0]
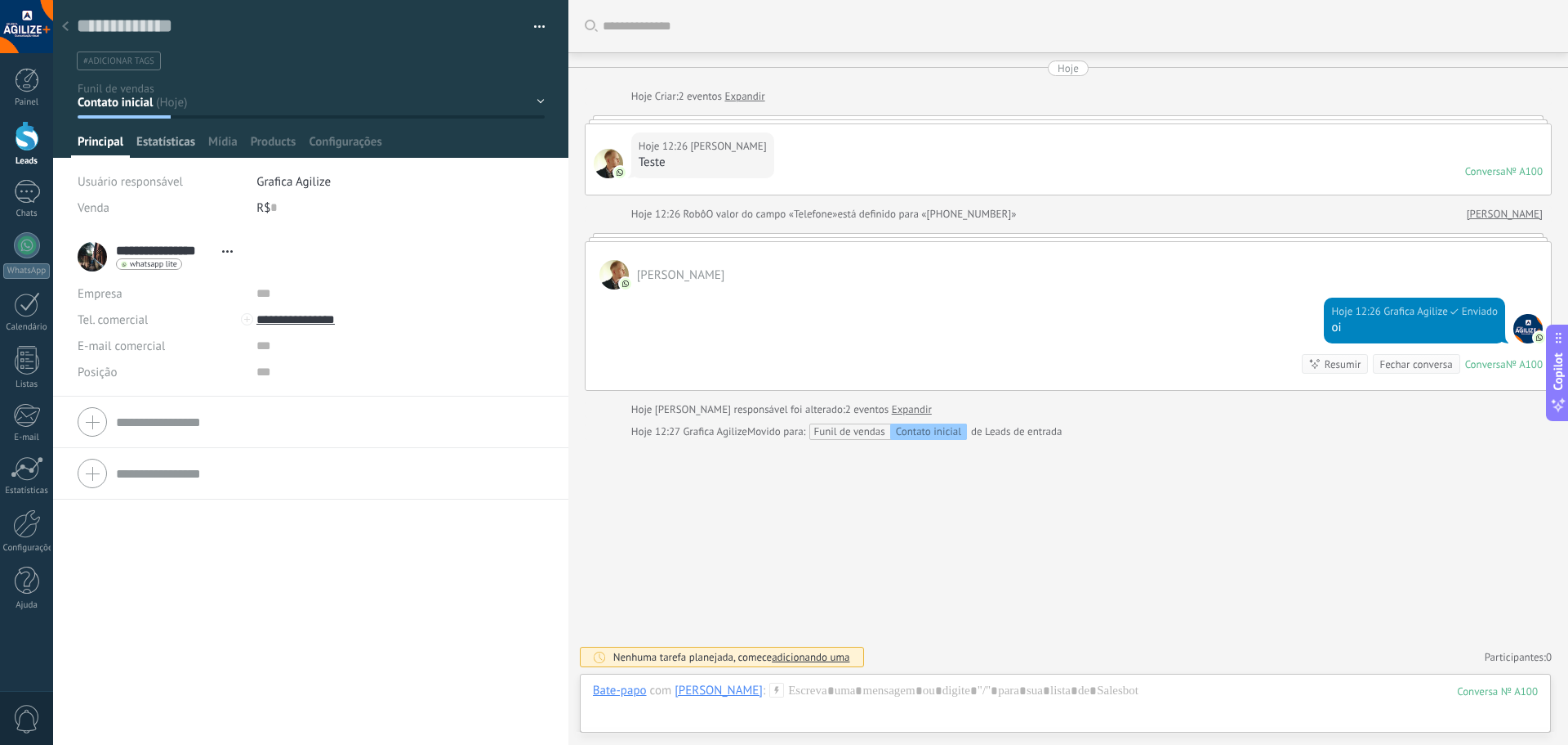
click at [154, 150] on span "Estatísticas" at bounding box center [165, 145] width 59 height 24
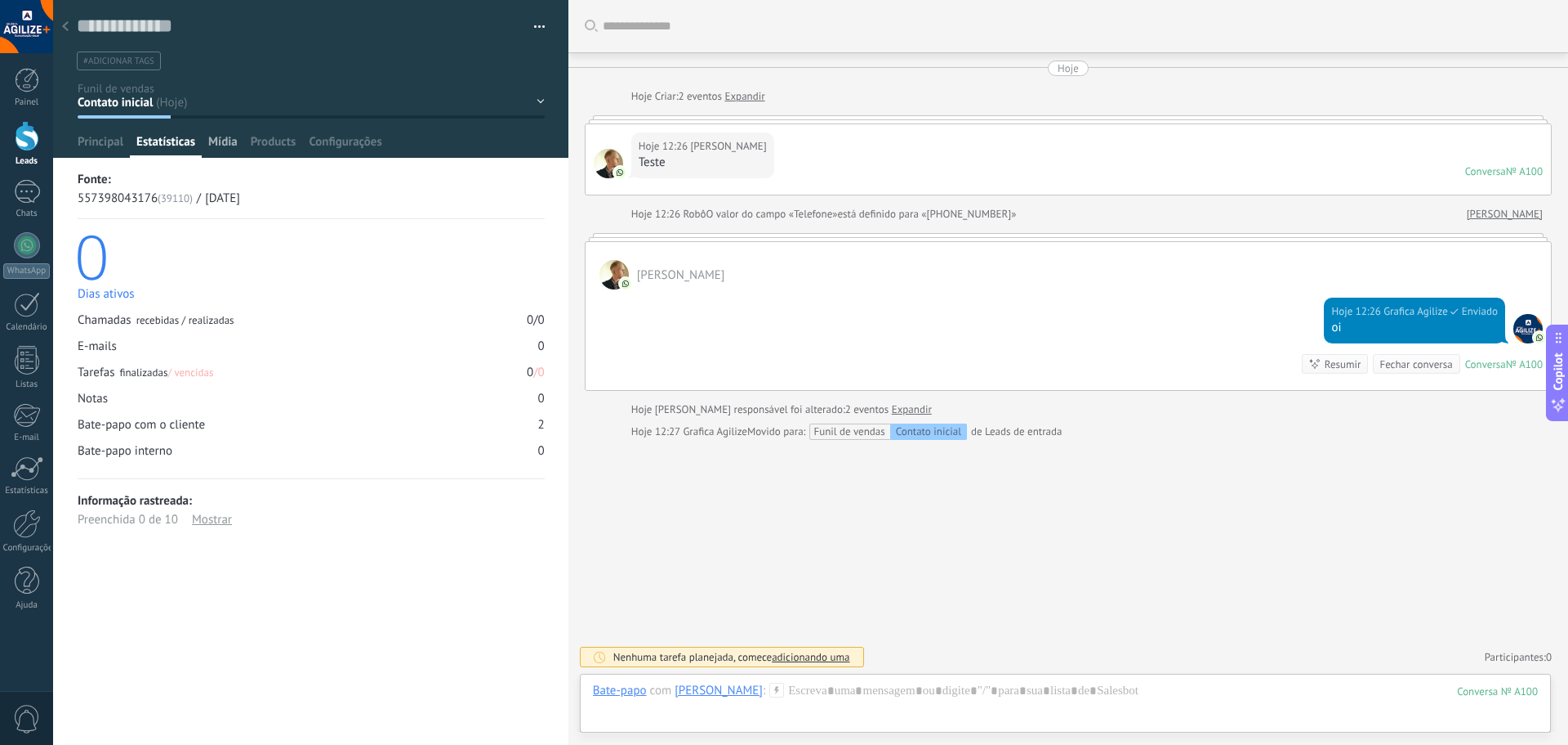
click at [231, 147] on span "Mídia" at bounding box center [223, 145] width 30 height 24
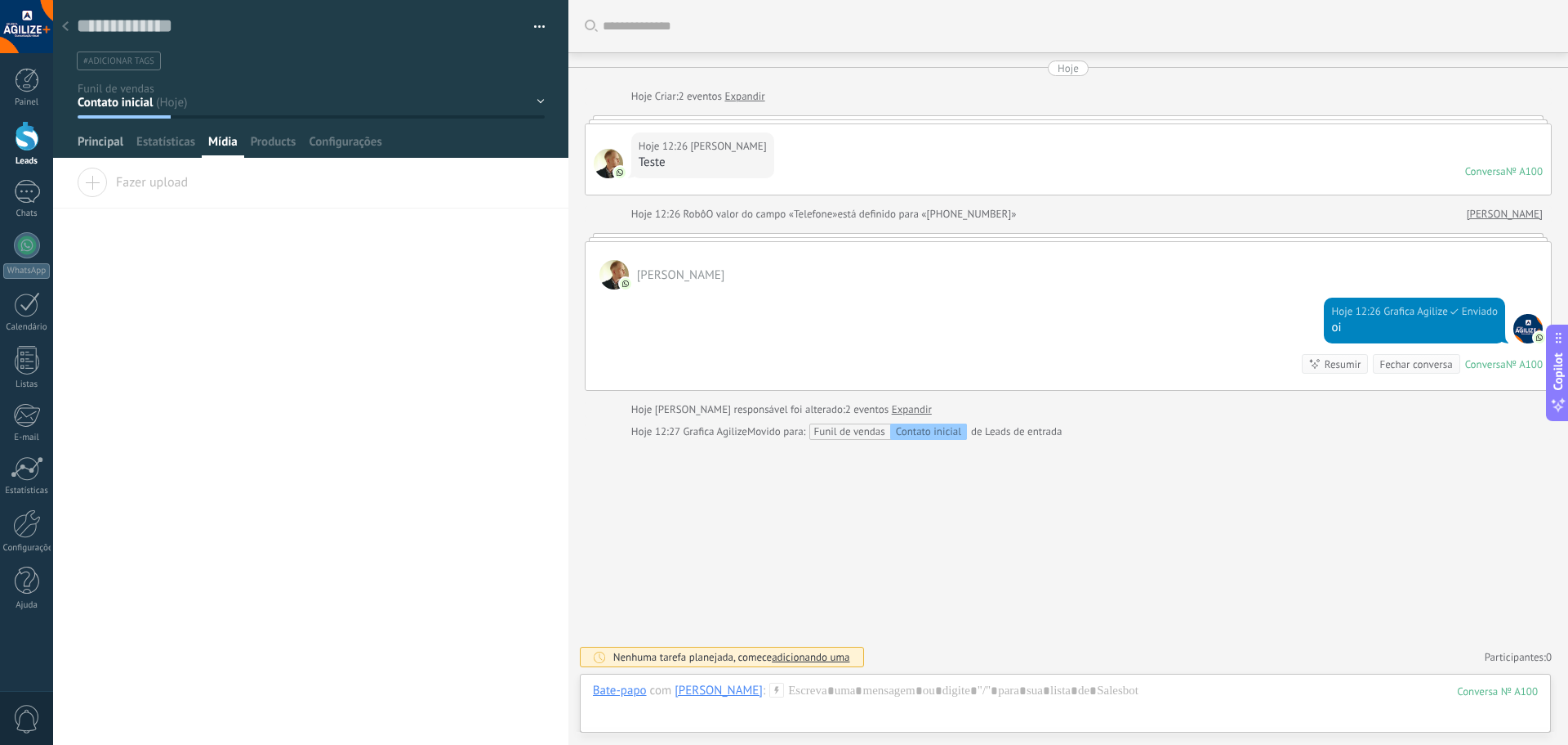
click at [102, 145] on span "Principal" at bounding box center [101, 145] width 46 height 24
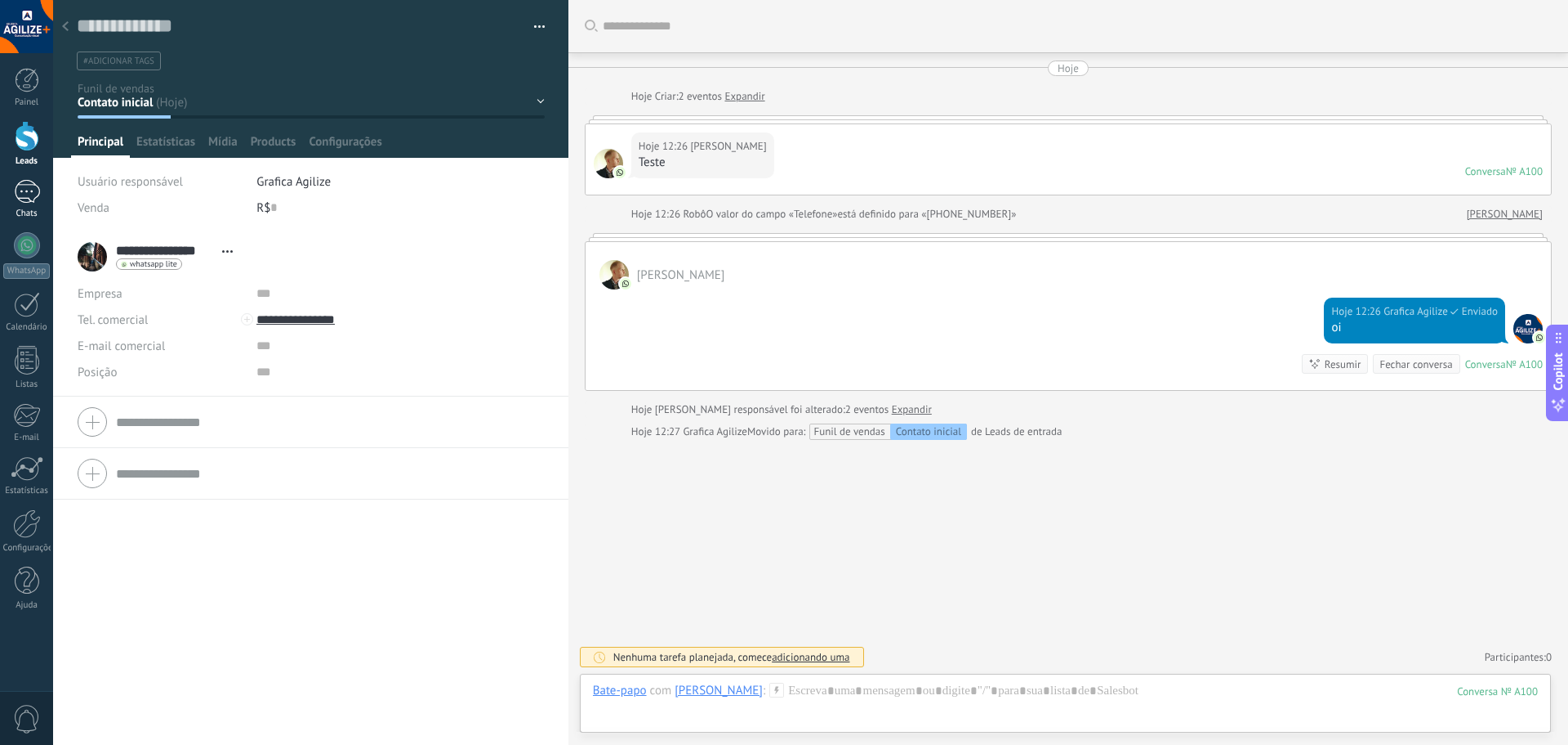
click at [30, 203] on link "Chats" at bounding box center [26, 199] width 53 height 39
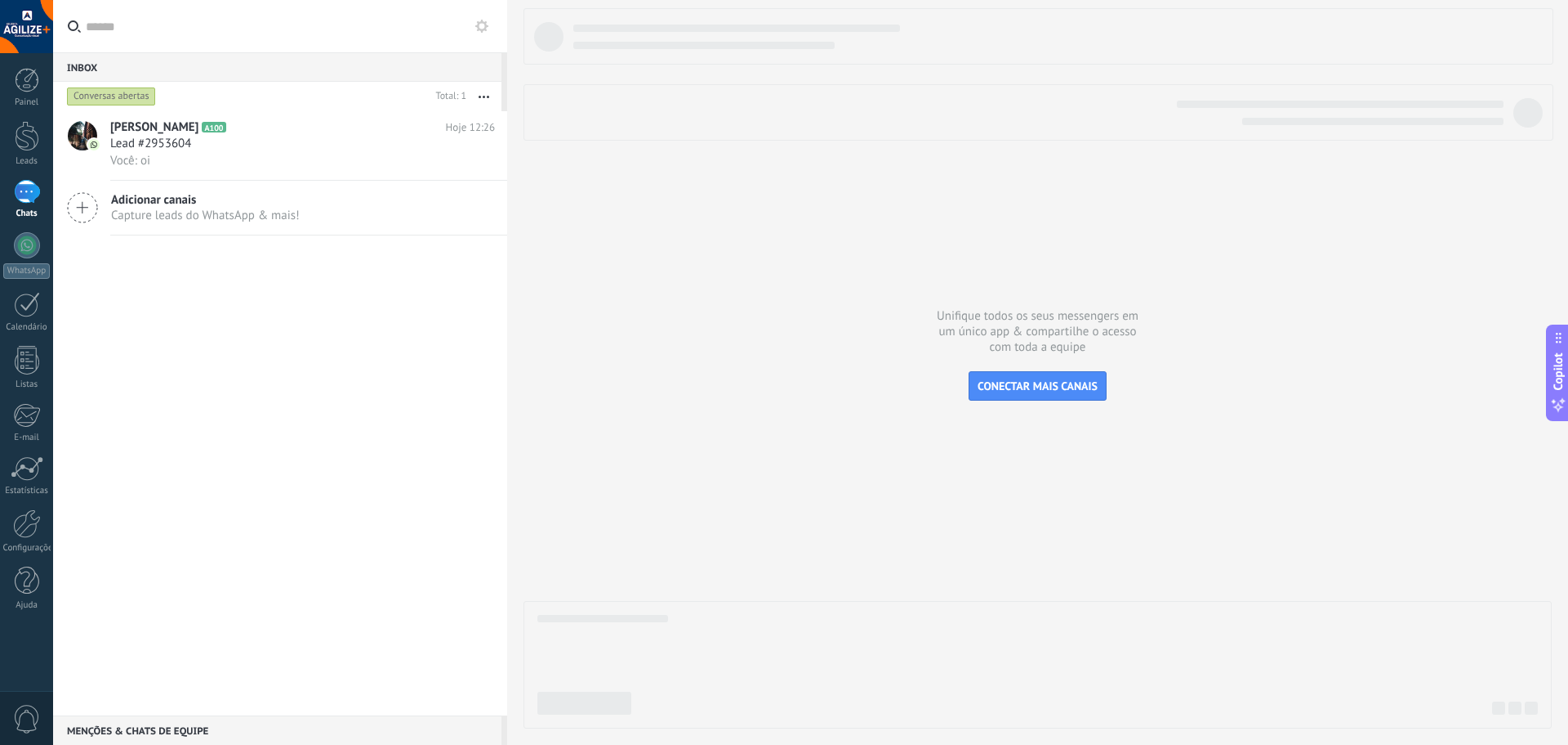
click at [485, 99] on button "button" at bounding box center [484, 96] width 36 height 30
click at [164, 164] on div "Você: oi" at bounding box center [303, 161] width 385 height 17
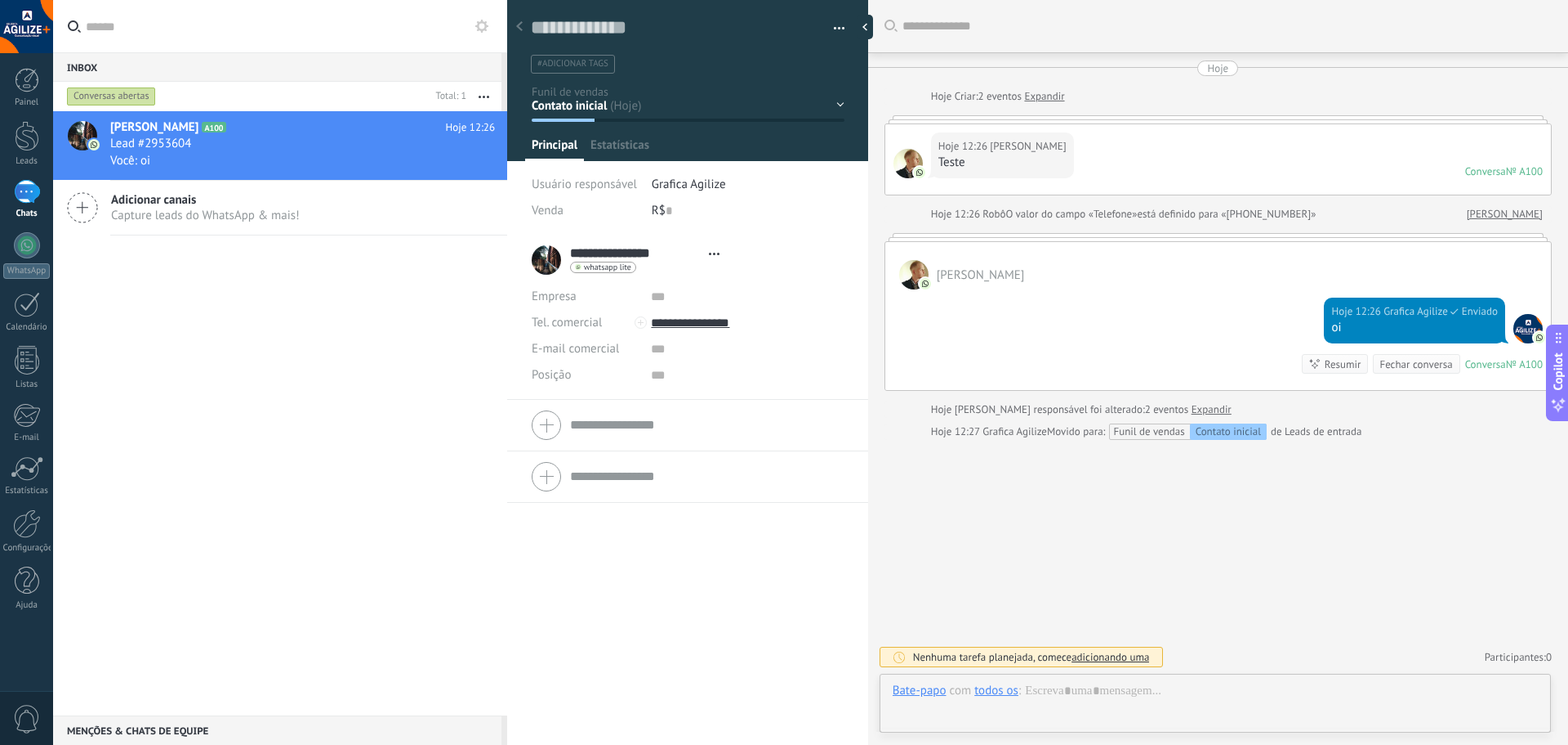
type textarea "**********"
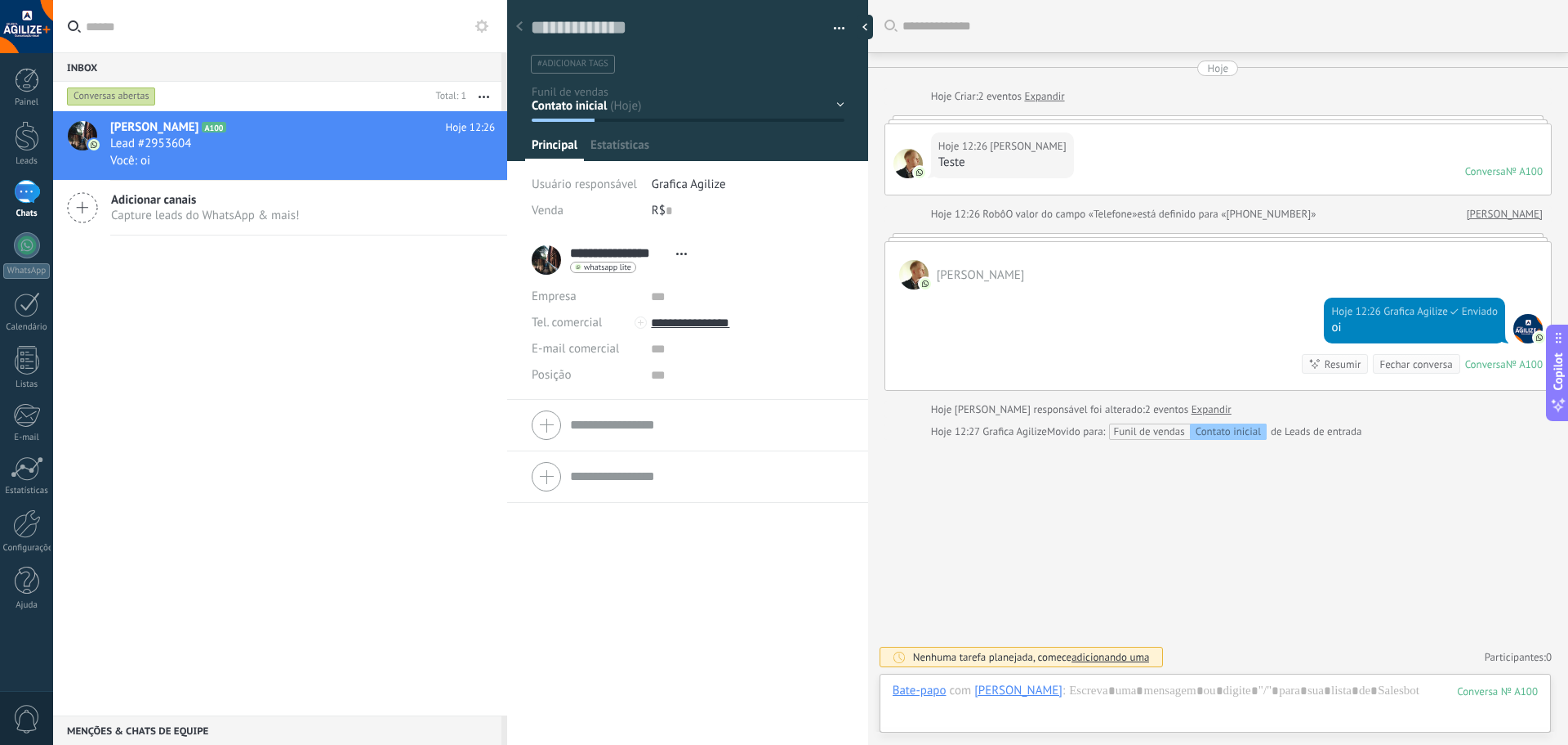
scroll to position [24, 0]
click at [778, 151] on span "Configurações" at bounding box center [799, 149] width 73 height 24
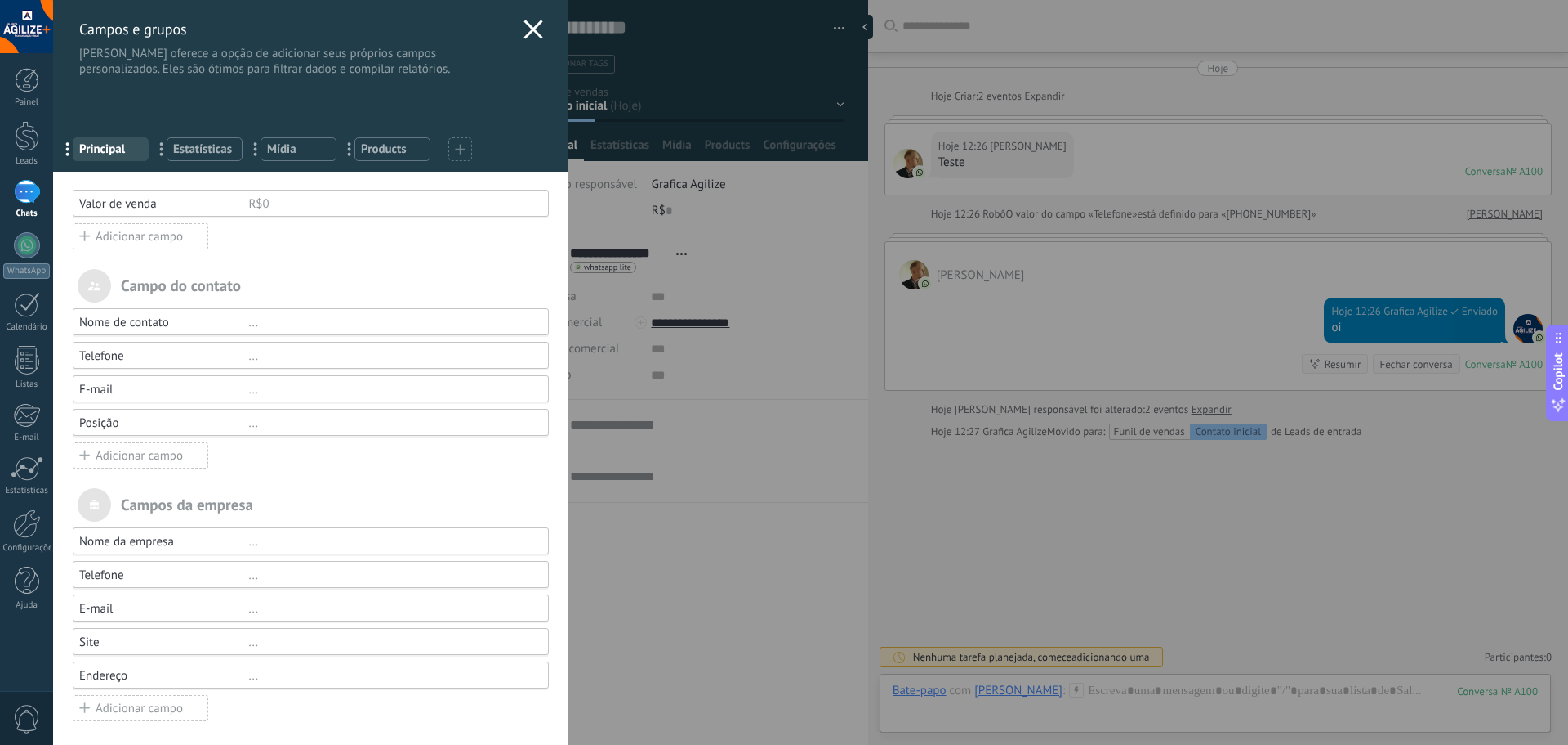
click at [528, 30] on use at bounding box center [533, 29] width 19 height 19
